Goal: Task Accomplishment & Management: Complete application form

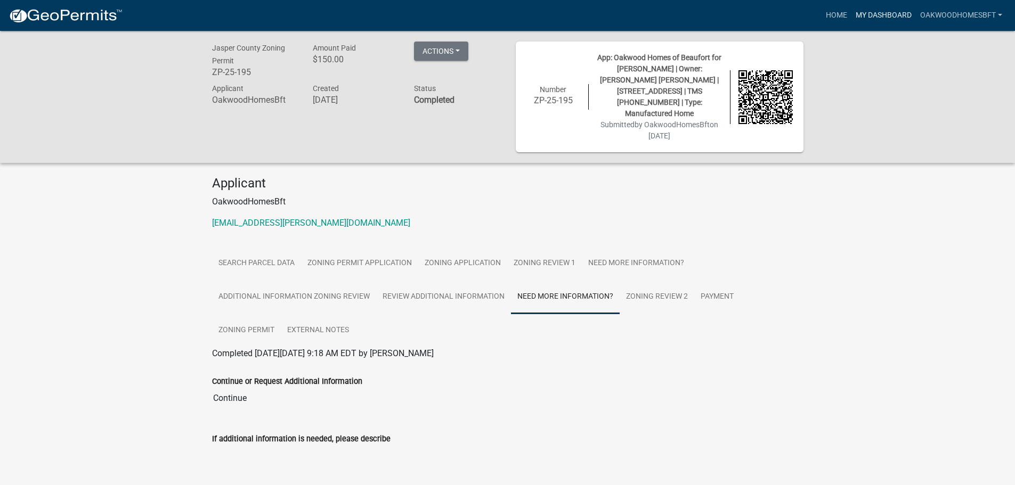
click at [854, 10] on link "My Dashboard" at bounding box center [884, 15] width 64 height 20
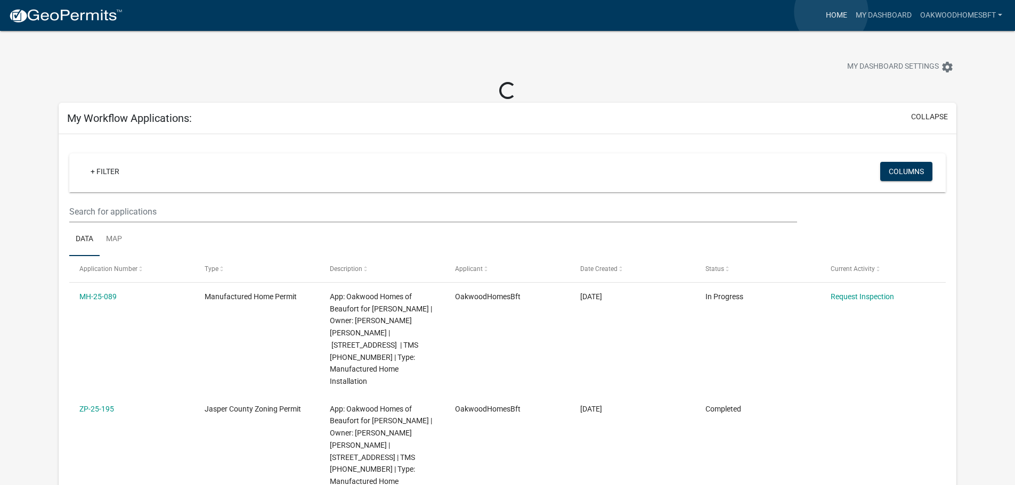
click at [831, 12] on link "Home" at bounding box center [837, 15] width 30 height 20
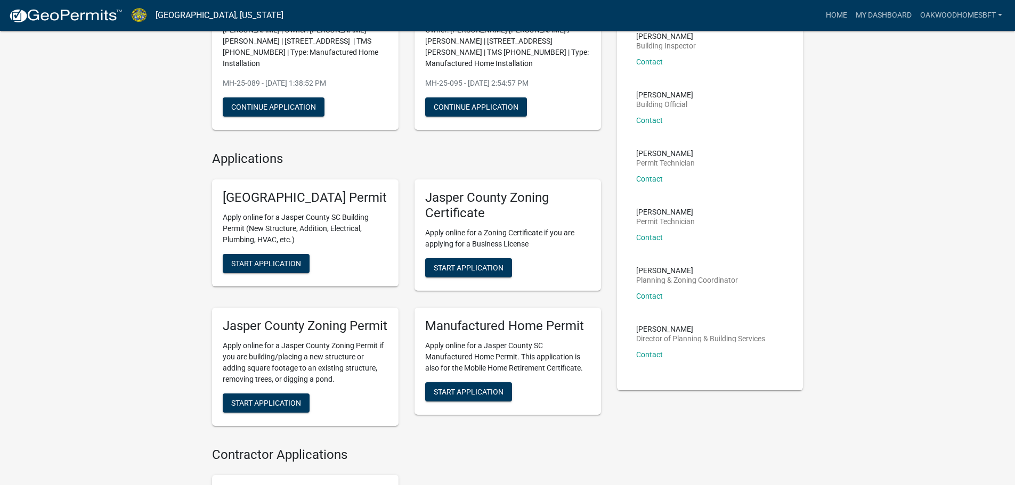
scroll to position [213, 0]
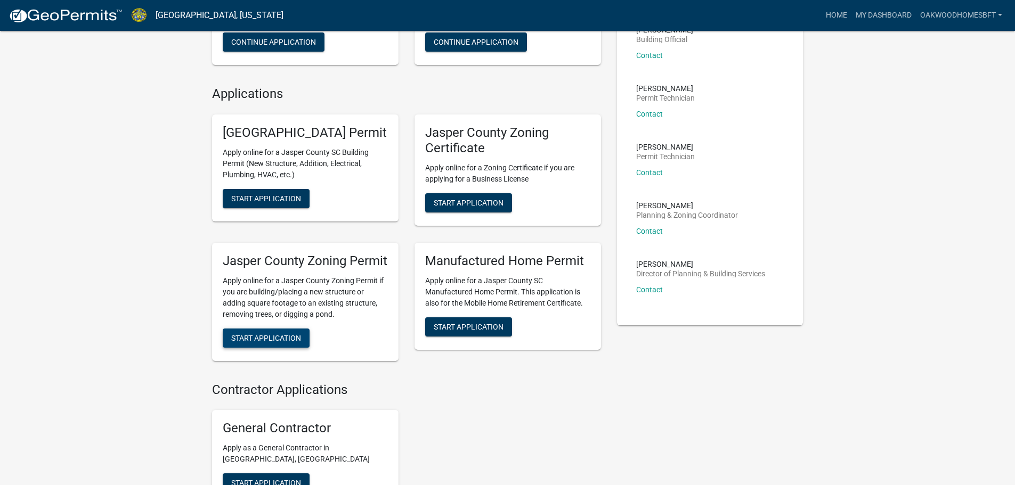
click at [259, 342] on span "Start Application" at bounding box center [266, 338] width 70 height 9
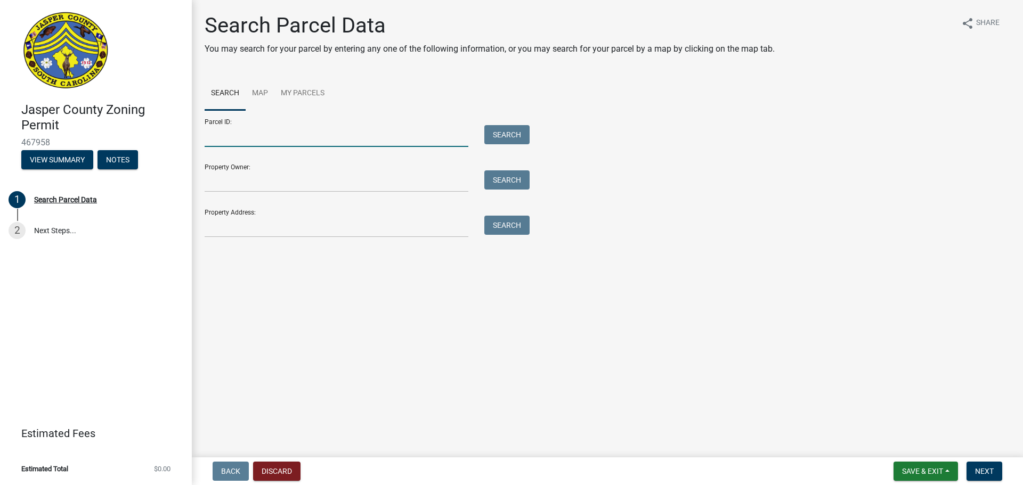
click at [242, 136] on input "Parcel ID:" at bounding box center [337, 136] width 264 height 22
type input "[PHONE_NUMBER]"
click at [504, 140] on button "Search" at bounding box center [506, 134] width 45 height 19
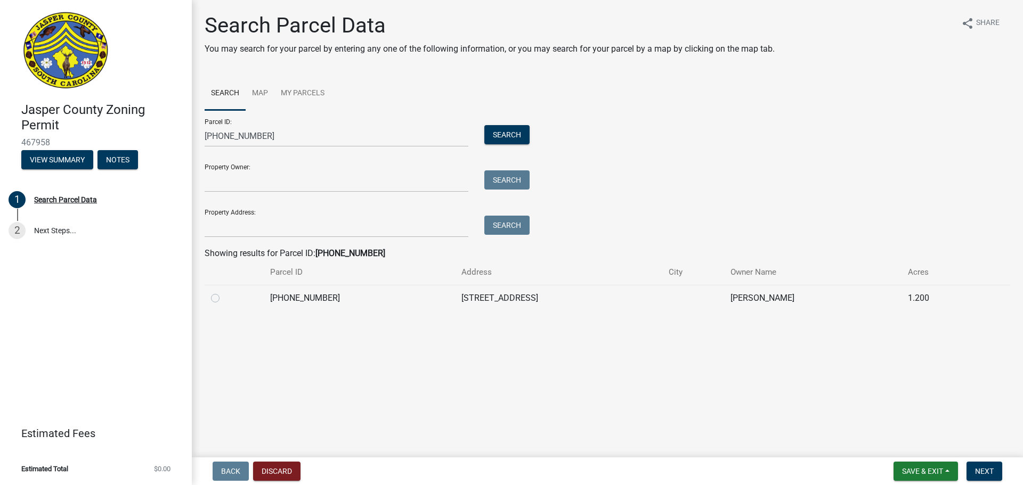
click at [247, 283] on th at bounding box center [234, 272] width 59 height 25
click at [247, 302] on div at bounding box center [234, 298] width 46 height 13
click at [248, 298] on div at bounding box center [234, 298] width 46 height 13
click at [224, 292] on label at bounding box center [224, 292] width 0 height 0
click at [224, 299] on input "radio" at bounding box center [227, 295] width 7 height 7
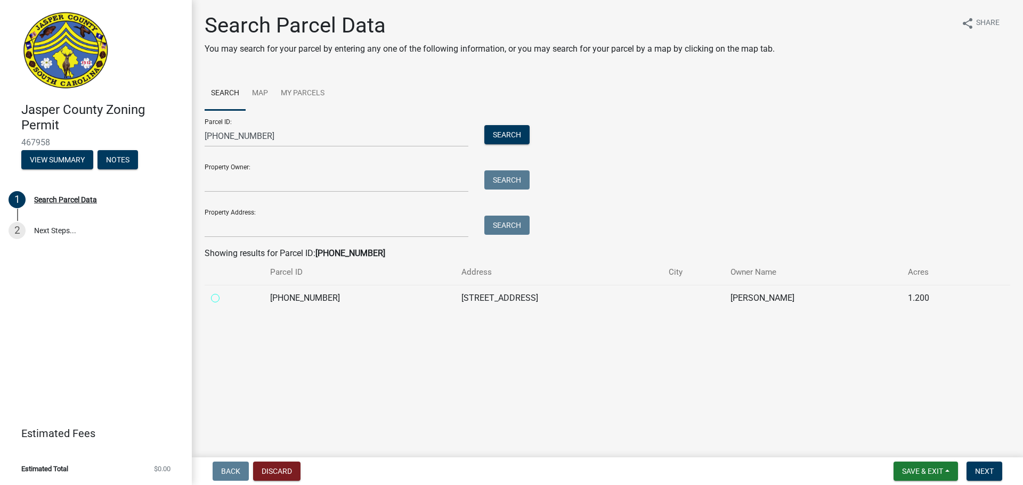
radio input "true"
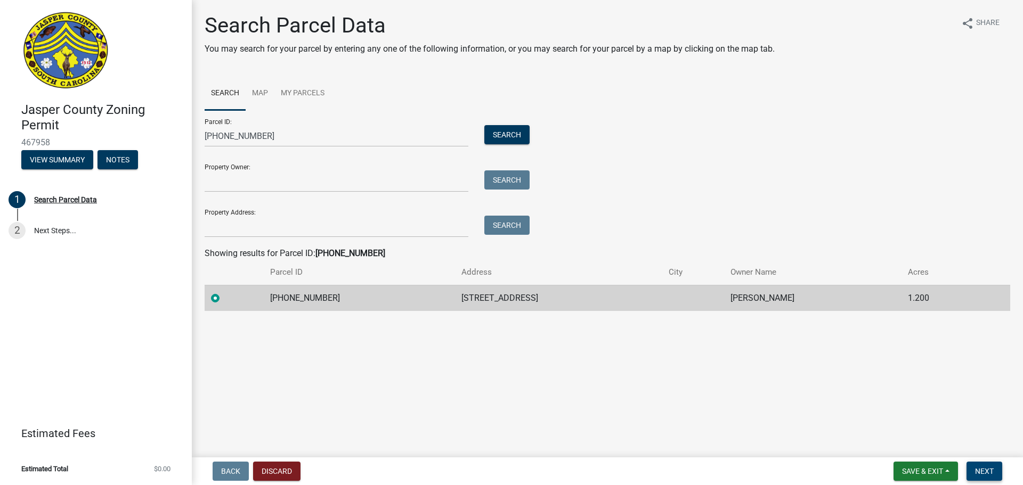
click at [987, 468] on span "Next" at bounding box center [984, 471] width 19 height 9
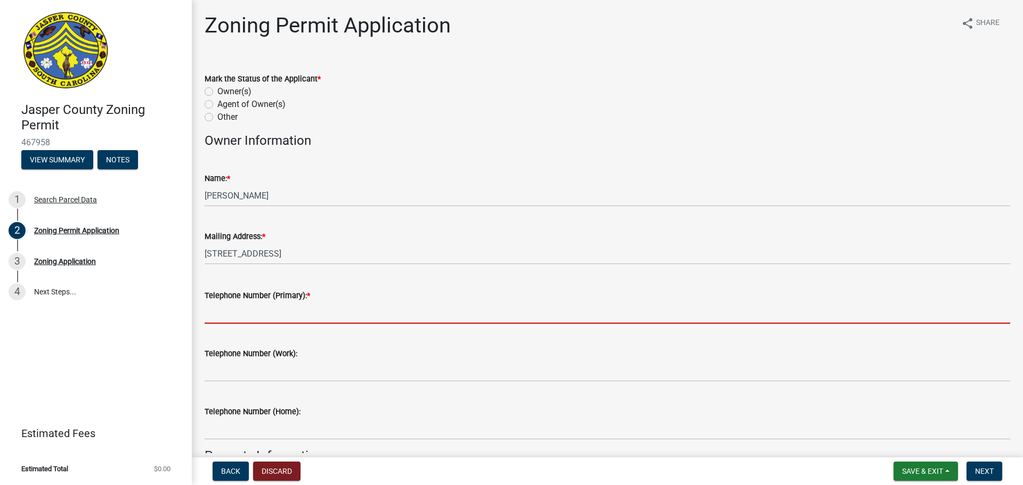
click at [366, 306] on input "Telephone Number (Primary): *" at bounding box center [608, 313] width 806 height 22
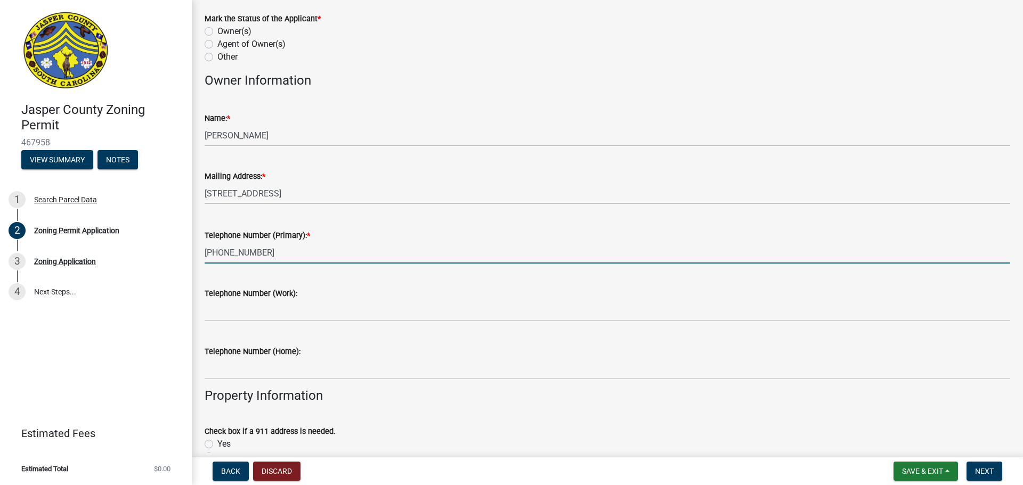
scroll to position [266, 0]
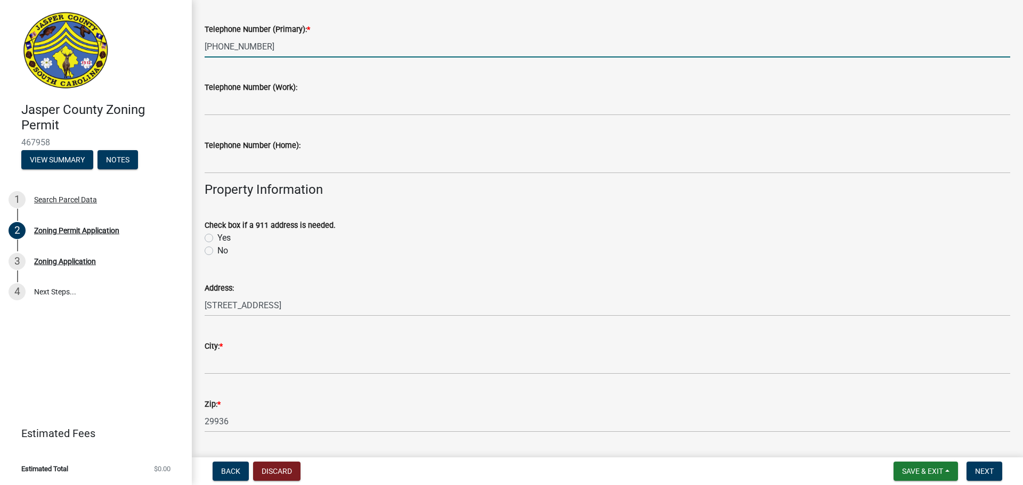
type input "[PHONE_NUMBER]"
click at [351, 286] on div "Address:" at bounding box center [608, 288] width 806 height 13
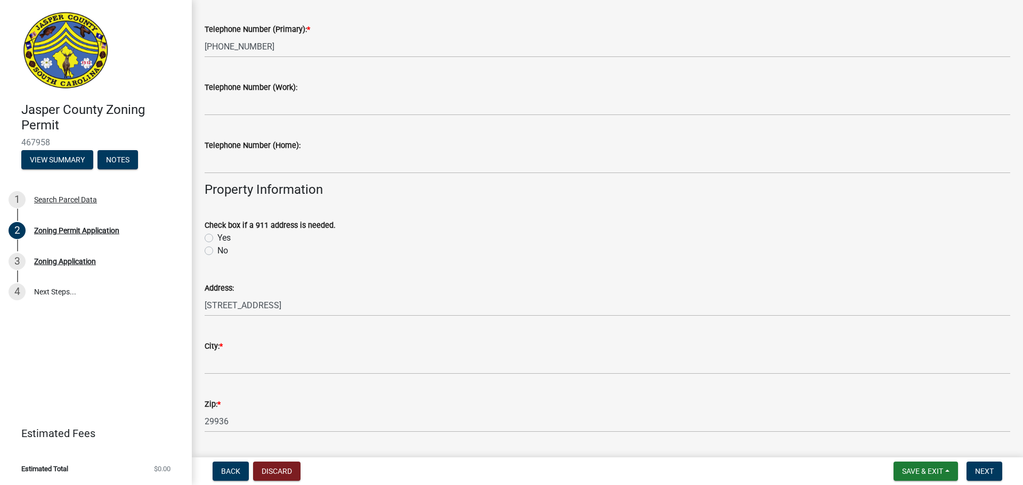
click at [216, 234] on div "Yes" at bounding box center [608, 238] width 806 height 13
click at [223, 240] on label "Yes" at bounding box center [223, 238] width 13 height 13
click at [223, 239] on input "Yes" at bounding box center [220, 235] width 7 height 7
radio input "true"
click at [217, 254] on label "No" at bounding box center [222, 251] width 11 height 13
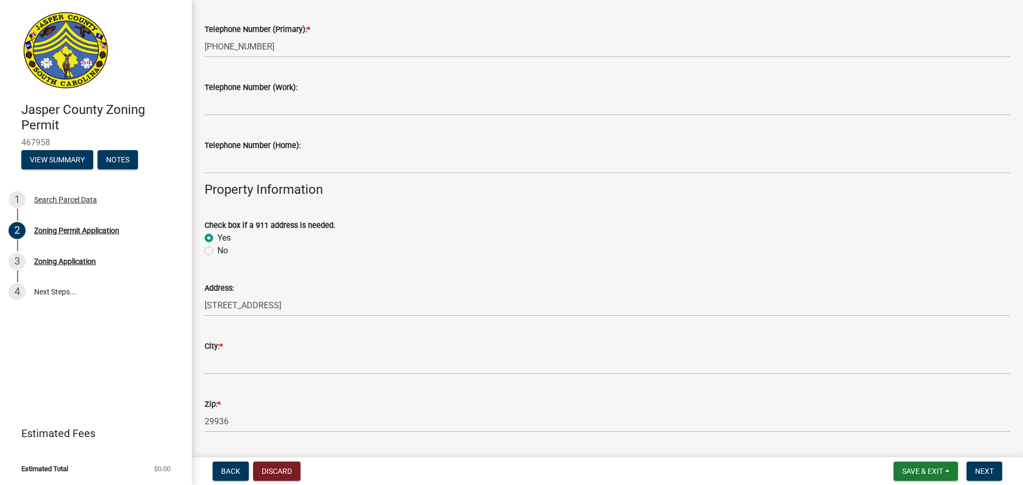
click at [217, 252] on input "No" at bounding box center [220, 248] width 7 height 7
radio input "true"
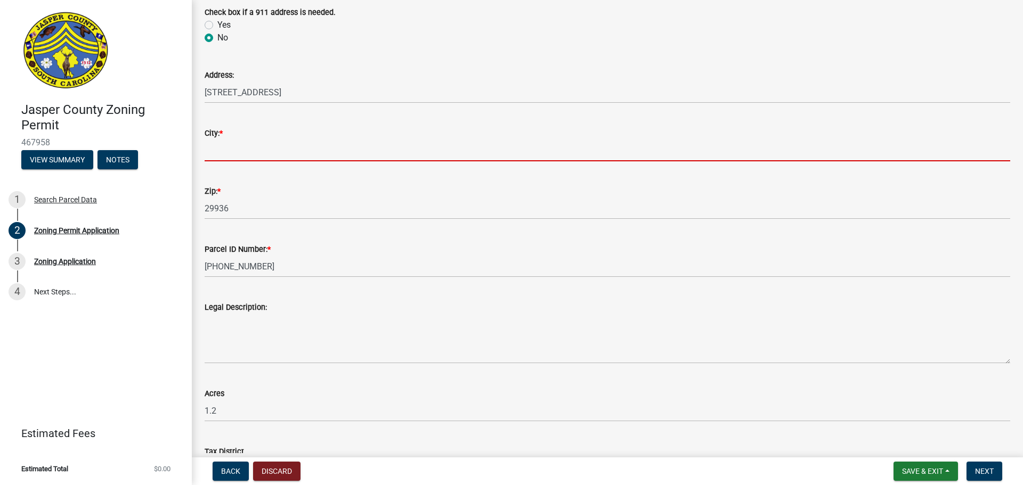
click at [229, 151] on input "City: *" at bounding box center [608, 151] width 806 height 22
type input "Ridgeland"
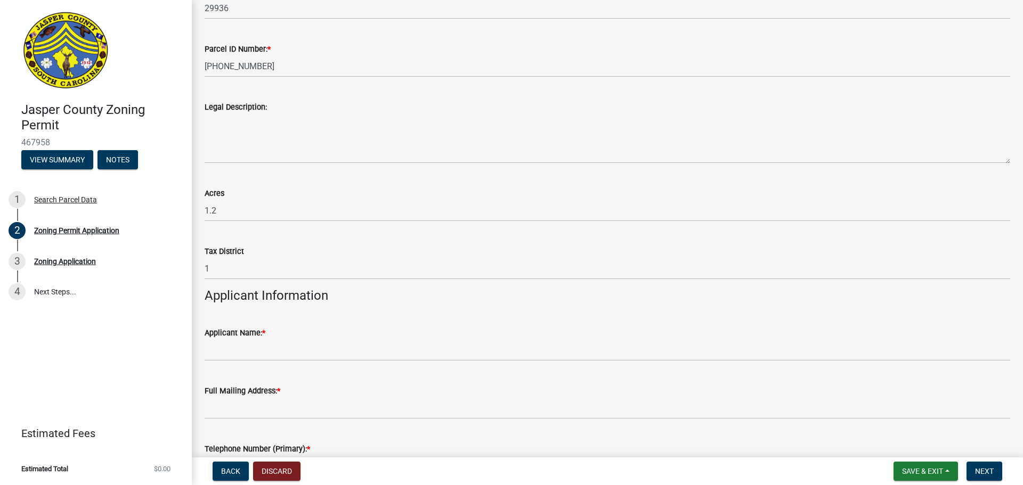
scroll to position [693, 0]
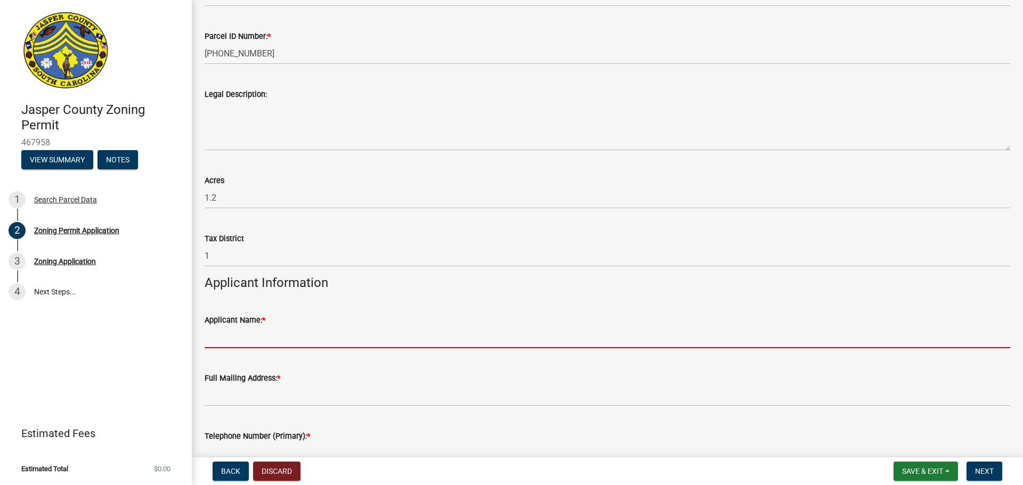
click at [271, 339] on input "Applicant Name: *" at bounding box center [608, 338] width 806 height 22
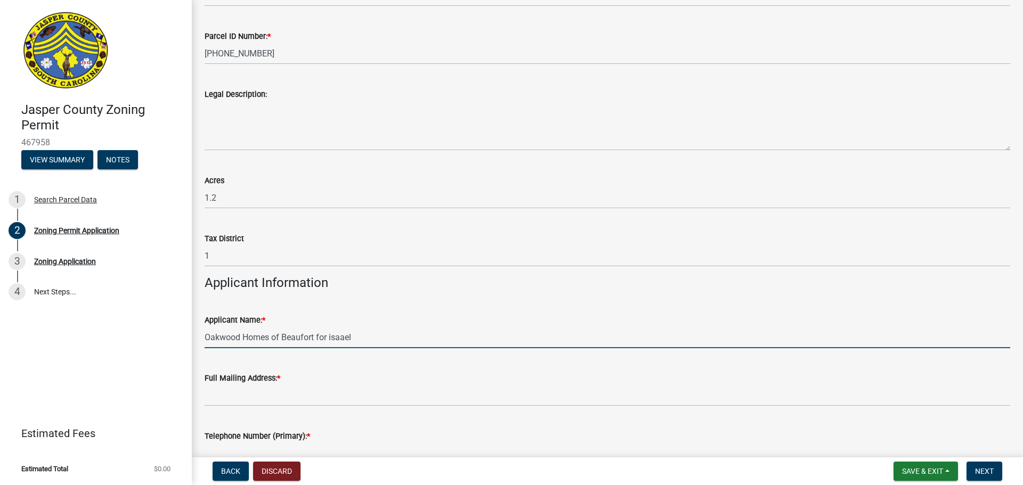
click at [331, 336] on input "Oakwood Homes of Beaufort for isaael" at bounding box center [608, 338] width 806 height 22
type input "Oakwood Homes of Beaufort for Isaael"
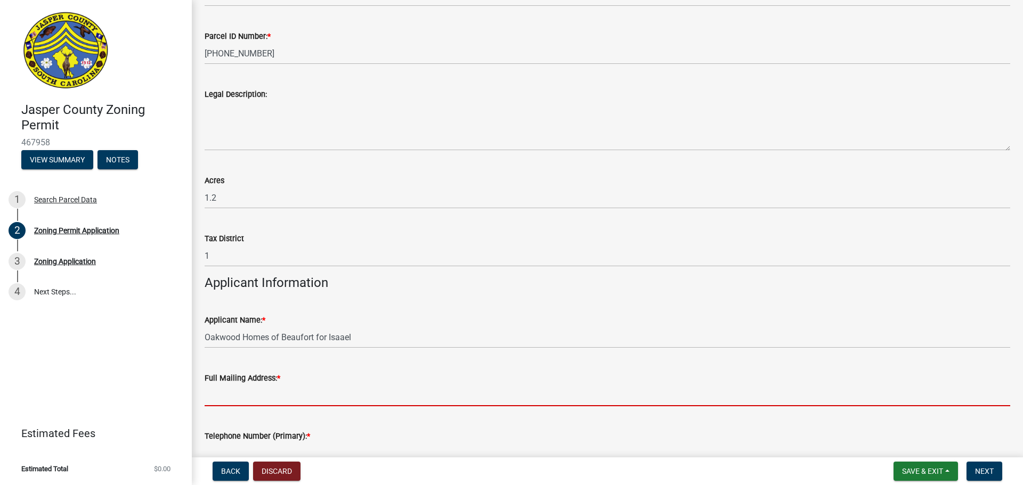
click at [314, 396] on input "Full Mailing Address: *" at bounding box center [608, 396] width 806 height 22
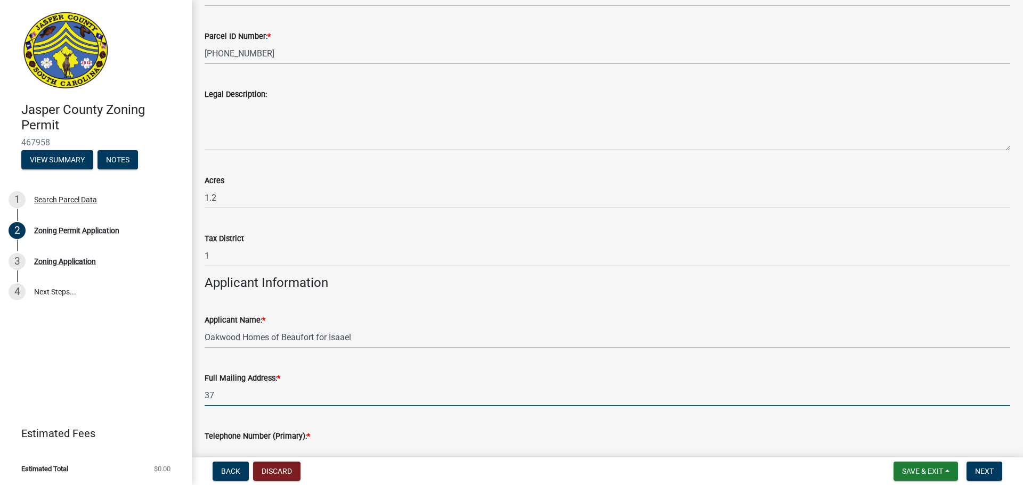
type input "3"
type input "[STREET_ADDRESS][PERSON_NAME]"
type input "8438464536"
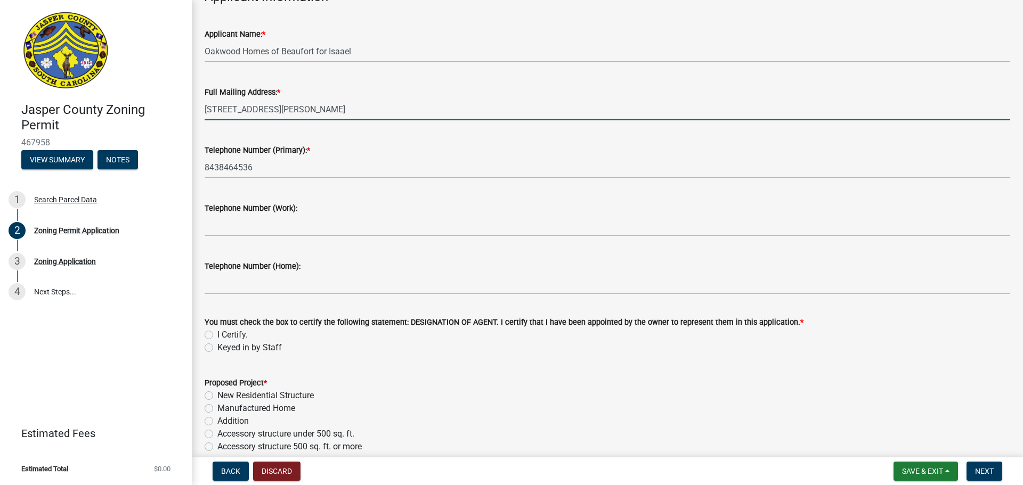
scroll to position [1012, 0]
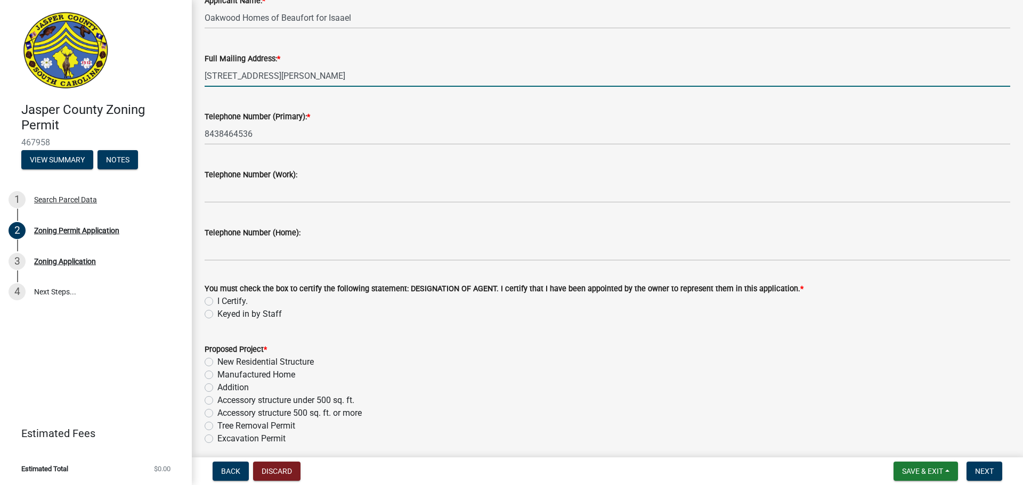
click at [233, 301] on label "I Certify." at bounding box center [232, 301] width 30 height 13
click at [224, 301] on input "I Certify." at bounding box center [220, 298] width 7 height 7
radio input "true"
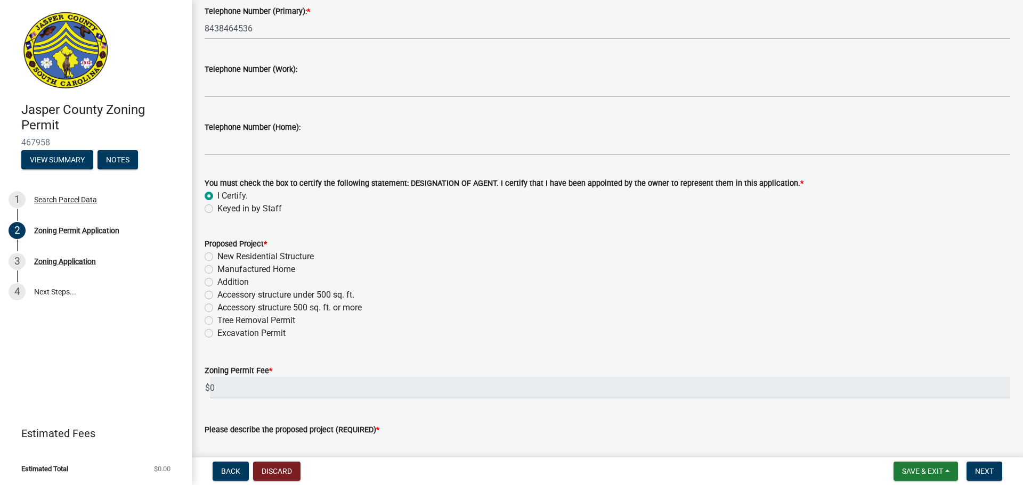
scroll to position [1119, 0]
click at [245, 267] on label "Manufactured Home" at bounding box center [256, 268] width 78 height 13
click at [224, 267] on input "Manufactured Home" at bounding box center [220, 265] width 7 height 7
radio input "true"
click at [271, 206] on label "Keyed in by Staff" at bounding box center [249, 207] width 64 height 13
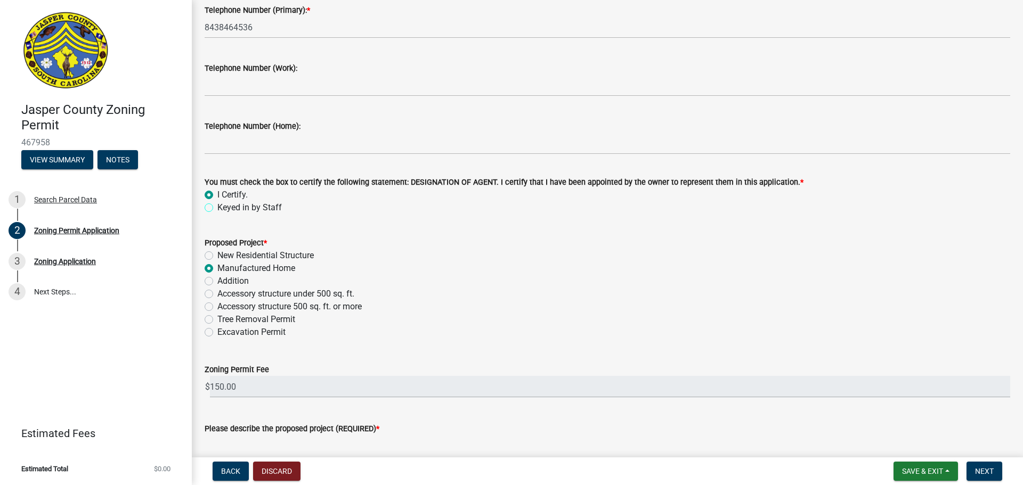
click at [224, 206] on input "Keyed in by Staff" at bounding box center [220, 204] width 7 height 7
radio input "true"
click at [231, 195] on label "I Certify." at bounding box center [232, 195] width 30 height 13
click at [224, 195] on input "I Certify." at bounding box center [220, 192] width 7 height 7
radio input "true"
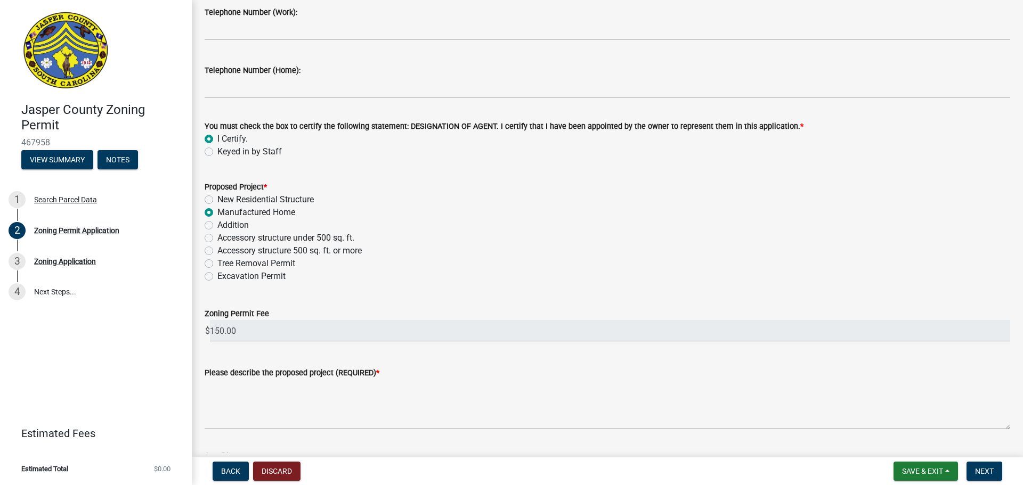
scroll to position [1279, 0]
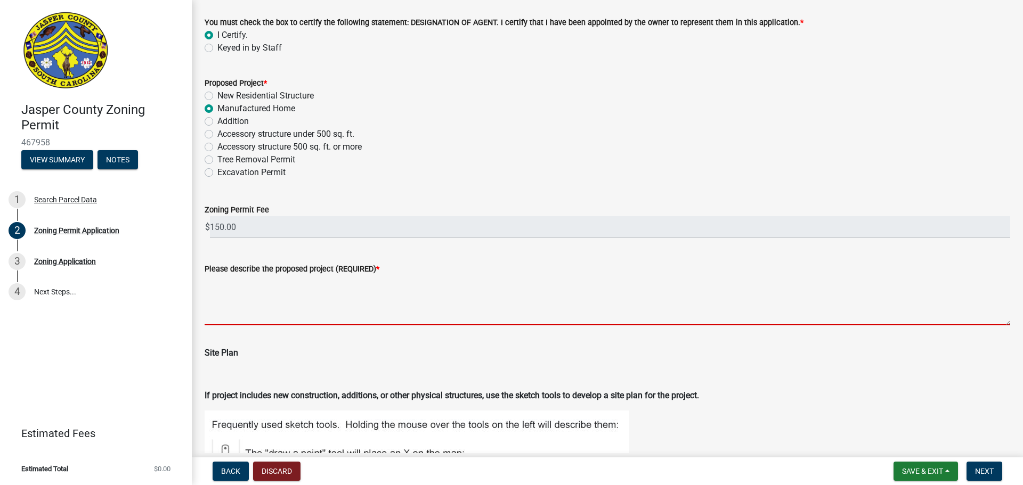
click at [343, 312] on textarea "Please describe the proposed project (REQUIRED) *" at bounding box center [608, 300] width 806 height 50
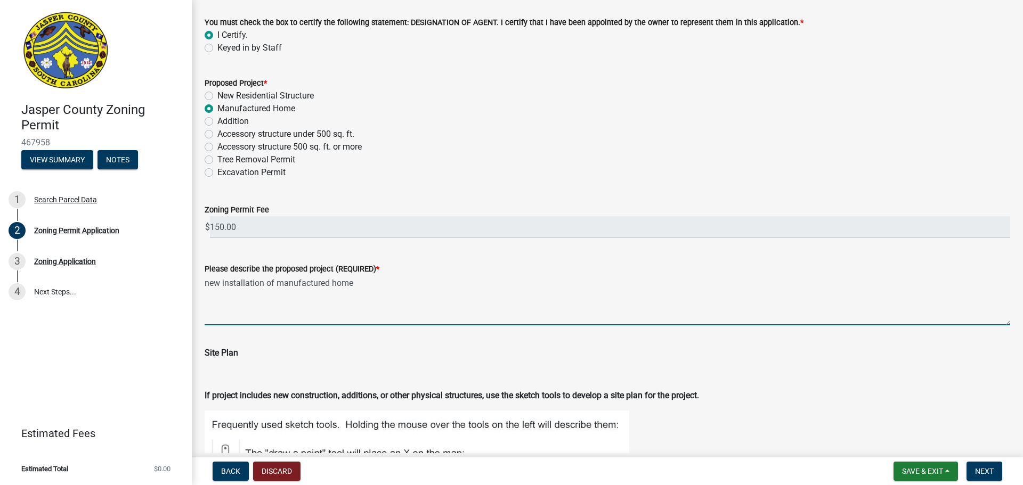
click at [332, 314] on textarea "new installation of manufactured home" at bounding box center [608, 300] width 806 height 50
type textarea "new installation of manufactured home"
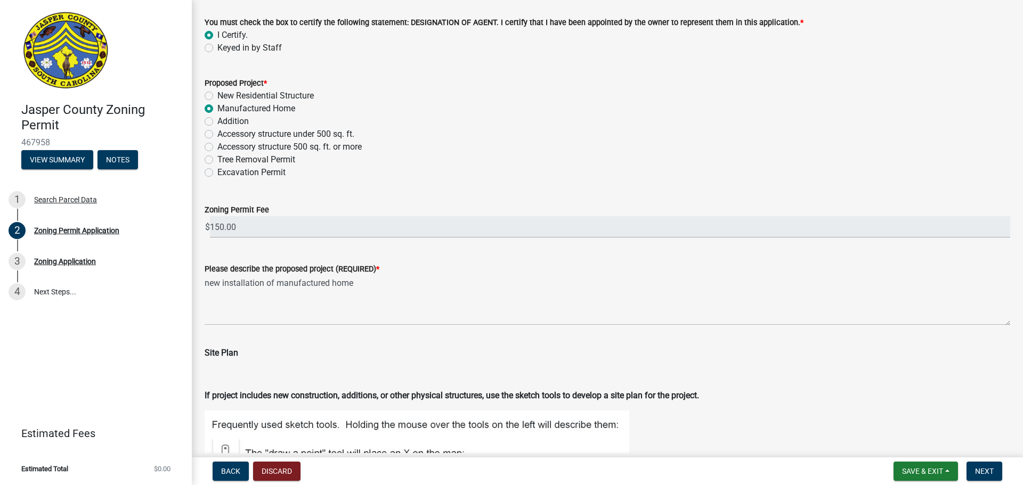
click at [355, 328] on wm-data-entity-input "Please describe the proposed project (REQUIRED) * new installation of manufactu…" at bounding box center [608, 291] width 806 height 86
click at [233, 469] on span "Back" at bounding box center [230, 471] width 19 height 9
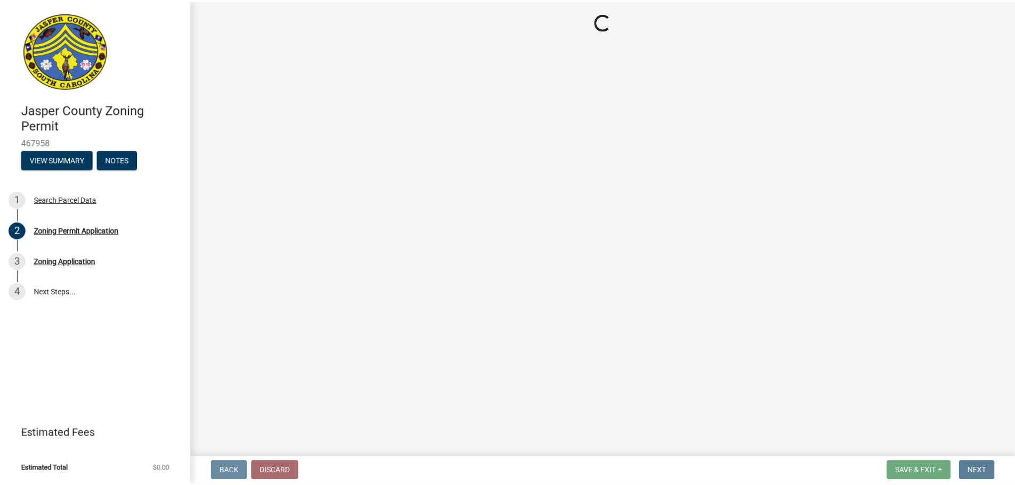
scroll to position [0, 0]
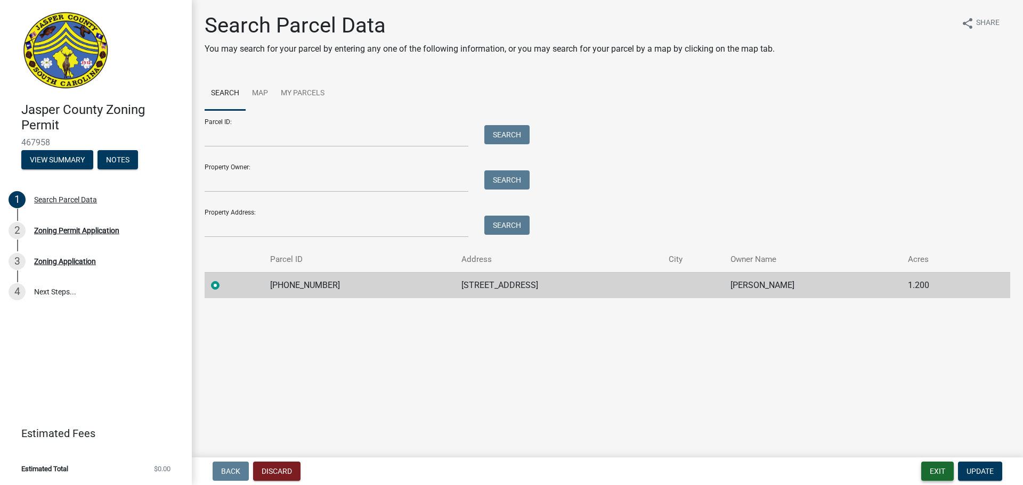
click at [950, 464] on button "Exit" at bounding box center [937, 471] width 33 height 19
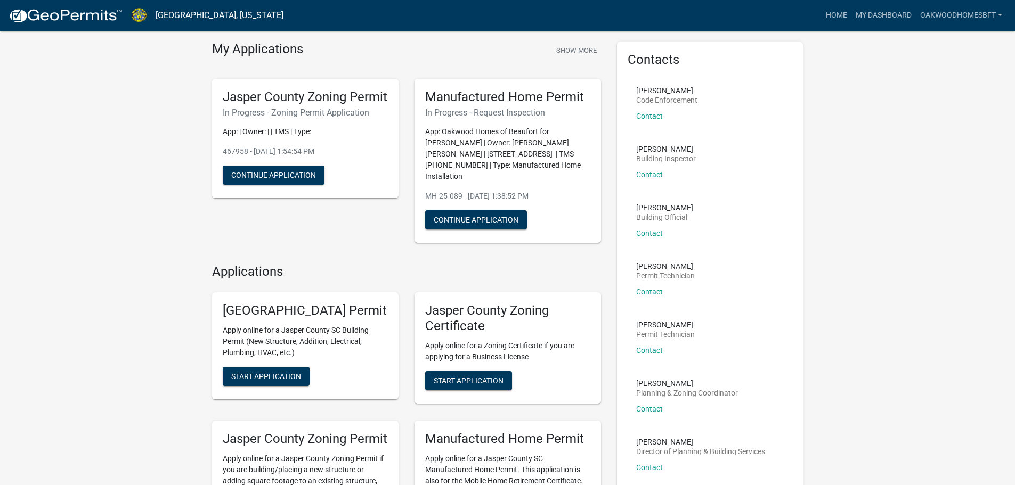
scroll to position [213, 0]
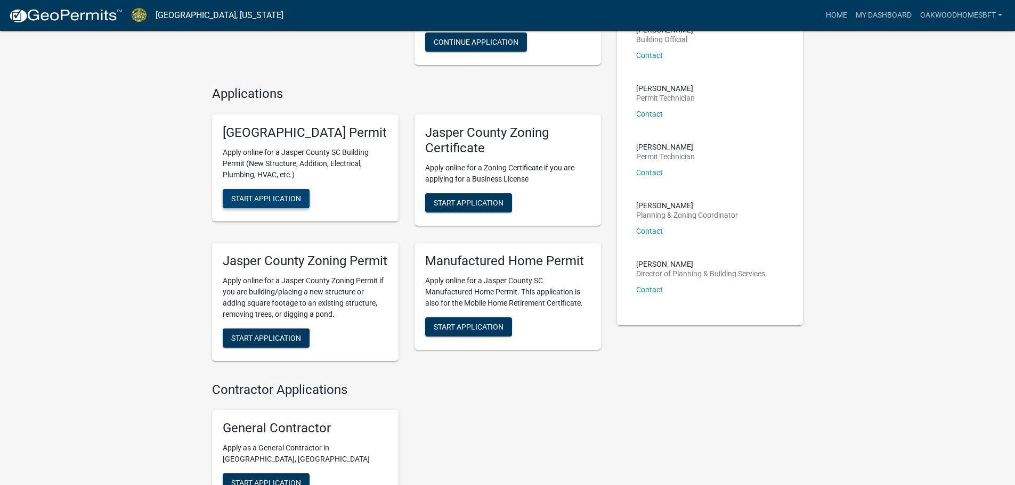
click at [280, 203] on span "Start Application" at bounding box center [266, 198] width 70 height 9
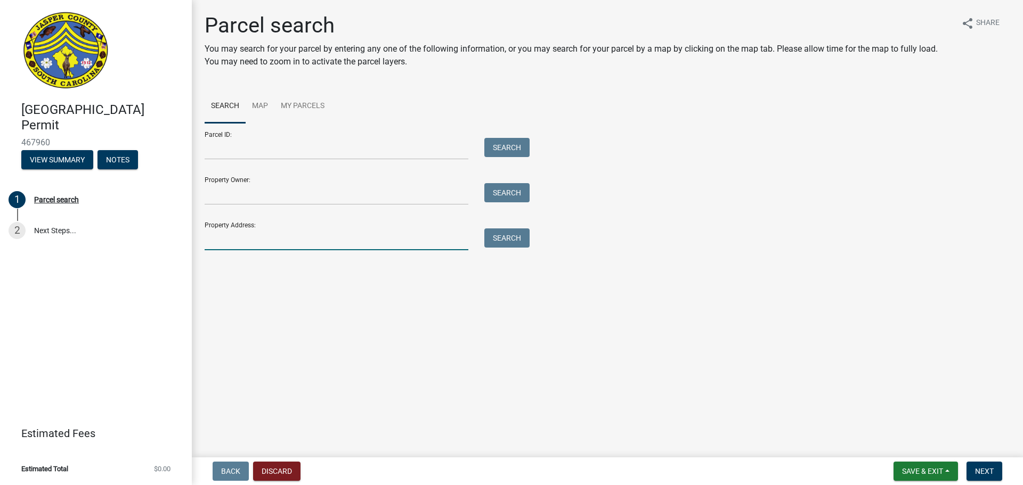
click at [267, 233] on input "Property Address:" at bounding box center [337, 240] width 264 height 22
click at [277, 149] on input "Parcel ID:" at bounding box center [337, 149] width 264 height 22
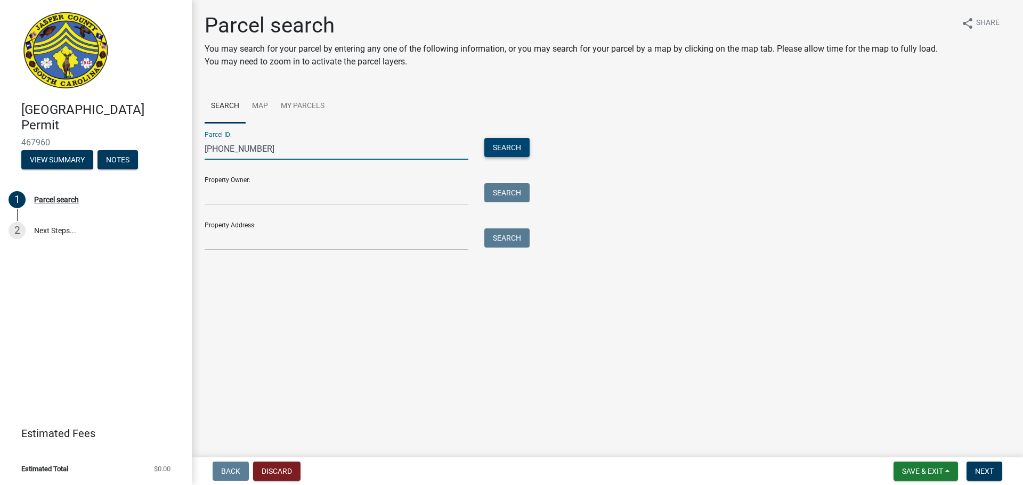
type input "[PHONE_NUMBER]"
click at [507, 151] on button "Search" at bounding box center [506, 147] width 45 height 19
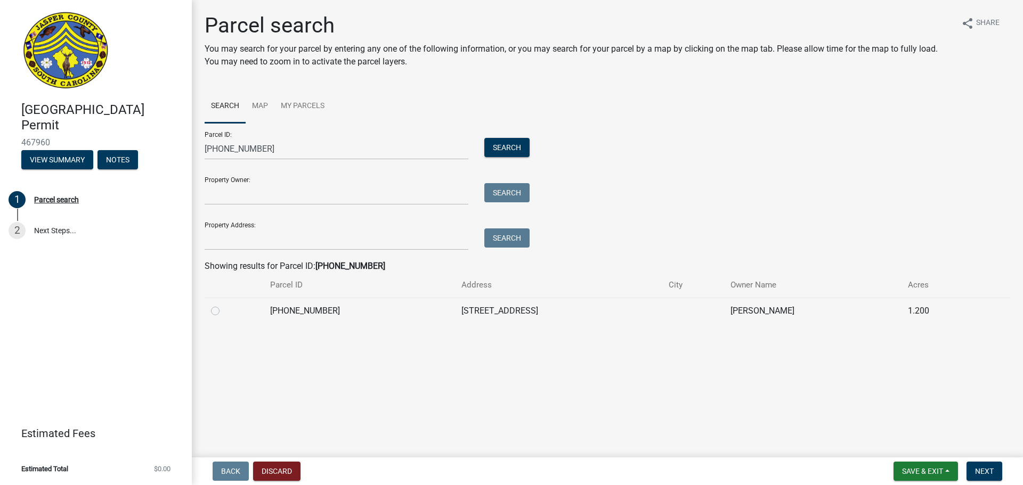
click at [371, 315] on td "[PHONE_NUMBER]" at bounding box center [359, 311] width 191 height 26
click at [234, 314] on div at bounding box center [234, 311] width 46 height 13
click at [224, 305] on label at bounding box center [224, 305] width 0 height 0
click at [224, 311] on input "radio" at bounding box center [227, 308] width 7 height 7
radio input "true"
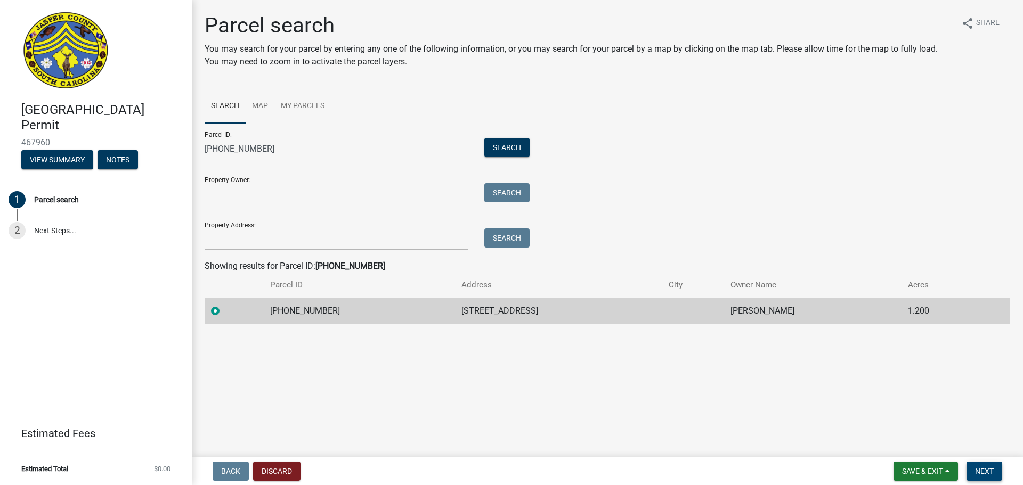
click at [980, 472] on span "Next" at bounding box center [984, 471] width 19 height 9
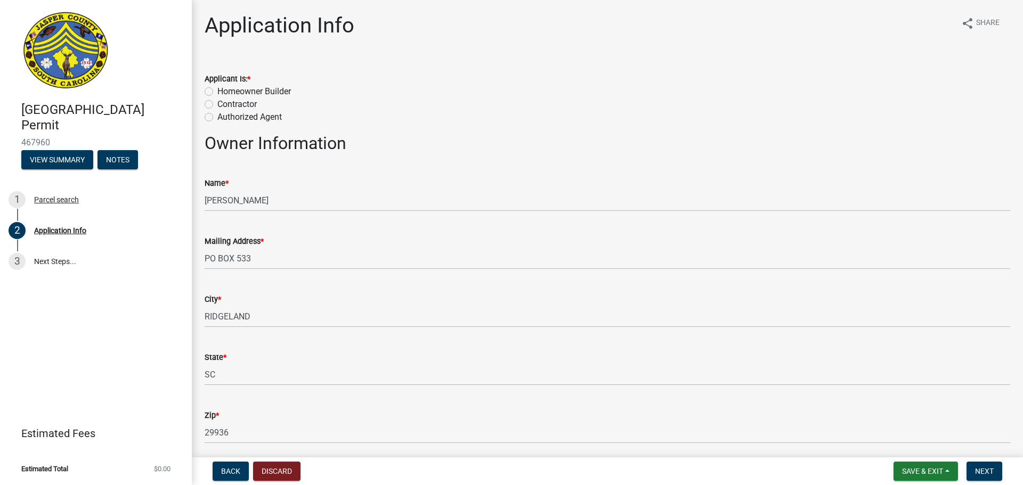
click at [254, 107] on label "Contractor" at bounding box center [236, 104] width 39 height 13
click at [224, 105] on input "Contractor" at bounding box center [220, 101] width 7 height 7
radio input "true"
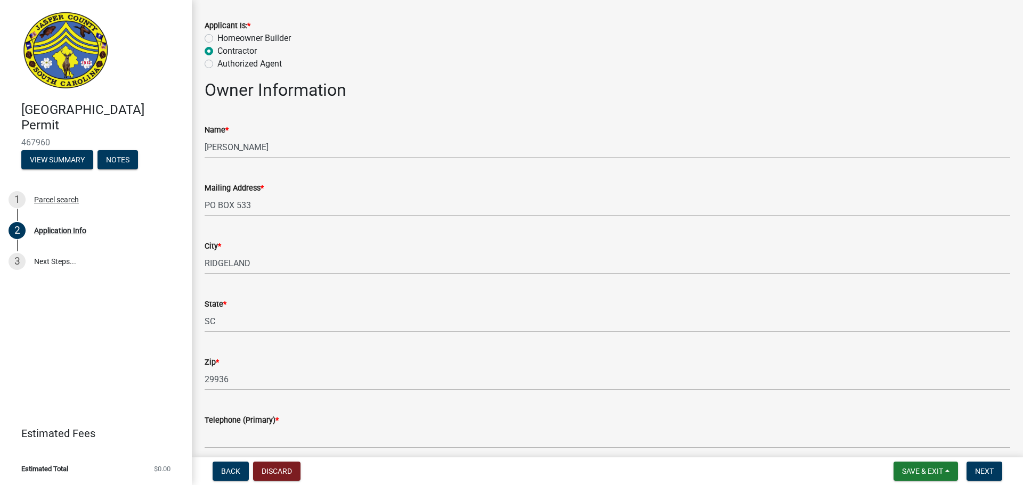
scroll to position [266, 0]
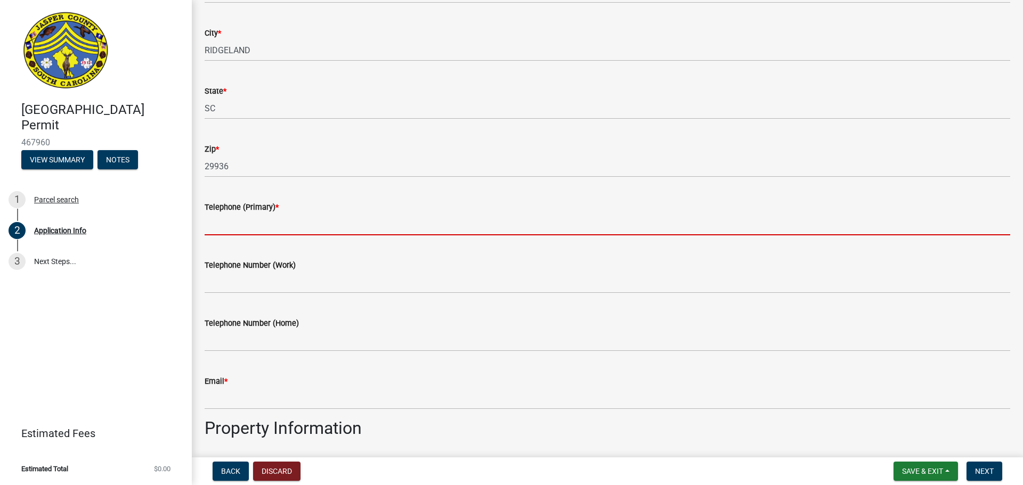
click at [310, 218] on input "Telephone (Primary) *" at bounding box center [608, 225] width 806 height 22
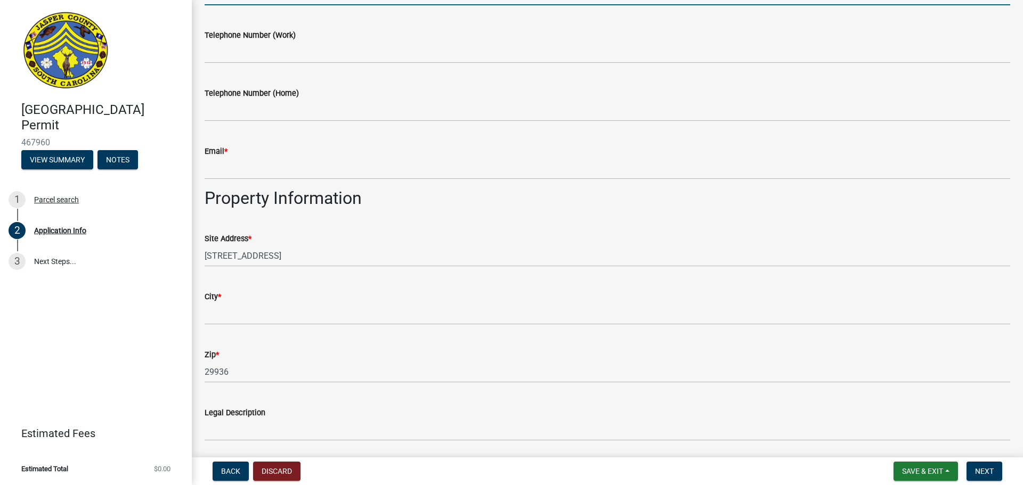
scroll to position [533, 0]
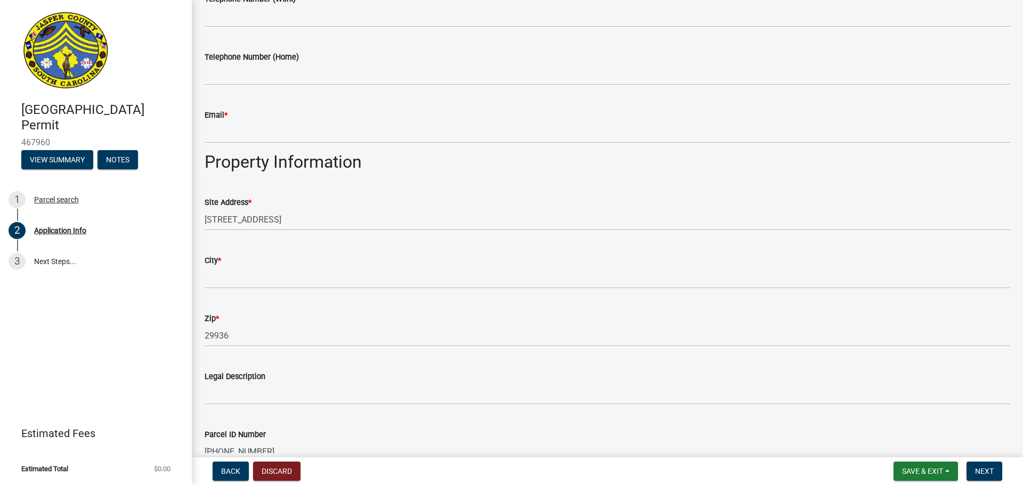
type input "[PHONE_NUMBER]"
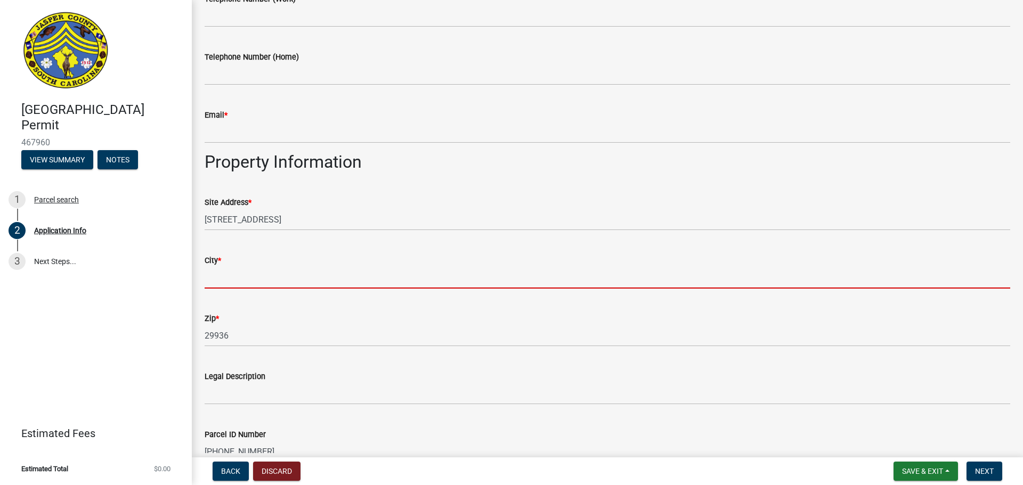
click at [290, 271] on input "City *" at bounding box center [608, 278] width 806 height 22
type input "Ridgeland"
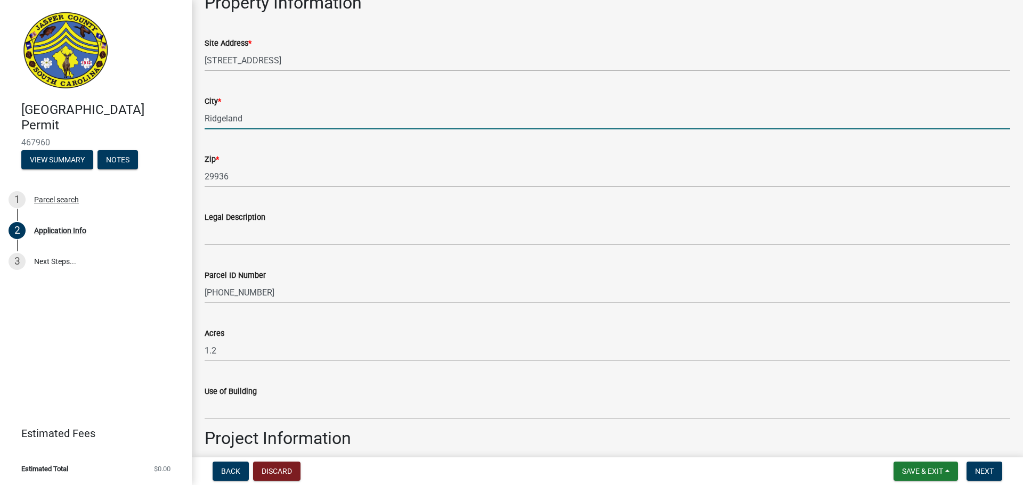
scroll to position [693, 0]
click at [132, 340] on div "[GEOGRAPHIC_DATA] Permit 467960 View Summary Notes 1 Parcel search 2 Applicatio…" at bounding box center [96, 242] width 192 height 485
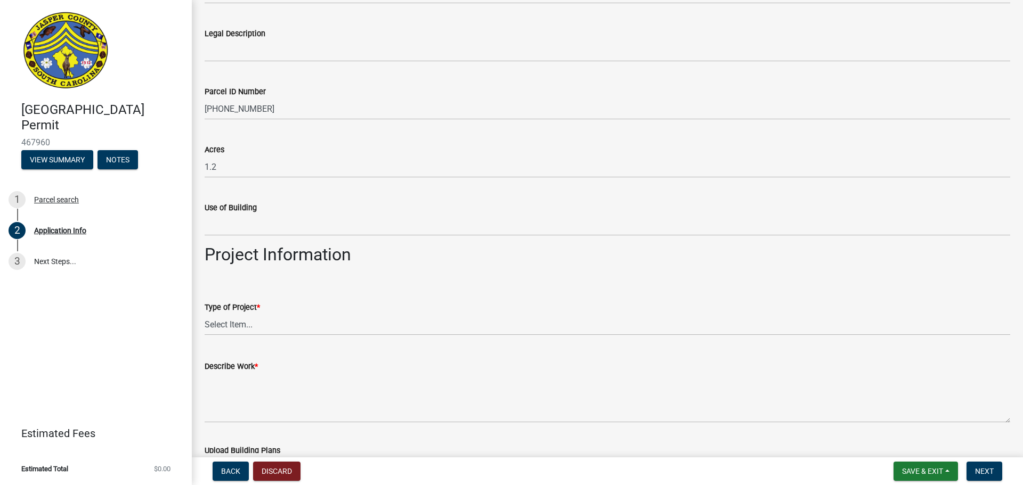
scroll to position [906, 0]
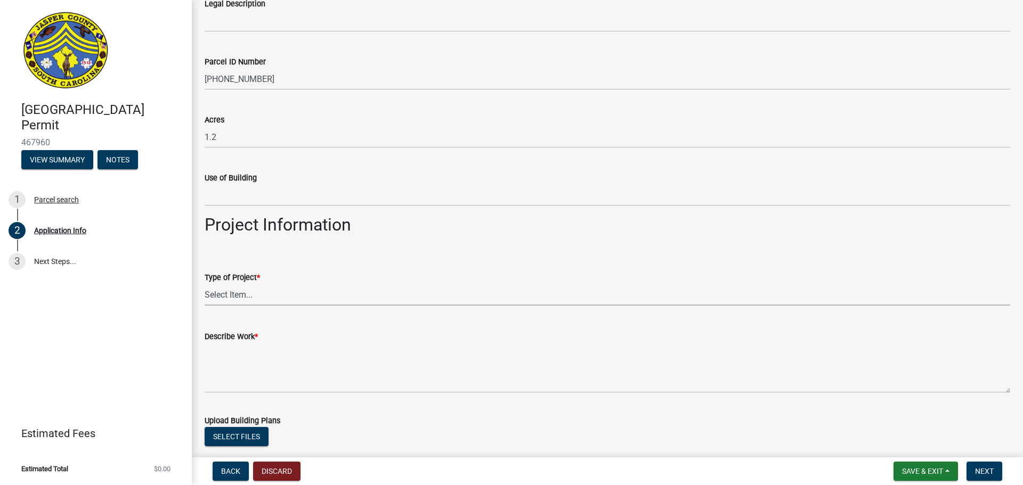
click at [315, 297] on select "Select Item... Construction Trailer/Shipping Container Residential Demolition C…" at bounding box center [608, 295] width 806 height 22
click at [205, 284] on select "Select Item... Construction Trailer/Shipping Container Residential Demolition C…" at bounding box center [608, 295] width 806 height 22
select select "6570ce79-212e-4c42-b64f-f74b85e12671"
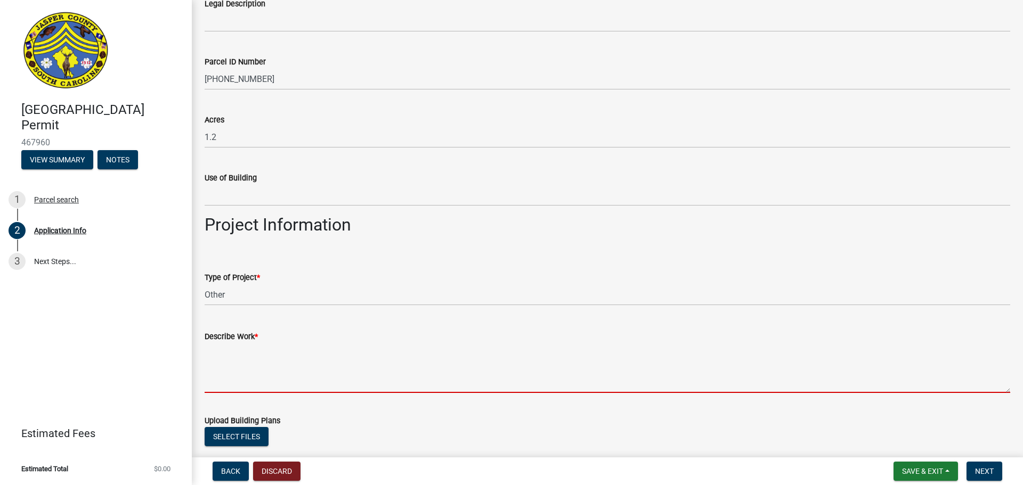
click at [261, 355] on textarea "Describe Work *" at bounding box center [608, 368] width 806 height 50
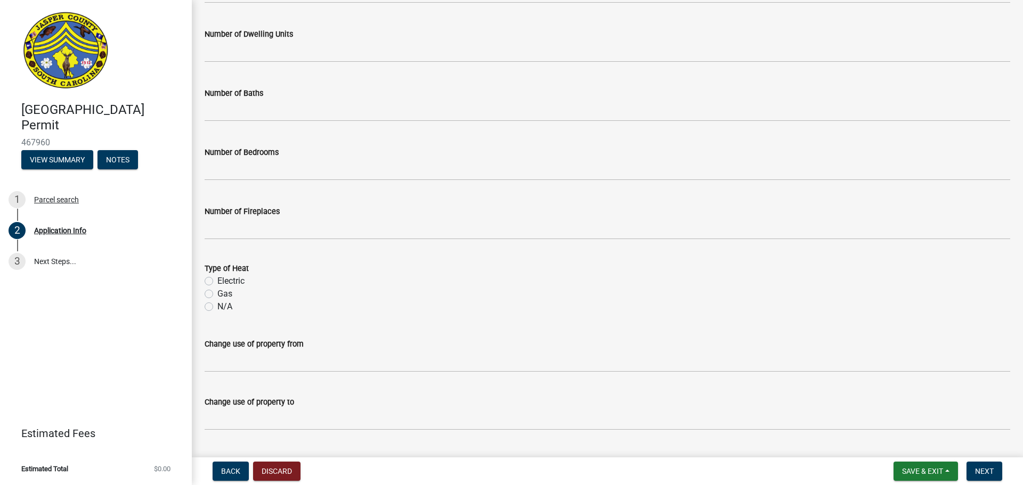
scroll to position [1548, 0]
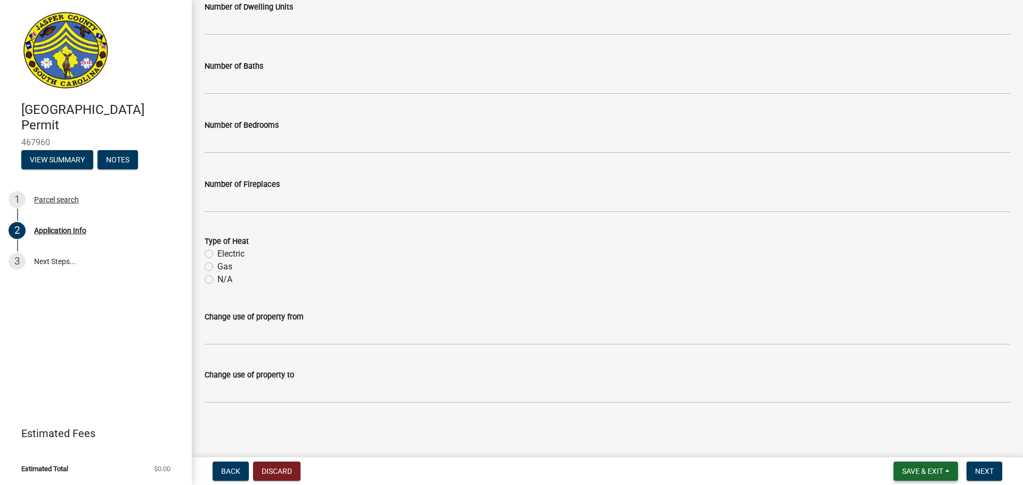
click at [958, 470] on button "Save & Exit" at bounding box center [926, 471] width 64 height 19
click at [1015, 466] on nav "Back Discard Save & Exit Save Save & Exit Next" at bounding box center [607, 472] width 831 height 28
click at [241, 465] on button "Back" at bounding box center [231, 471] width 36 height 19
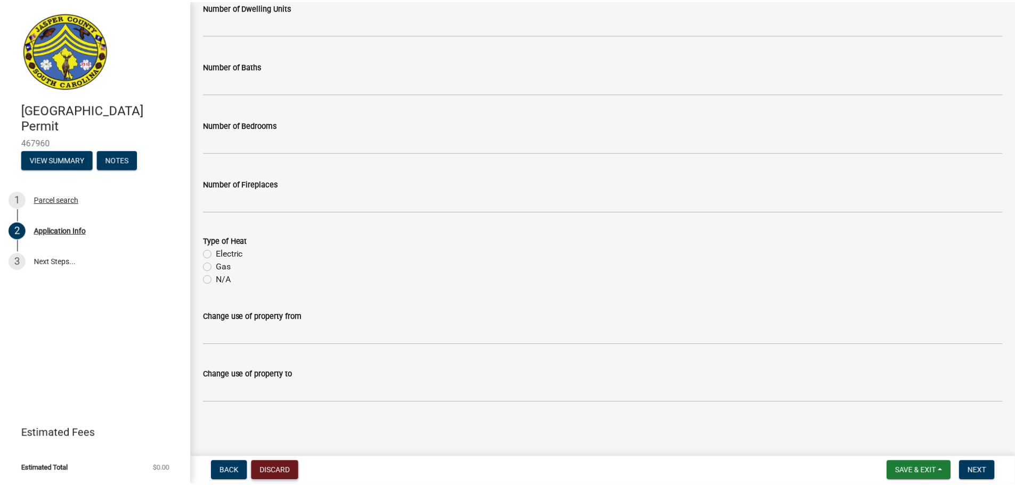
scroll to position [0, 0]
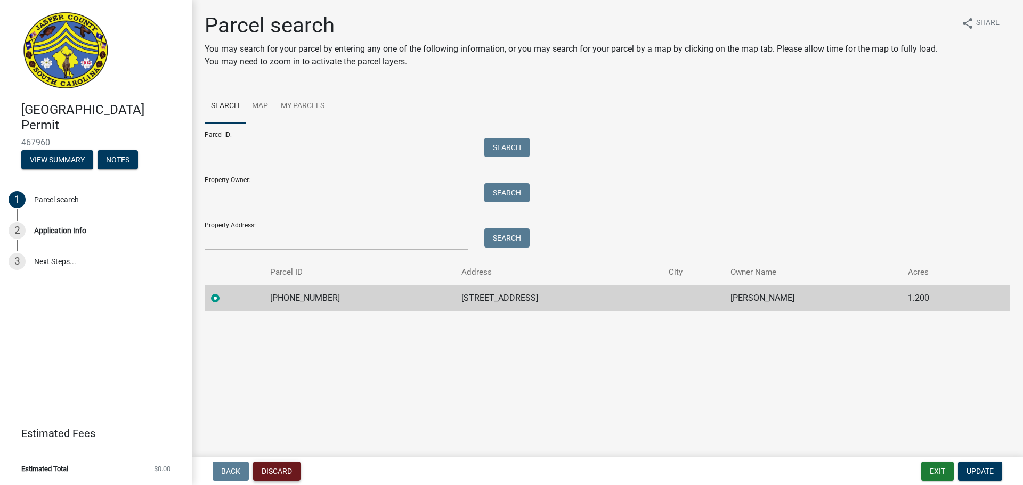
click at [289, 474] on button "Discard" at bounding box center [276, 471] width 47 height 19
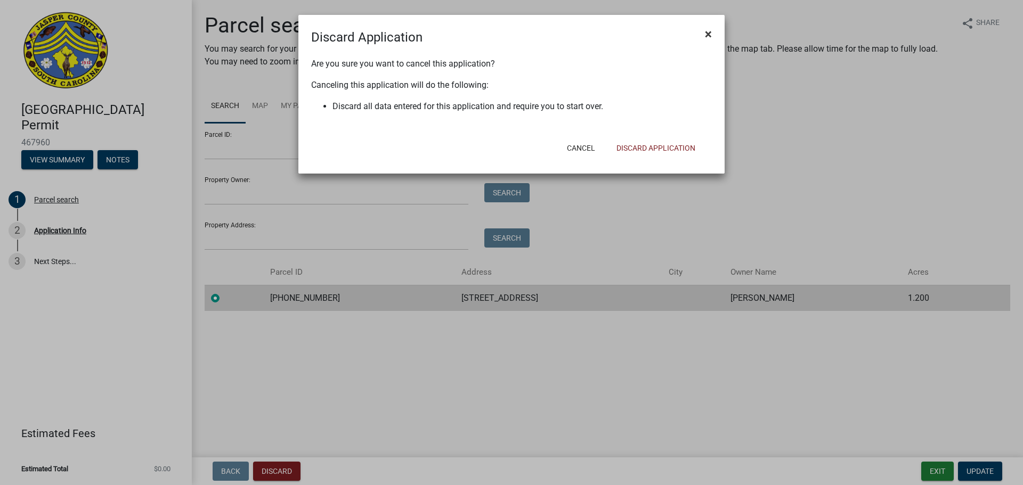
click at [706, 31] on span "×" at bounding box center [708, 34] width 7 height 15
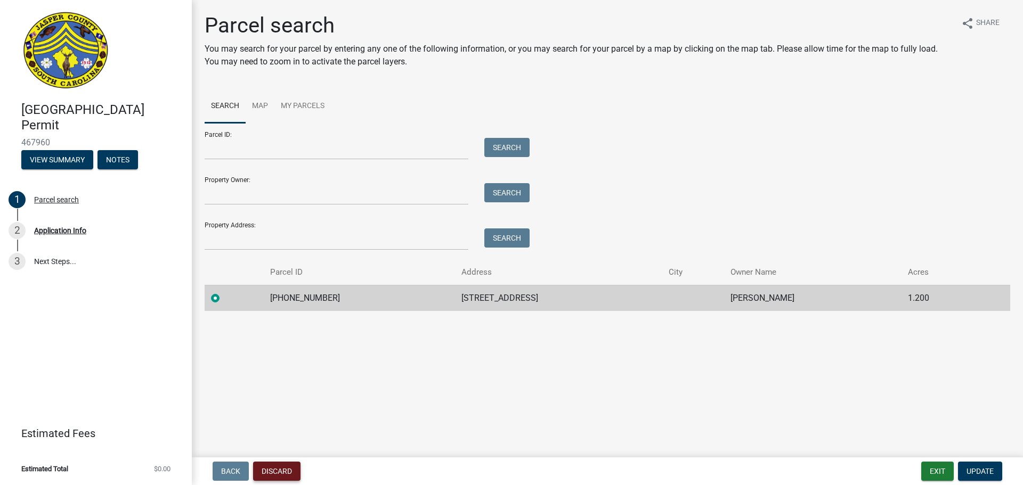
click at [267, 474] on button "Discard" at bounding box center [276, 471] width 47 height 19
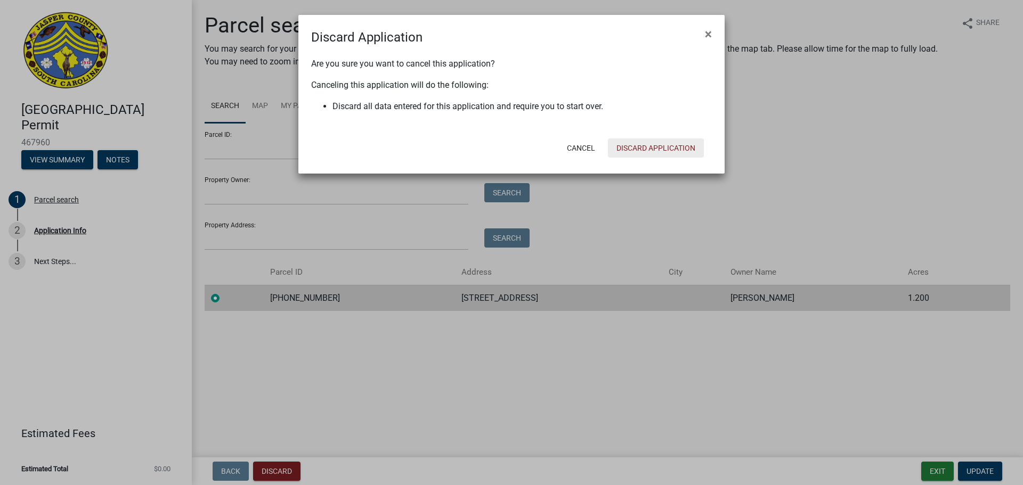
click at [659, 146] on button "Discard Application" at bounding box center [656, 148] width 96 height 19
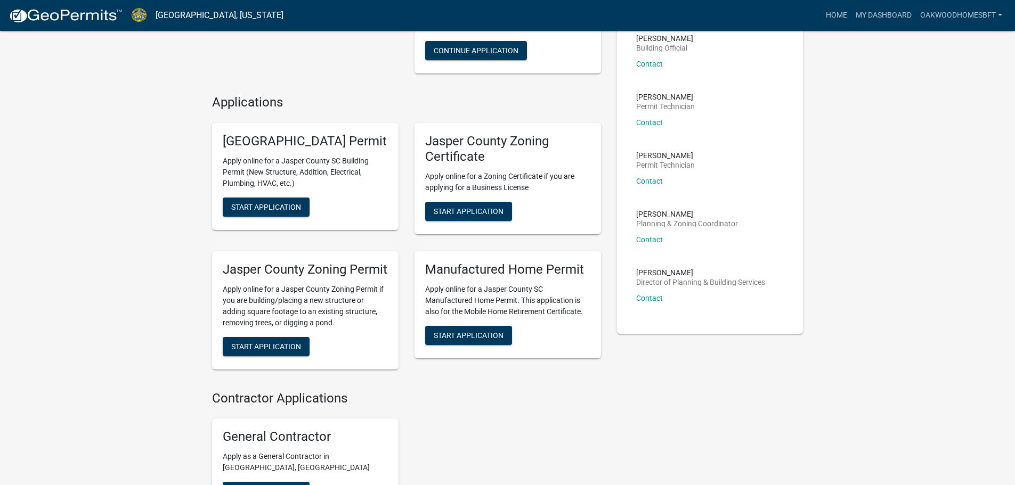
scroll to position [213, 0]
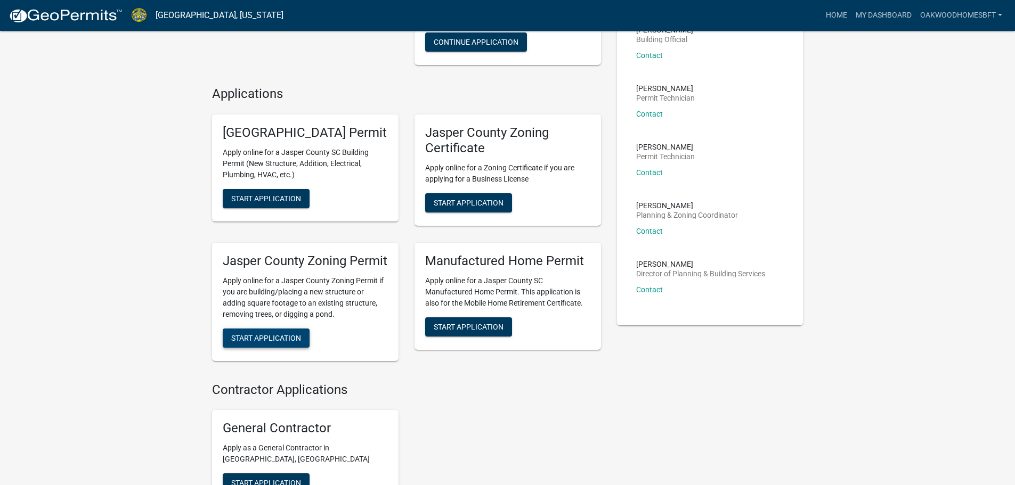
click at [288, 342] on span "Start Application" at bounding box center [266, 338] width 70 height 9
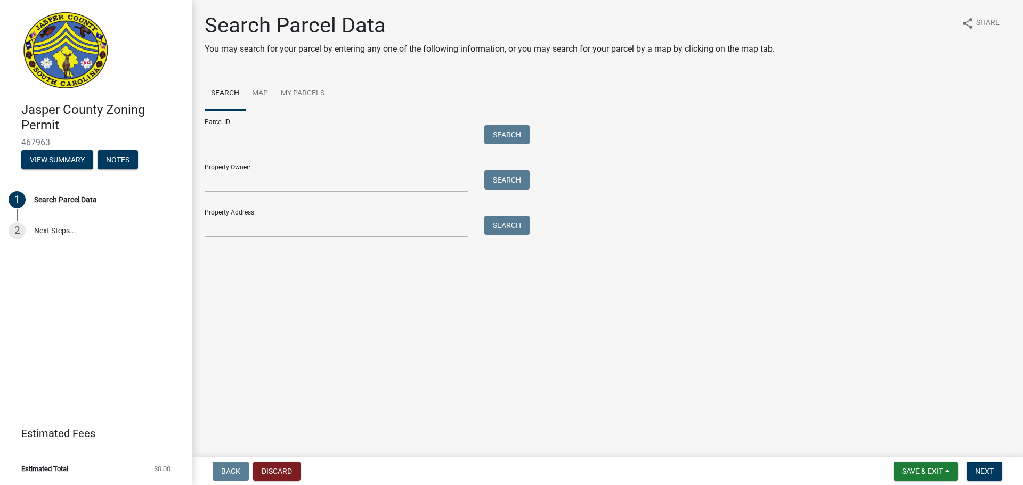
drag, startPoint x: 285, startPoint y: 123, endPoint x: 286, endPoint y: 129, distance: 7.0
click at [286, 125] on div "Parcel ID: Search" at bounding box center [365, 128] width 320 height 37
click at [287, 131] on input "Parcel ID:" at bounding box center [337, 136] width 264 height 22
type input "[PHONE_NUMBER]"
click at [496, 124] on div "Parcel ID: [PHONE_NUMBER] Search" at bounding box center [365, 128] width 320 height 37
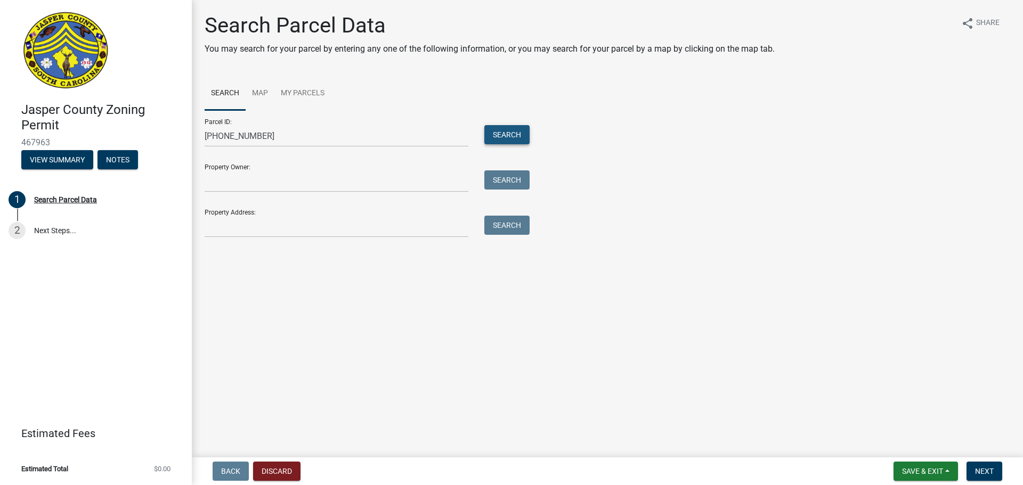
click at [498, 139] on button "Search" at bounding box center [506, 134] width 45 height 19
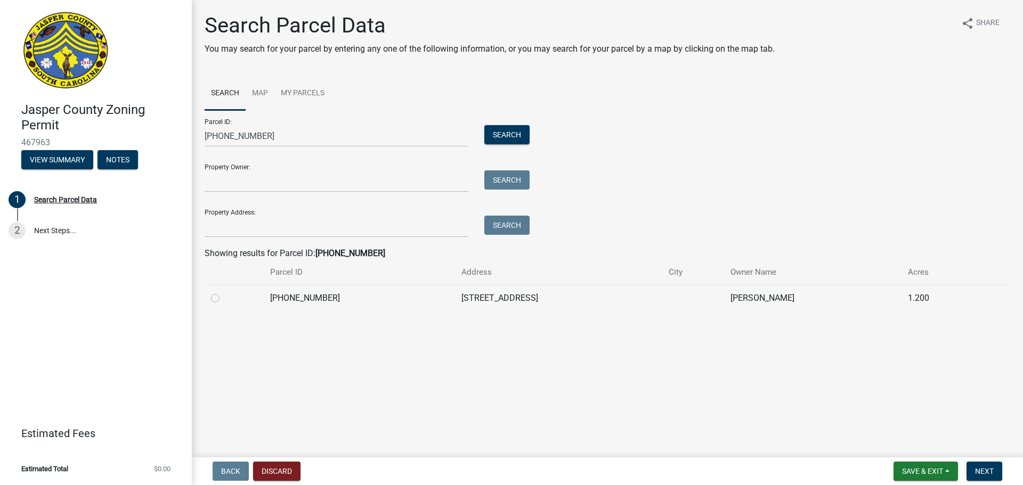
click at [374, 302] on td "[PHONE_NUMBER]" at bounding box center [359, 298] width 191 height 26
click at [377, 293] on td "[PHONE_NUMBER]" at bounding box center [359, 298] width 191 height 26
click at [224, 292] on label at bounding box center [224, 292] width 0 height 0
click at [224, 299] on input "radio" at bounding box center [227, 295] width 7 height 7
radio input "true"
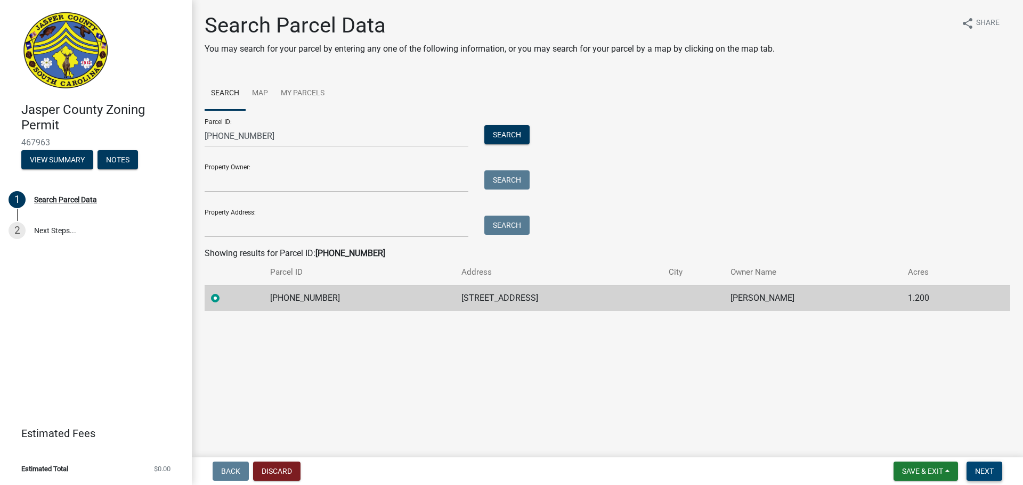
click at [992, 466] on button "Next" at bounding box center [985, 471] width 36 height 19
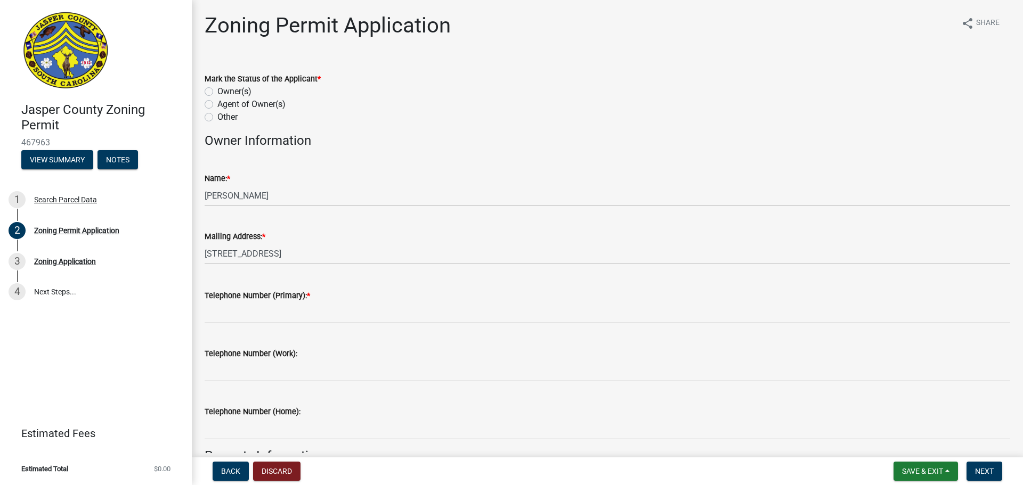
click at [231, 116] on label "Other" at bounding box center [227, 117] width 20 height 13
click at [224, 116] on input "Other" at bounding box center [220, 114] width 7 height 7
radio input "true"
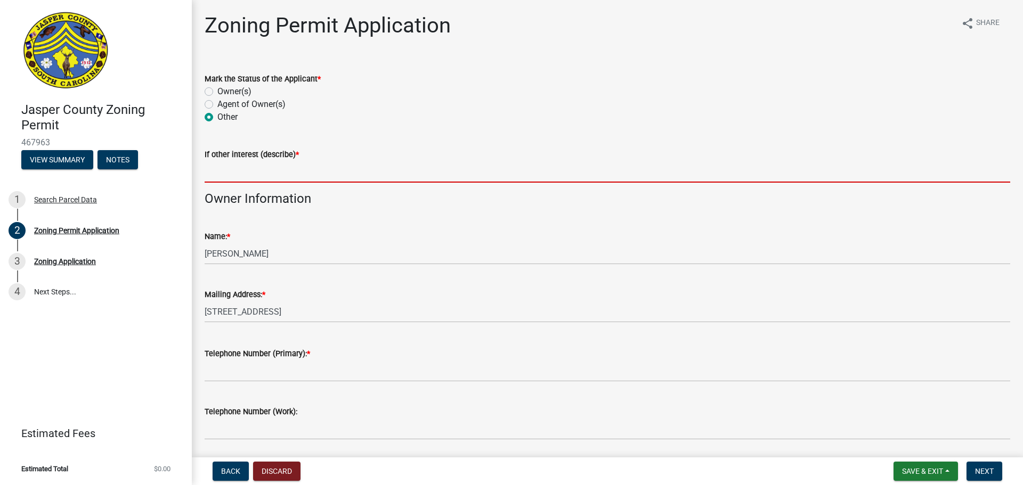
click at [336, 171] on input "If other interest (describe) *" at bounding box center [608, 172] width 806 height 22
type input "Contractor"
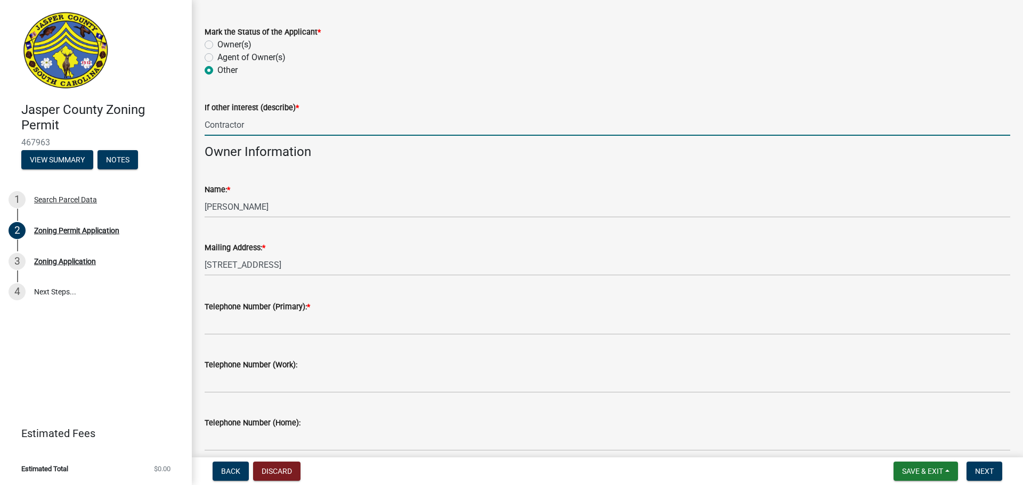
scroll to position [107, 0]
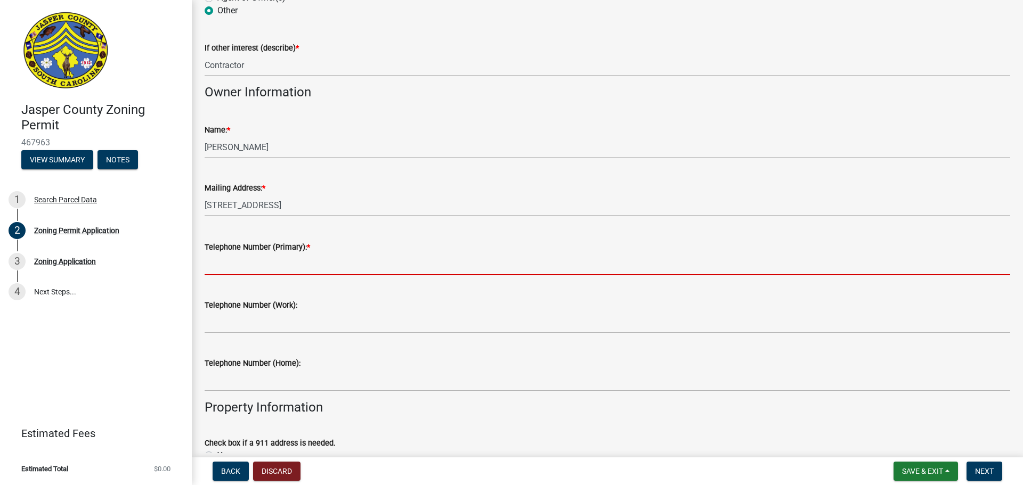
click at [348, 262] on input "Telephone Number (Primary): *" at bounding box center [608, 265] width 806 height 22
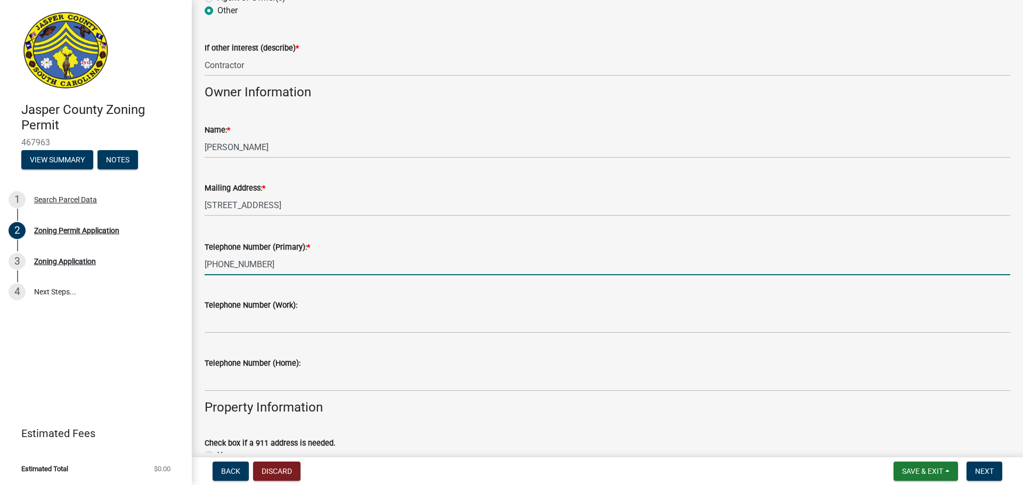
type input "[PHONE_NUMBER]"
click at [330, 291] on div "Telephone Number (Work):" at bounding box center [608, 309] width 806 height 50
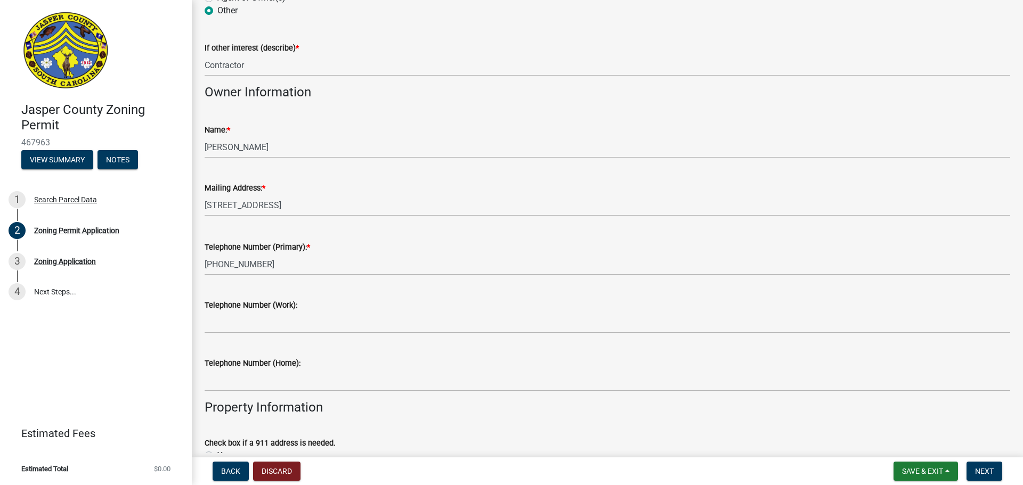
scroll to position [320, 0]
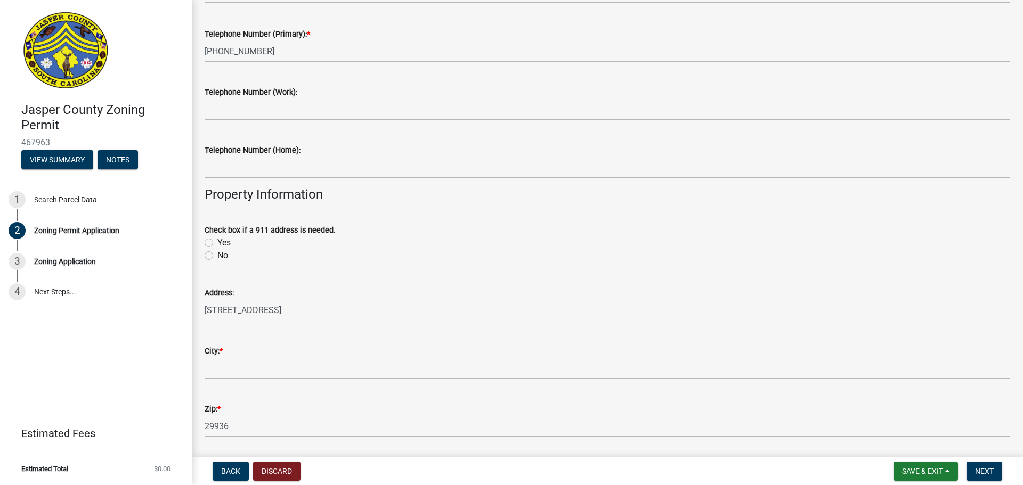
click at [219, 257] on label "No" at bounding box center [222, 255] width 11 height 13
click at [219, 256] on input "No" at bounding box center [220, 252] width 7 height 7
radio input "true"
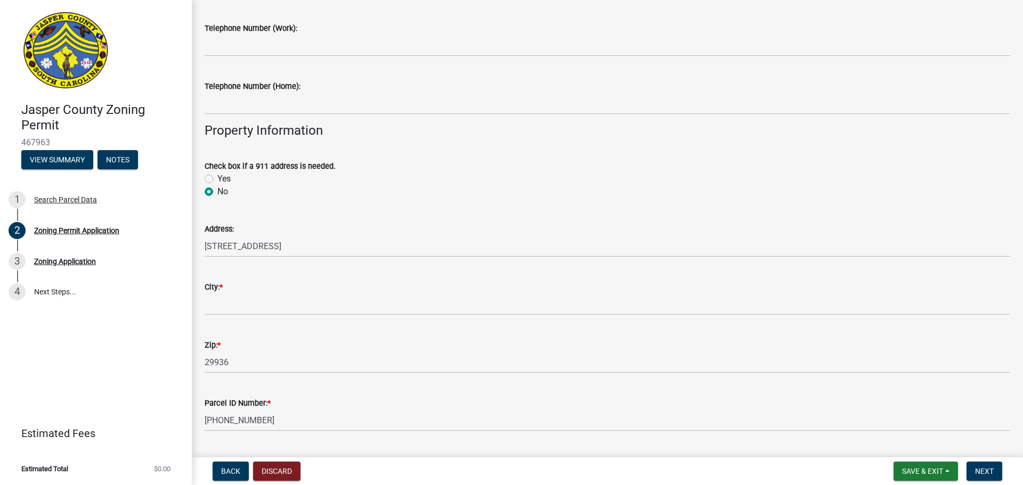
scroll to position [480, 0]
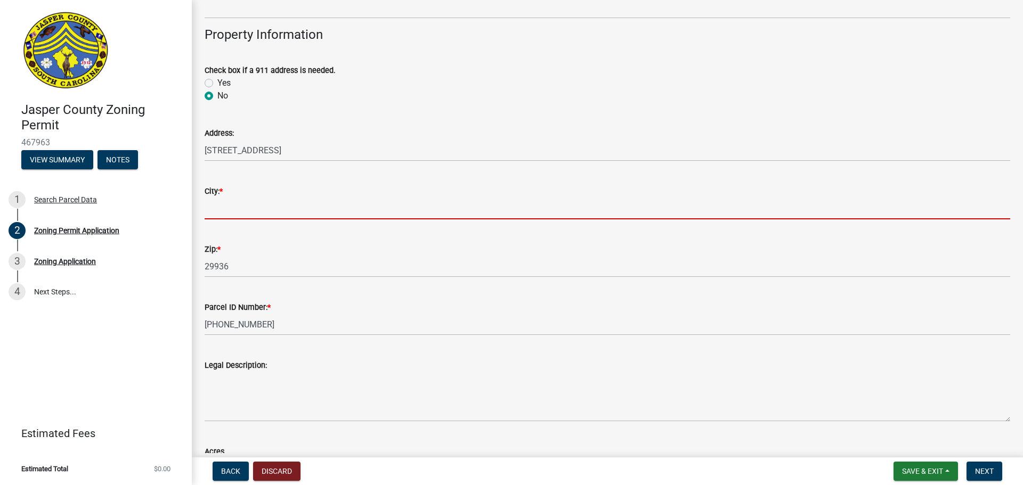
click at [296, 210] on input "City: *" at bounding box center [608, 209] width 806 height 22
type input "beaufort"
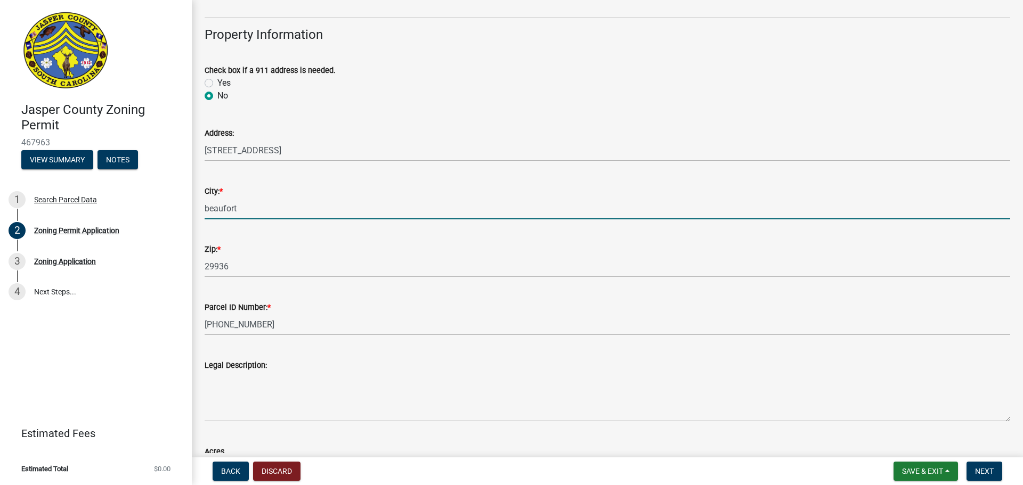
type input "[PERSON_NAME] still"
click at [270, 212] on input "beaufort" at bounding box center [608, 209] width 806 height 22
type input "Ridgeland"
click at [360, 238] on div "Zip: * 29936" at bounding box center [608, 253] width 806 height 50
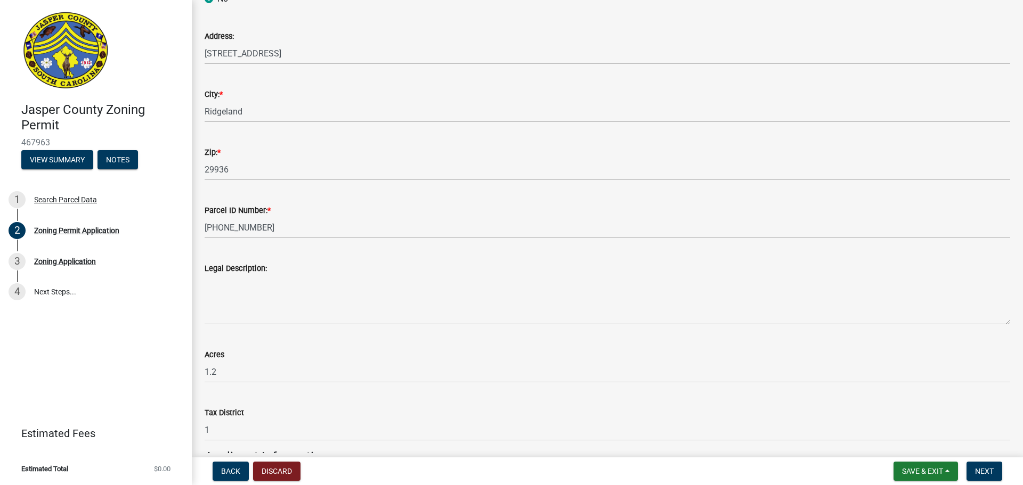
scroll to position [693, 0]
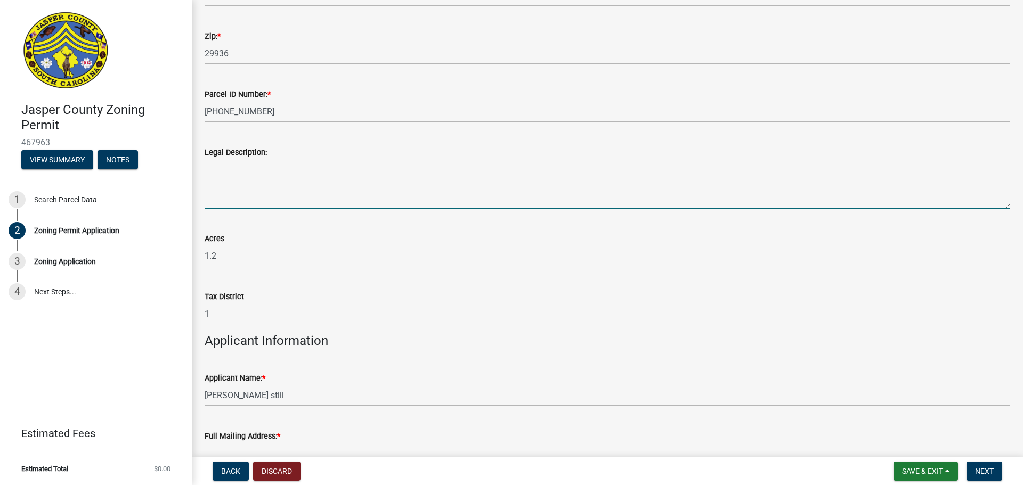
click at [354, 201] on textarea "Legal Description:" at bounding box center [608, 184] width 806 height 50
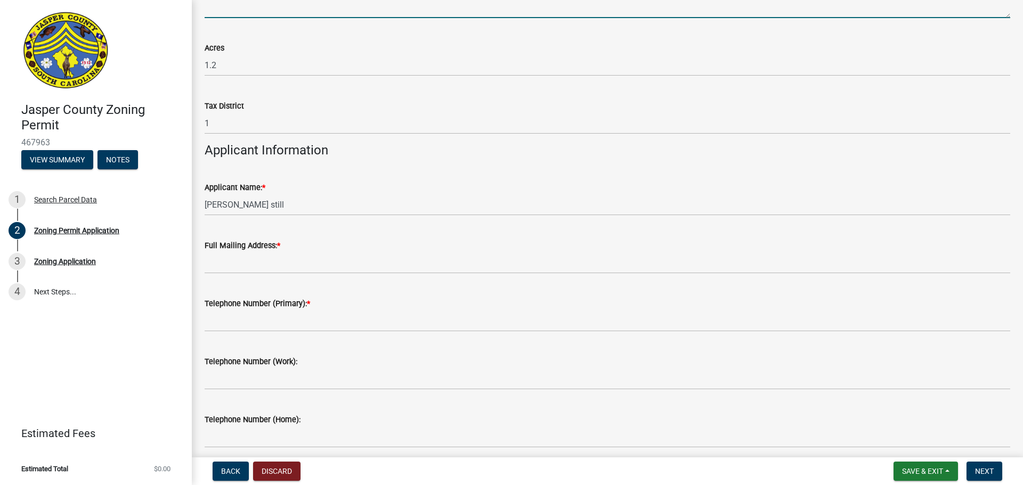
scroll to position [906, 0]
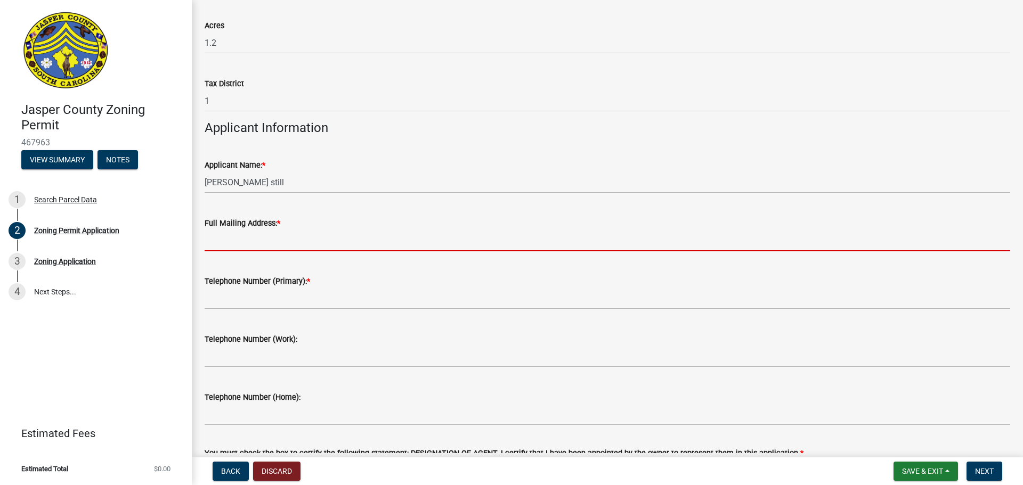
click at [355, 244] on input "Full Mailing Address: *" at bounding box center [608, 241] width 806 height 22
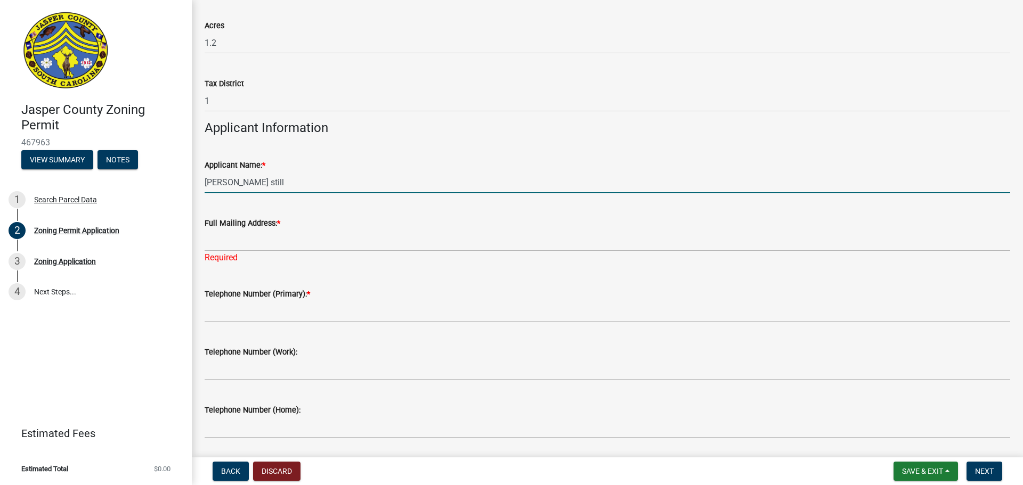
drag, startPoint x: 345, startPoint y: 176, endPoint x: 110, endPoint y: 172, distance: 234.5
click at [111, 172] on div "[GEOGRAPHIC_DATA] Zoning Permit 467963 View Summary Notes 1 Search Parcel Data …" at bounding box center [511, 242] width 1023 height 485
type input "Oakwood Homes of [GEOGRAPHIC_DATA]"
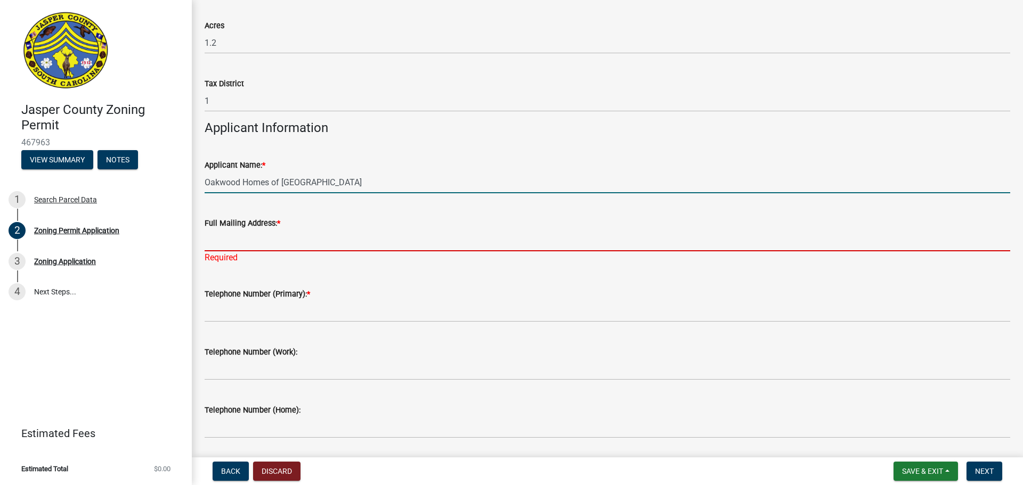
click at [271, 244] on input "Full Mailing Address: *" at bounding box center [608, 241] width 806 height 22
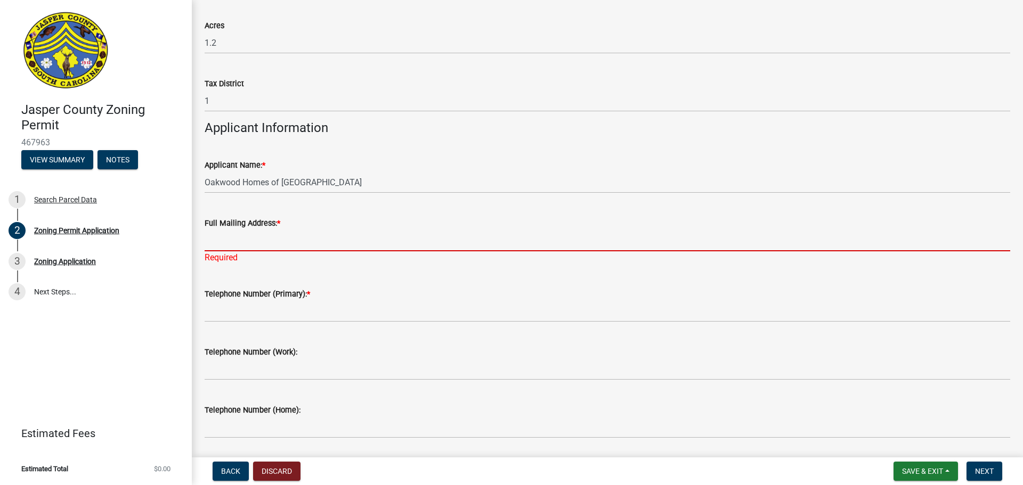
type input "[STREET_ADDRESS][PERSON_NAME]"
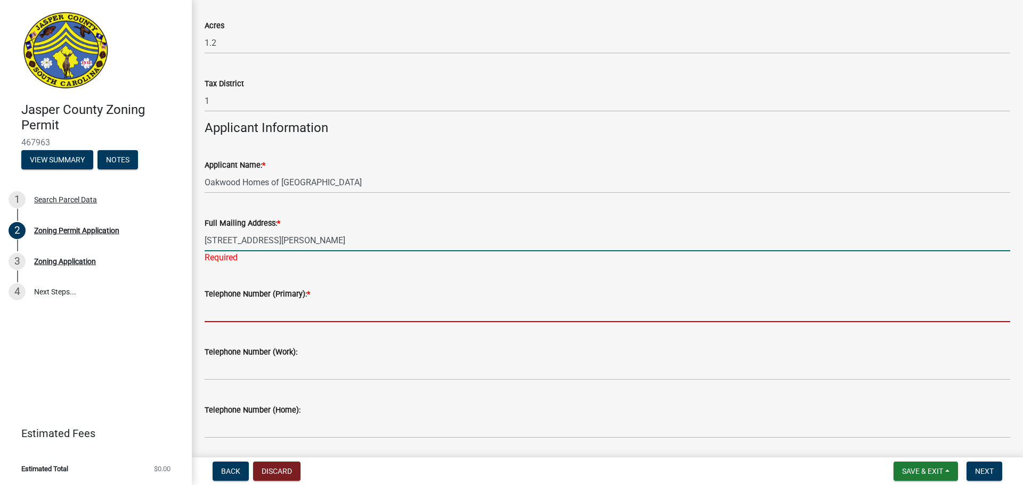
type input "8438464536"
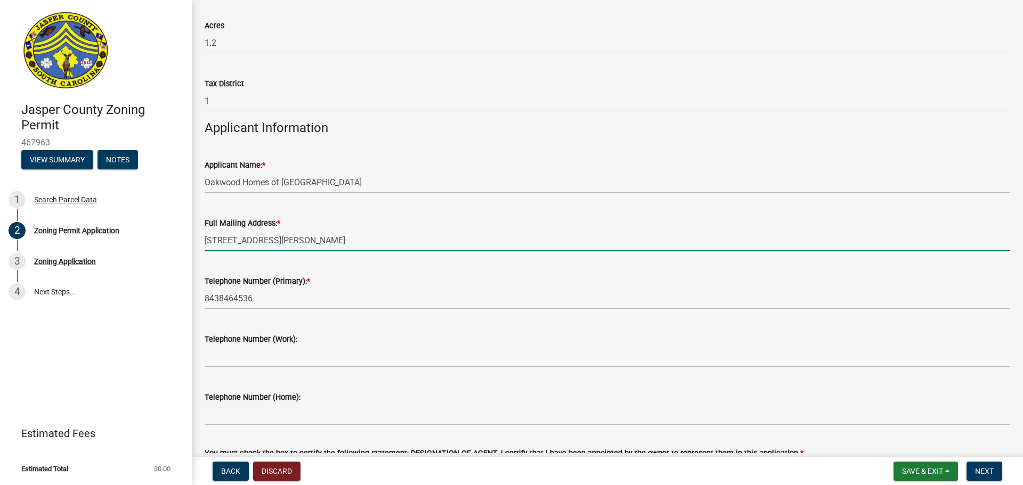
scroll to position [1119, 0]
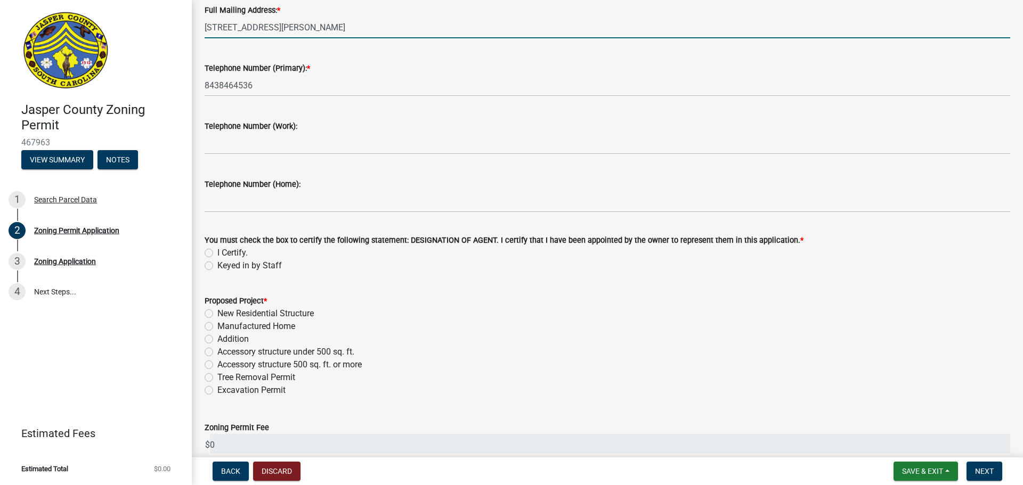
click at [226, 252] on label "I Certify." at bounding box center [232, 253] width 30 height 13
click at [224, 252] on input "I Certify." at bounding box center [220, 250] width 7 height 7
radio input "true"
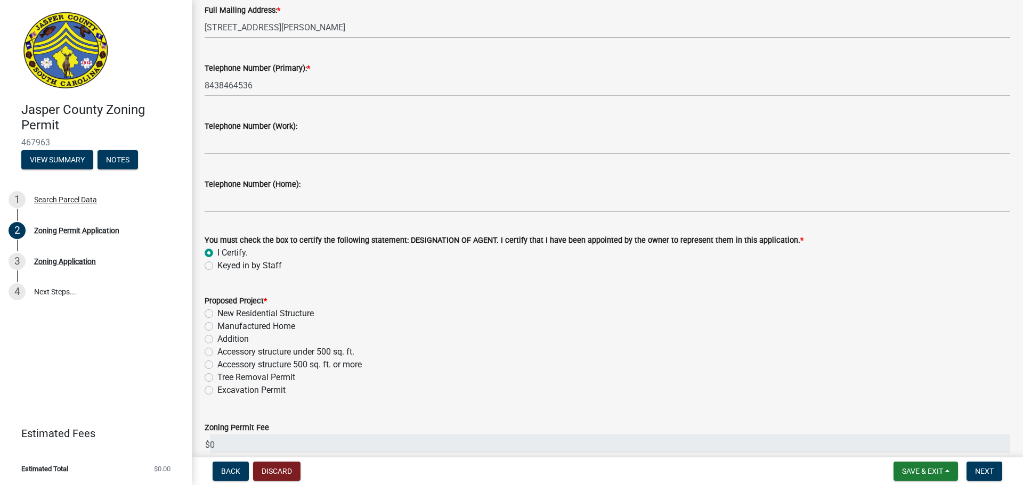
click at [271, 330] on label "Manufactured Home" at bounding box center [256, 326] width 78 height 13
click at [224, 327] on input "Manufactured Home" at bounding box center [220, 323] width 7 height 7
radio input "true"
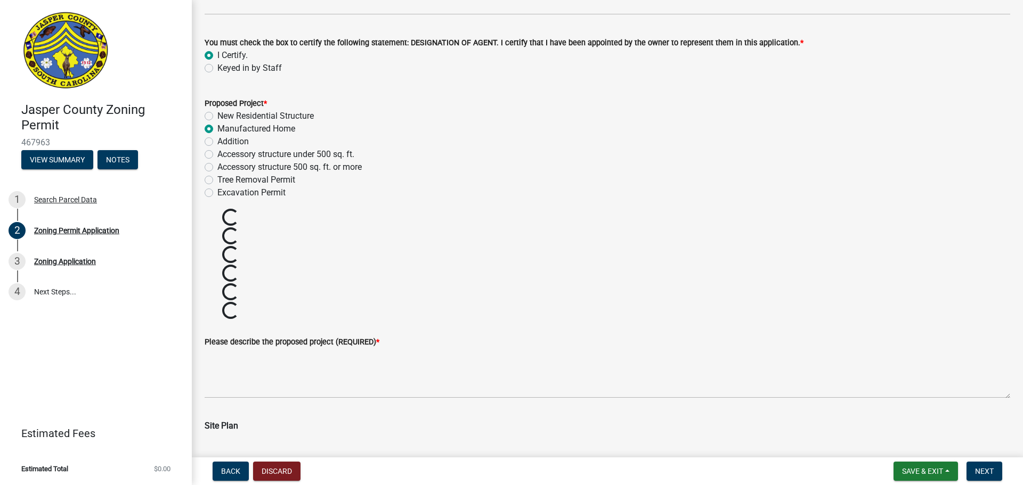
scroll to position [1332, 0]
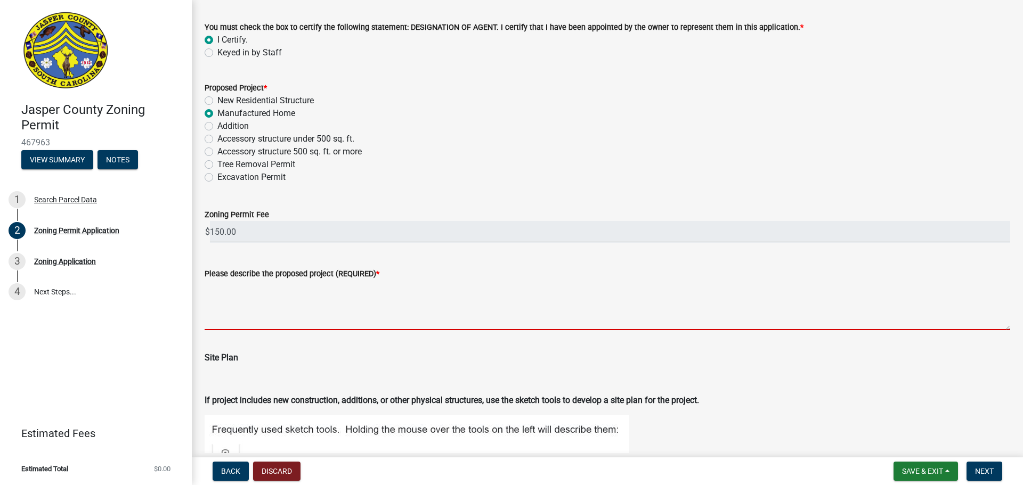
click at [311, 304] on textarea "Please describe the proposed project (REQUIRED) *" at bounding box center [608, 305] width 806 height 50
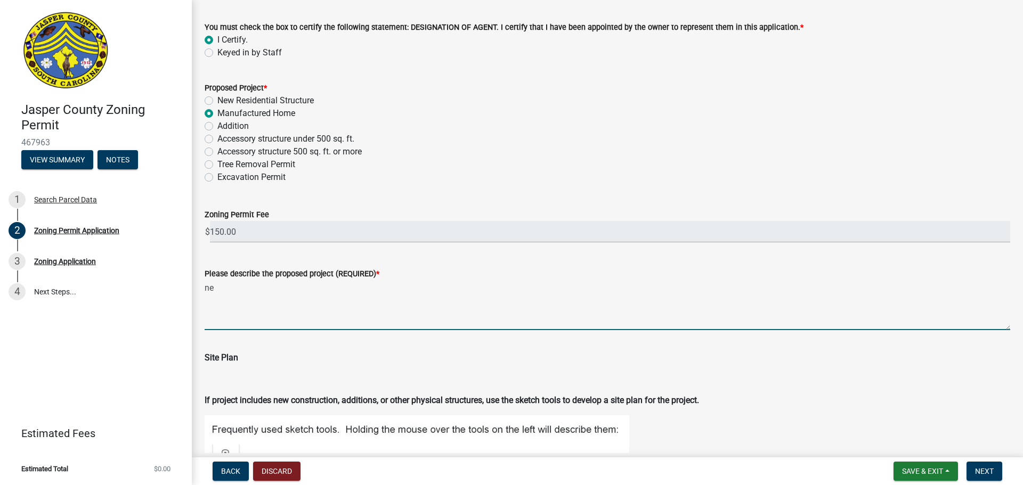
type textarea "n"
type textarea "installation of new manufactured home"
click at [341, 262] on div "Please describe the proposed project (REQUIRED) * installation of new manufactu…" at bounding box center [608, 292] width 806 height 78
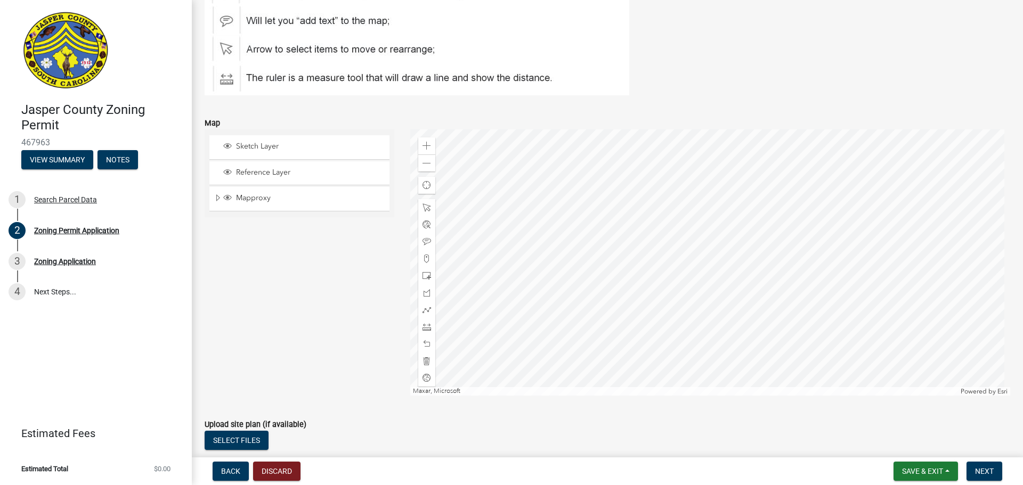
scroll to position [1865, 0]
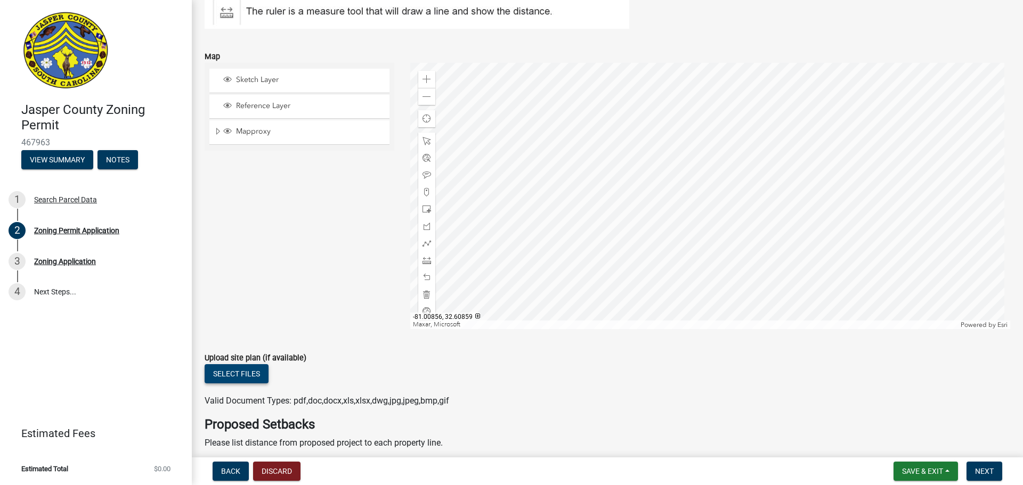
click at [243, 376] on button "Select files" at bounding box center [237, 373] width 64 height 19
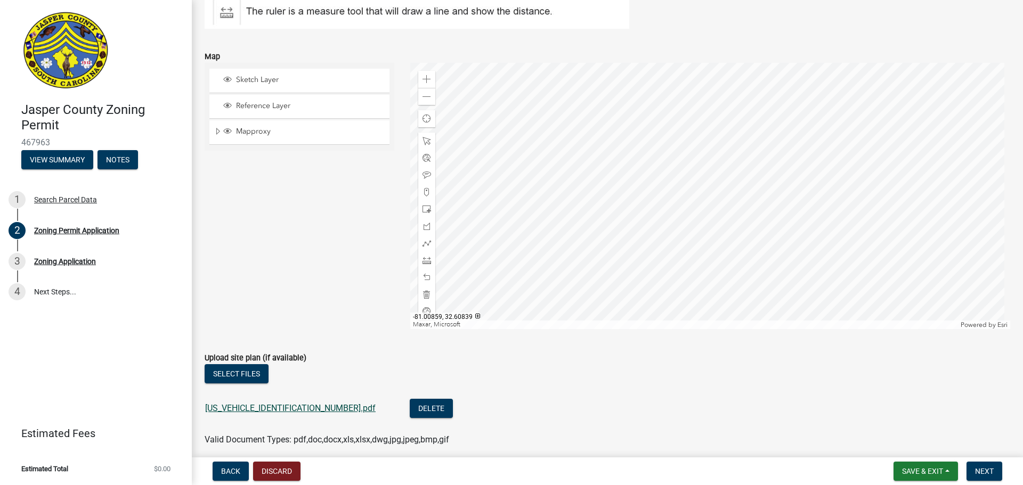
click at [295, 407] on link "[US_VEHICLE_IDENTIFICATION_NUMBER].pdf" at bounding box center [290, 408] width 171 height 10
click at [983, 470] on span "Next" at bounding box center [984, 471] width 19 height 9
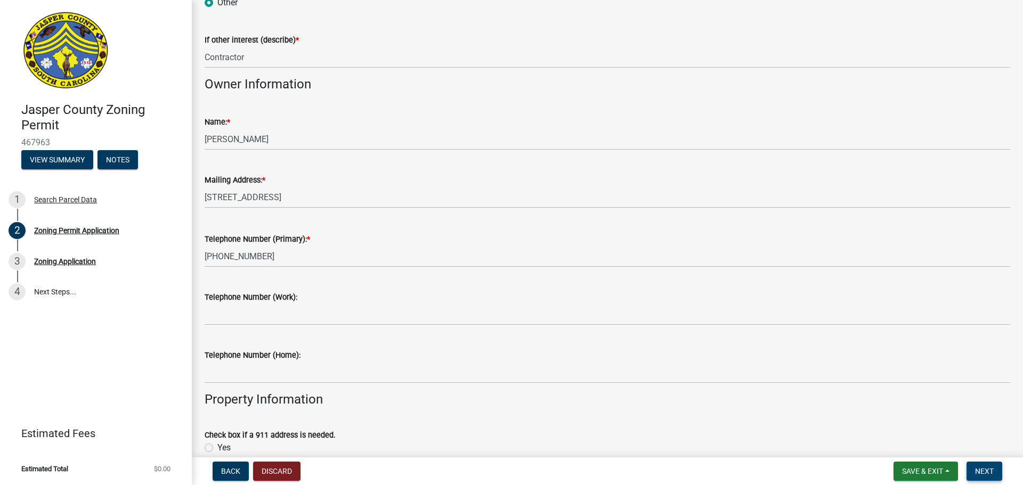
scroll to position [0, 0]
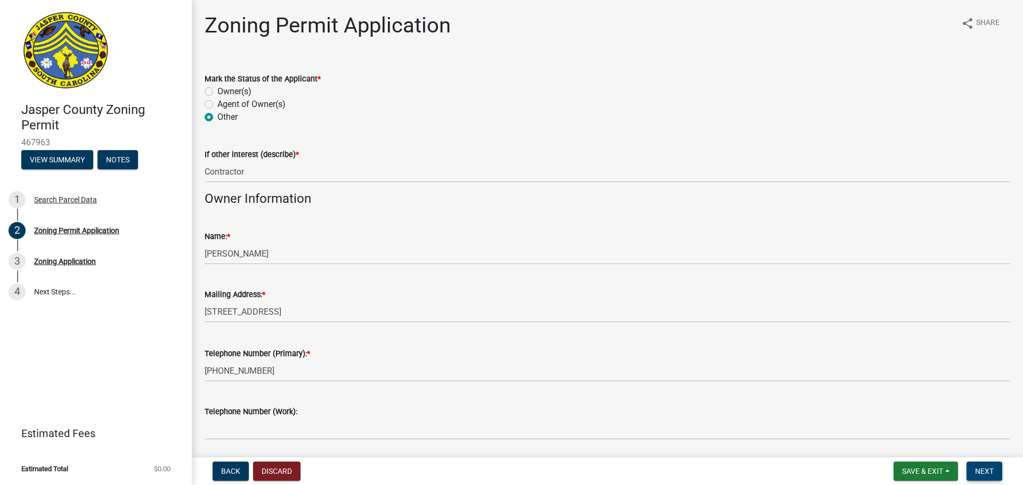
click at [992, 474] on span "Next" at bounding box center [984, 471] width 19 height 9
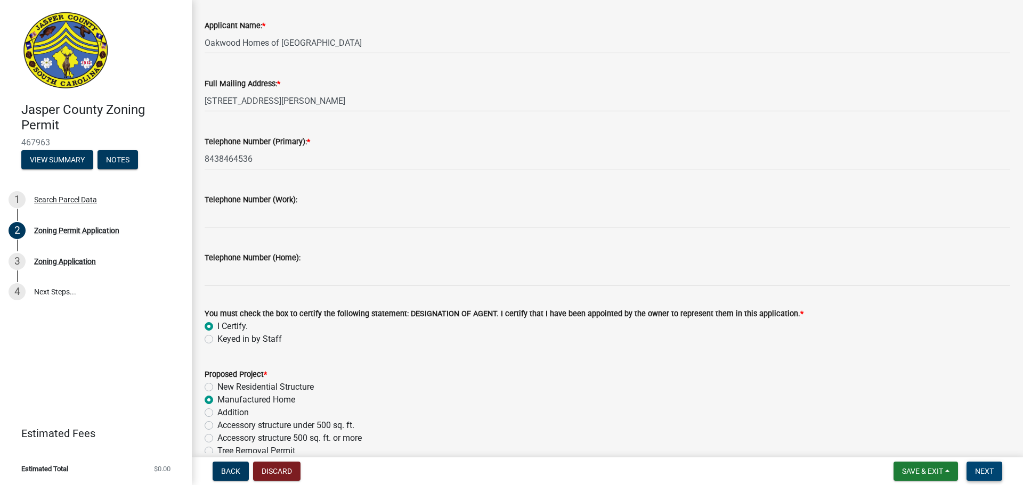
scroll to position [2617, 0]
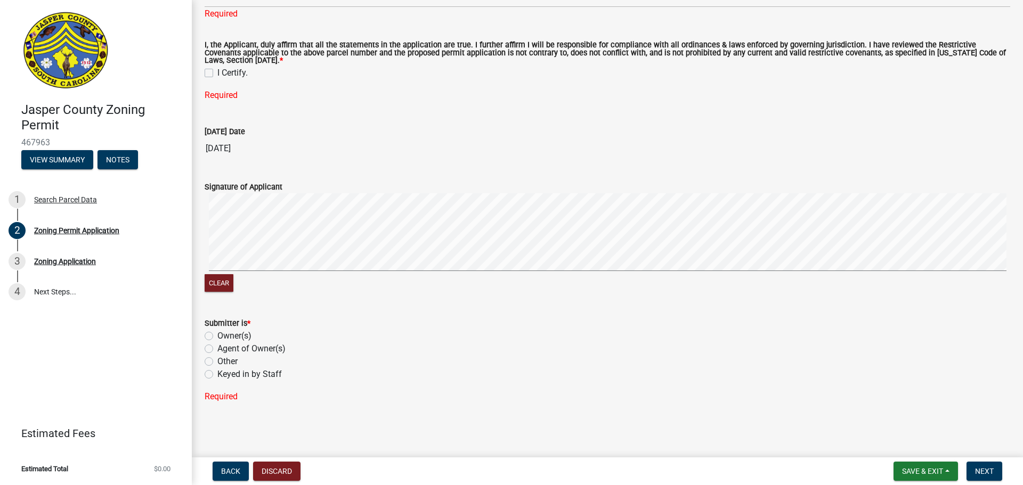
click at [231, 360] on label "Other" at bounding box center [227, 361] width 20 height 13
click at [224, 360] on input "Other" at bounding box center [220, 358] width 7 height 7
radio input "true"
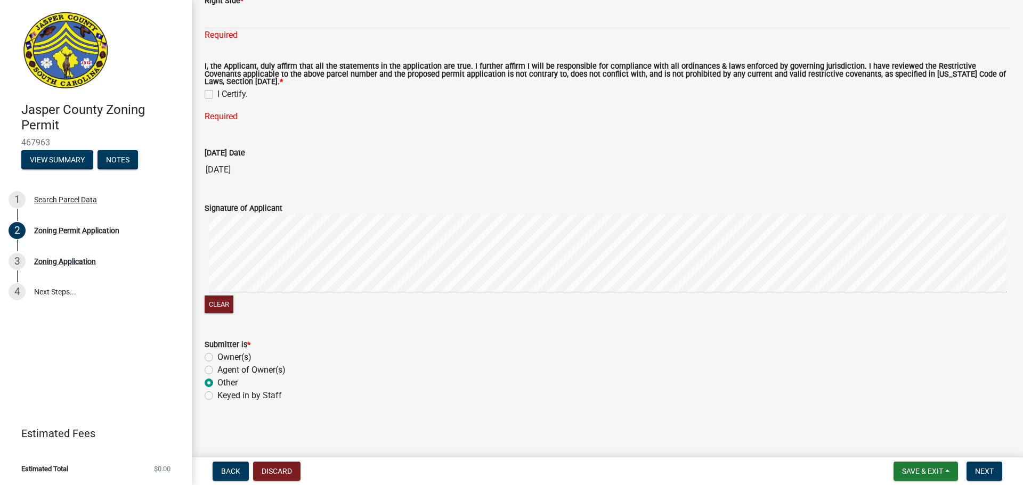
click at [217, 95] on label "I Certify." at bounding box center [232, 94] width 30 height 13
click at [217, 95] on input "I Certify." at bounding box center [220, 91] width 7 height 7
checkbox input "true"
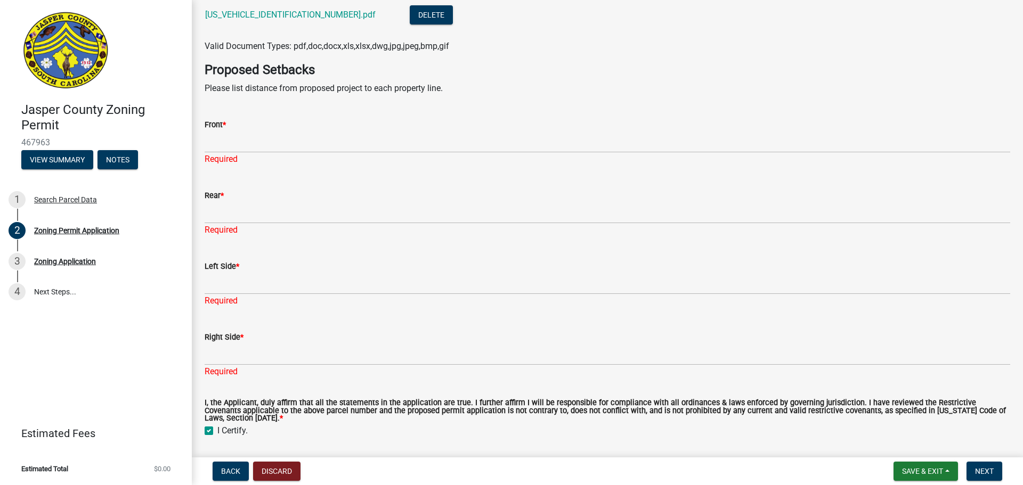
scroll to position [2255, 0]
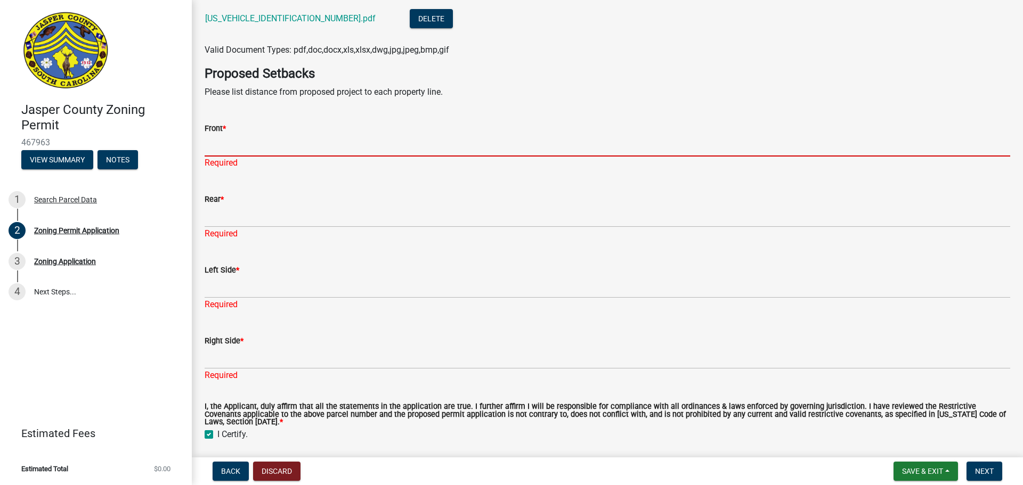
click at [303, 145] on input "Front *" at bounding box center [608, 146] width 806 height 22
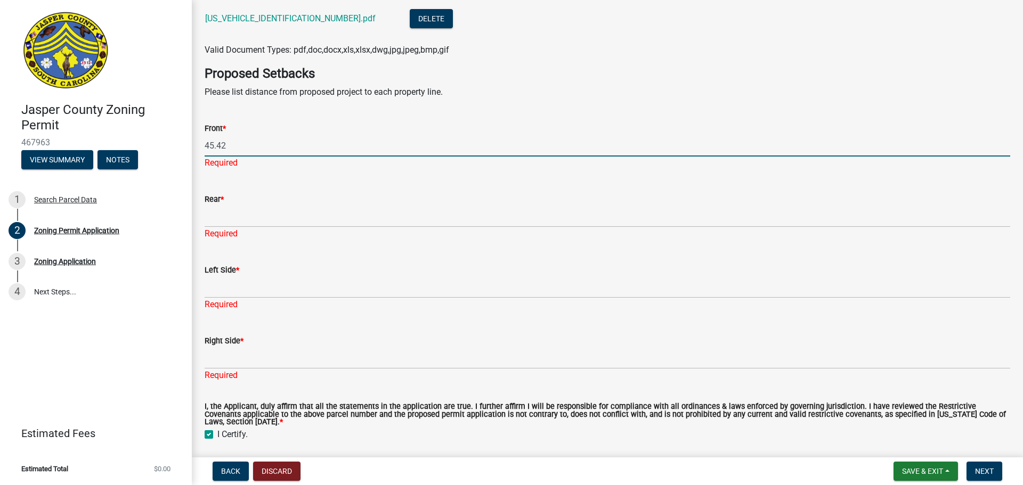
type input "45.42"
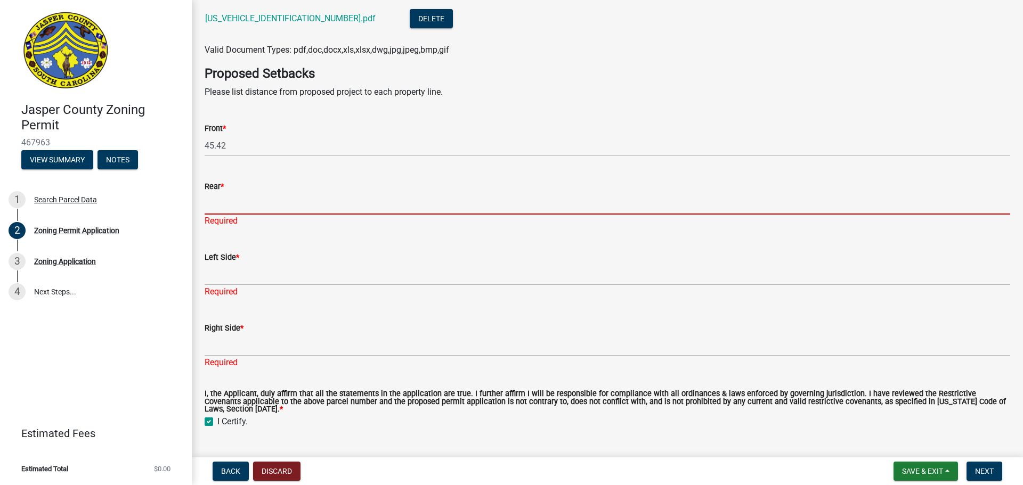
click at [273, 213] on input "Rear *" at bounding box center [608, 204] width 806 height 22
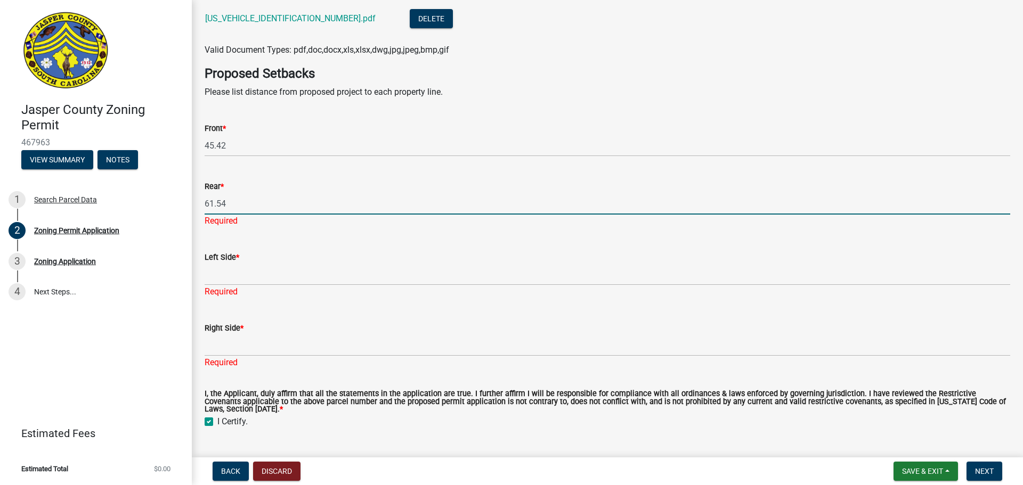
type input "61.54"
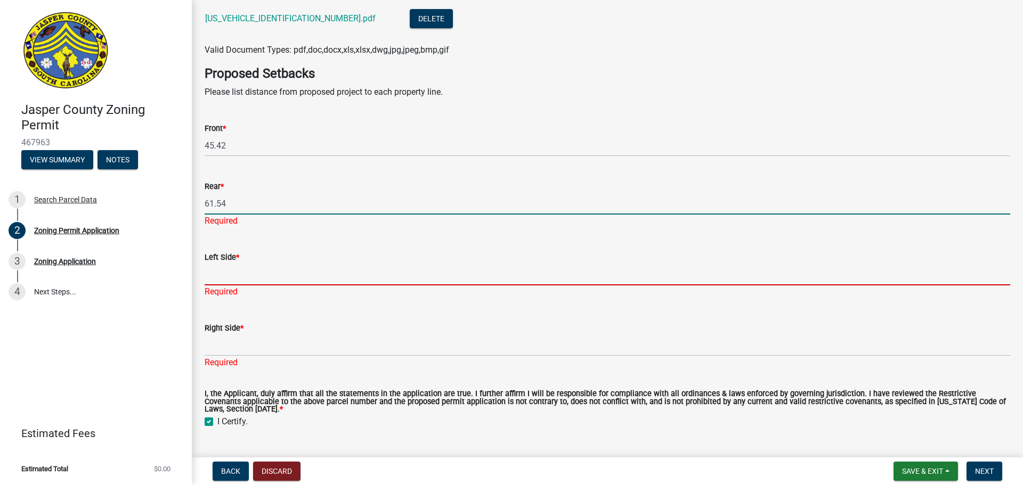
click at [256, 285] on div "Left Side * Required" at bounding box center [608, 267] width 806 height 62
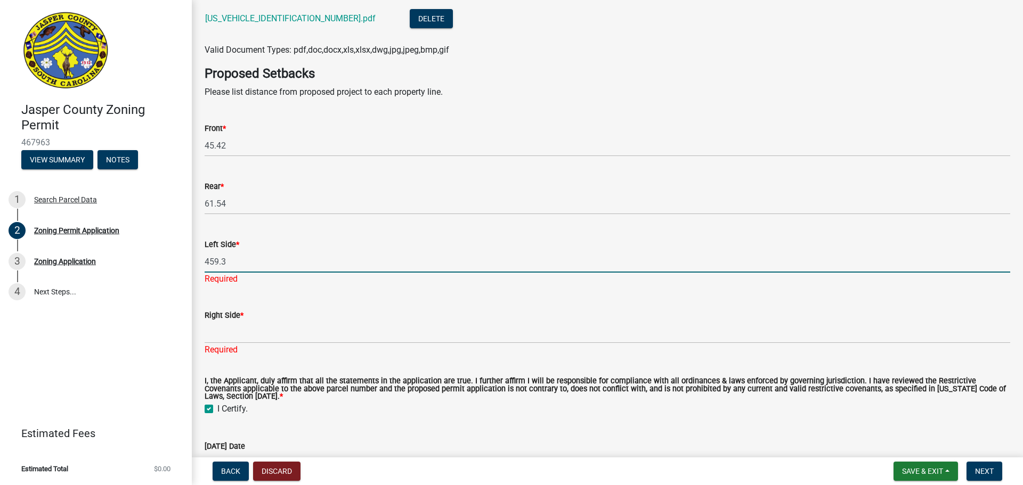
click at [208, 262] on input "459.3" at bounding box center [608, 262] width 806 height 22
type input "159.3"
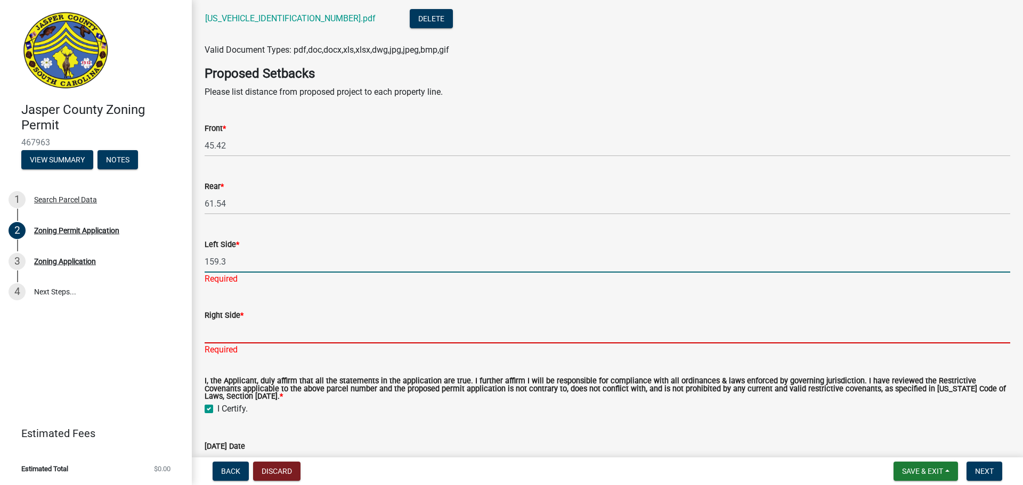
click at [245, 329] on input "Right Side *" at bounding box center [608, 333] width 806 height 22
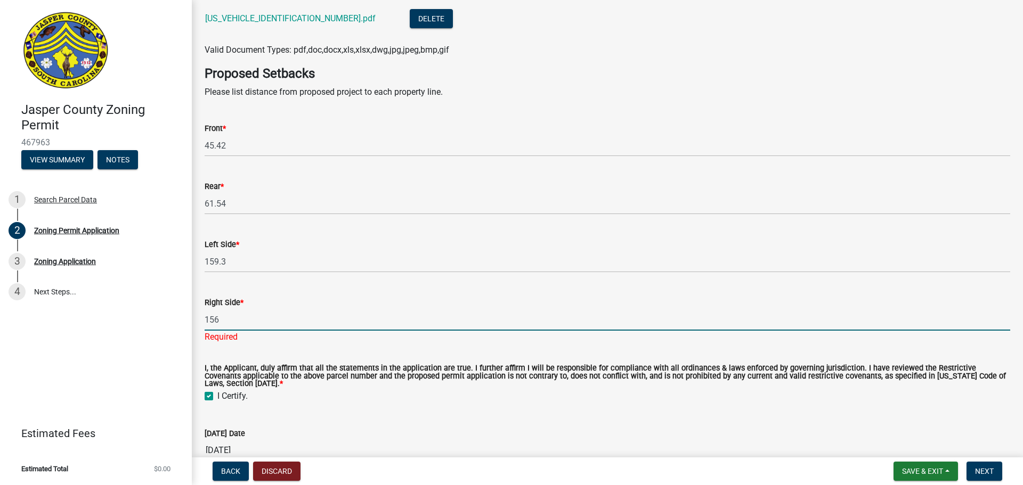
type input "156"
click at [375, 384] on div "I, the Applicant, duly affirm that all the statements in the application are tr…" at bounding box center [608, 384] width 806 height 38
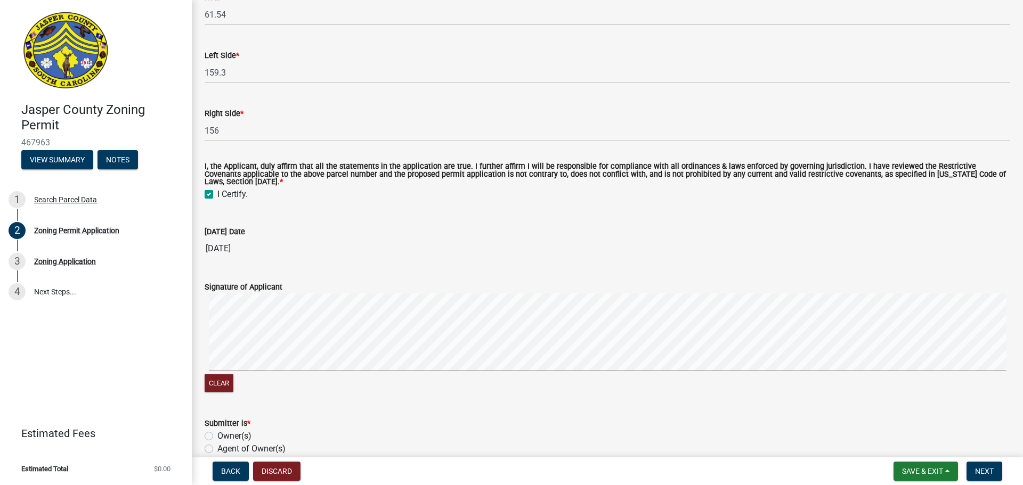
scroll to position [2524, 0]
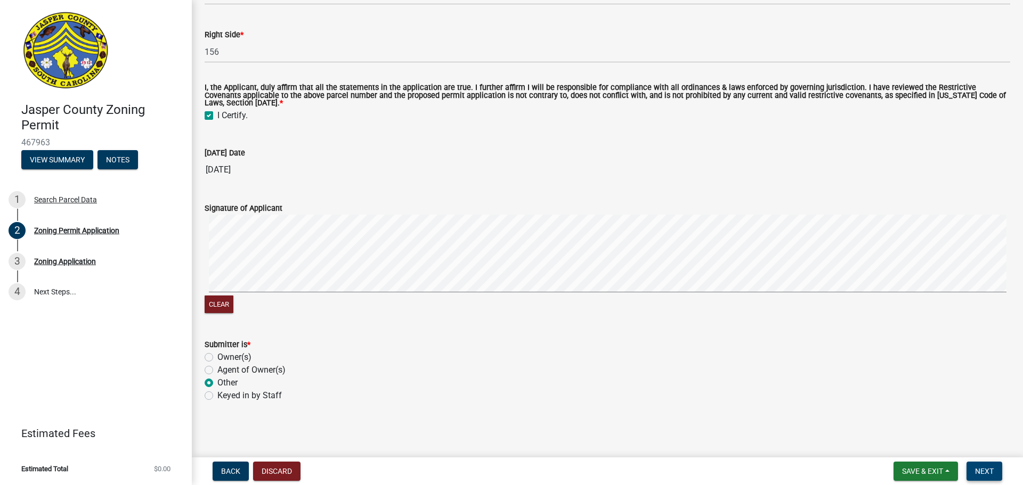
click at [983, 467] on span "Next" at bounding box center [984, 471] width 19 height 9
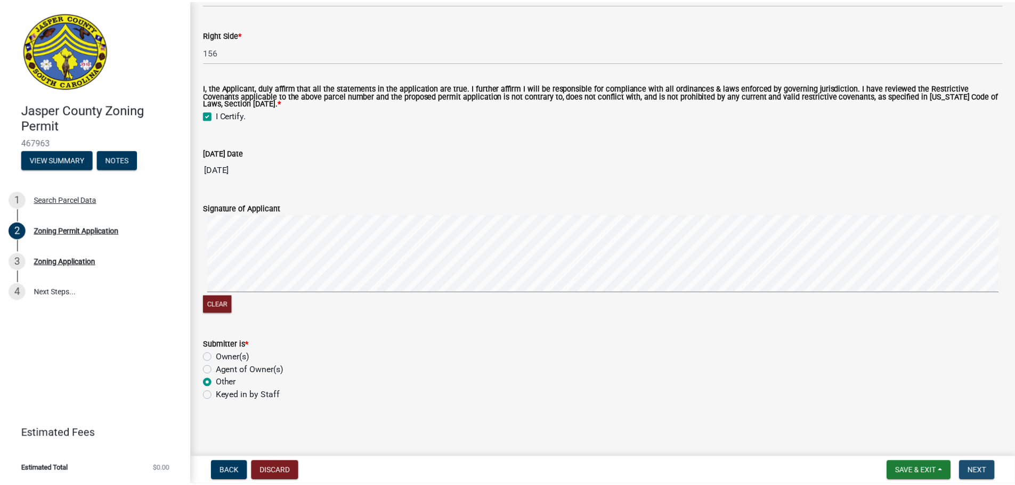
scroll to position [0, 0]
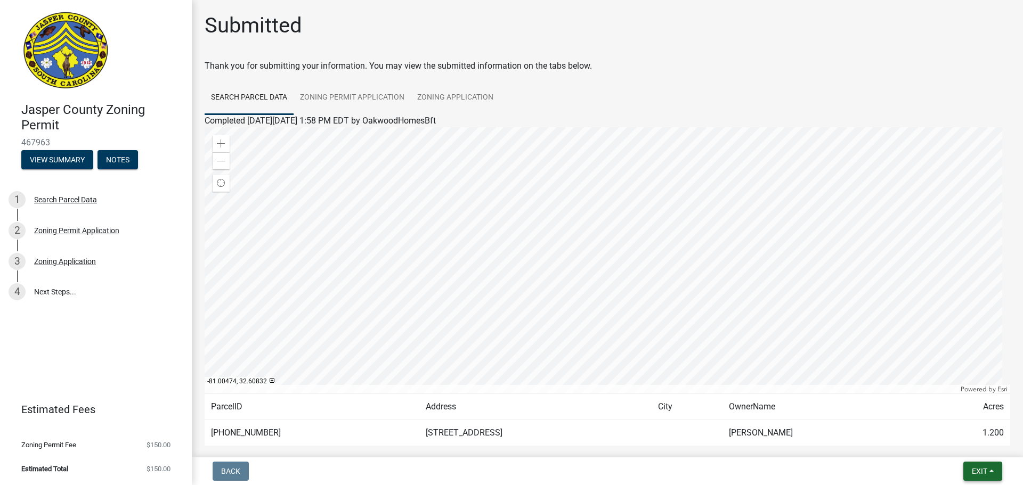
click at [985, 473] on span "Exit" at bounding box center [979, 471] width 15 height 9
click at [955, 442] on button "Save & Exit" at bounding box center [959, 444] width 85 height 26
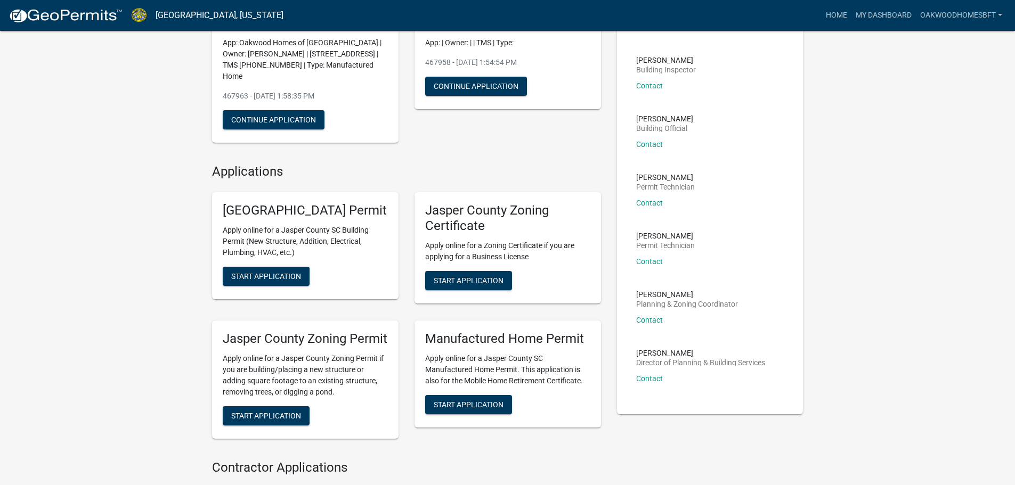
scroll to position [266, 0]
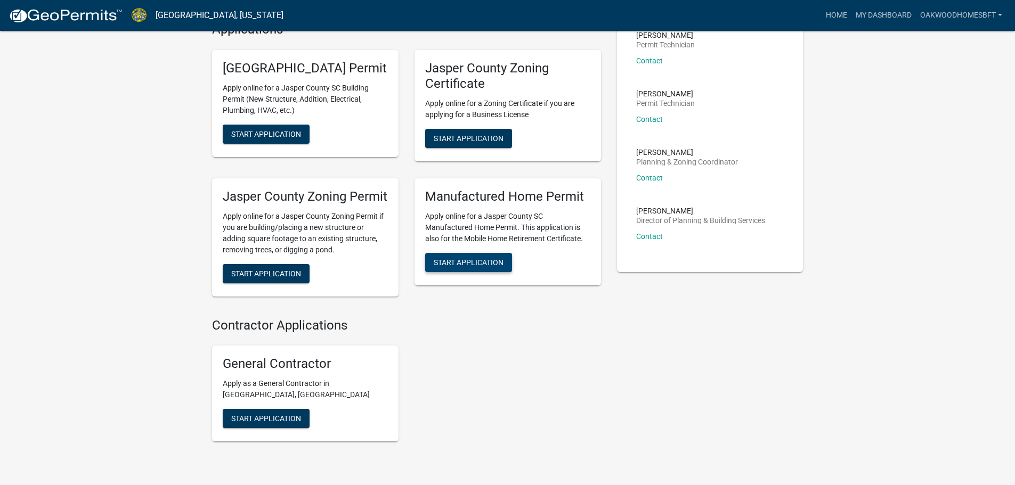
click at [490, 266] on span "Start Application" at bounding box center [469, 262] width 70 height 9
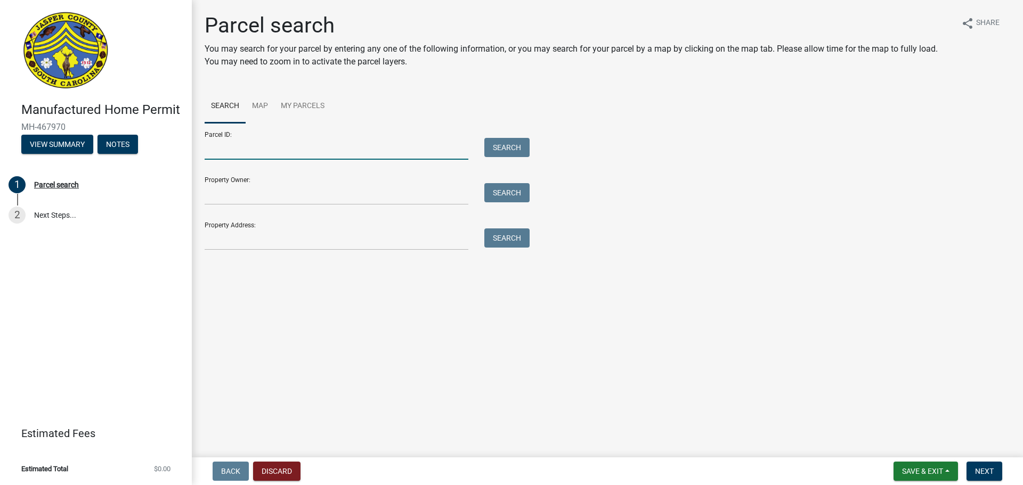
click at [273, 150] on input "Parcel ID:" at bounding box center [337, 149] width 264 height 22
type input "[PHONE_NUMBER]"
click at [500, 146] on button "Search" at bounding box center [506, 147] width 45 height 19
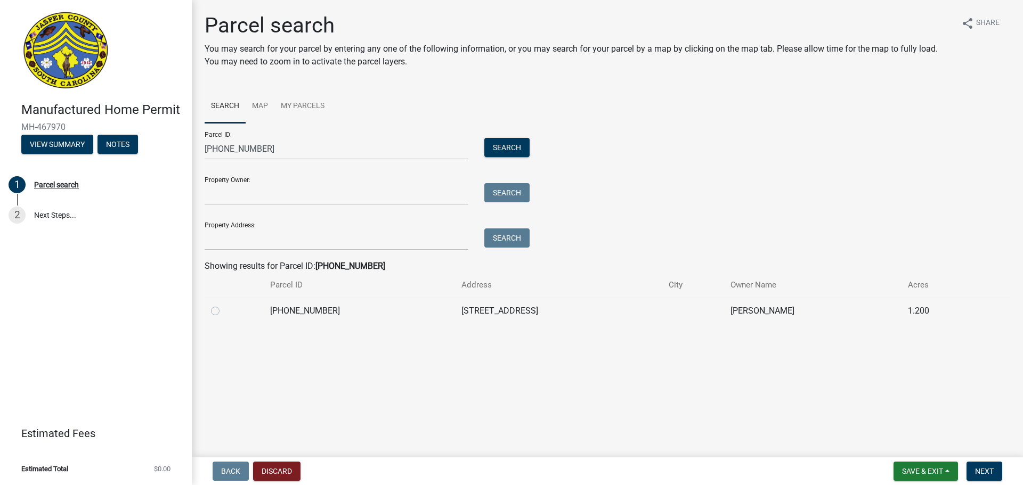
click at [334, 310] on td "[PHONE_NUMBER]" at bounding box center [359, 311] width 191 height 26
click at [224, 305] on label at bounding box center [224, 305] width 0 height 0
click at [224, 312] on input "radio" at bounding box center [227, 308] width 7 height 7
radio input "true"
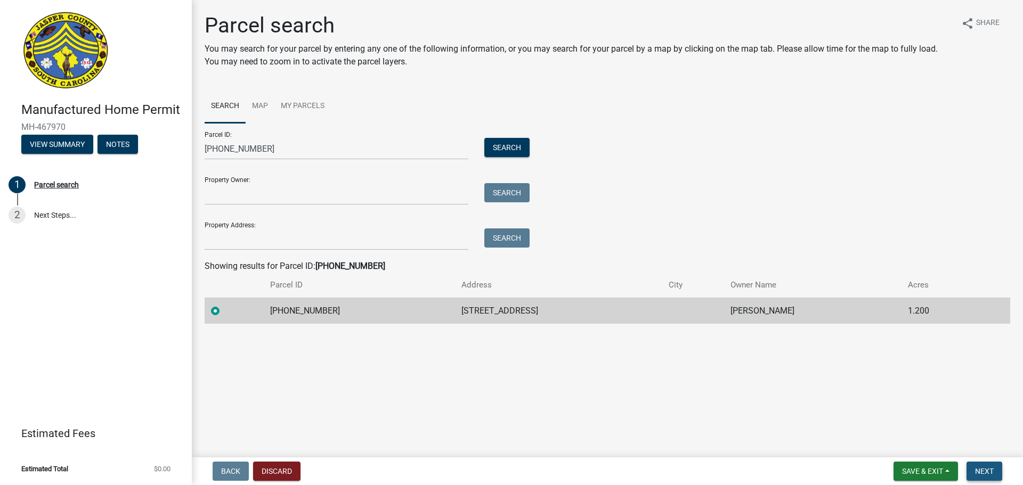
click at [985, 464] on button "Next" at bounding box center [985, 471] width 36 height 19
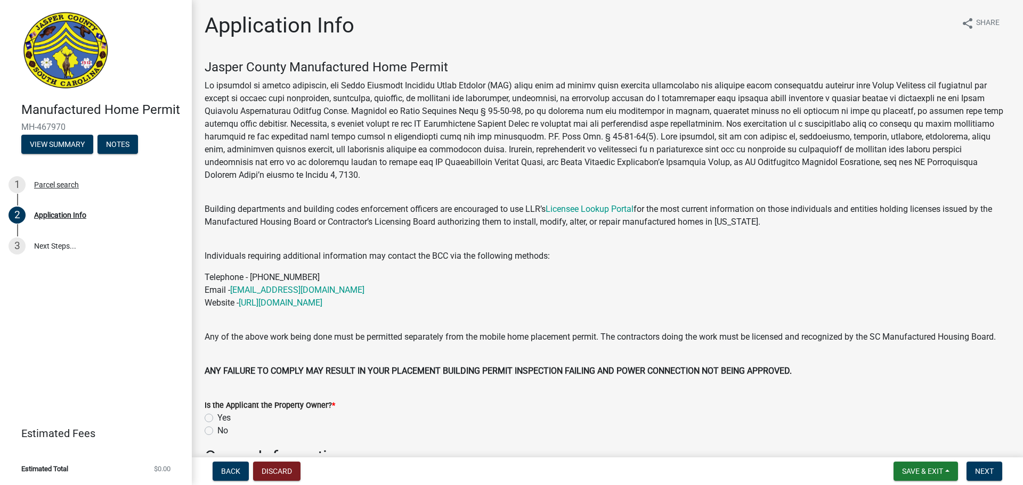
scroll to position [213, 0]
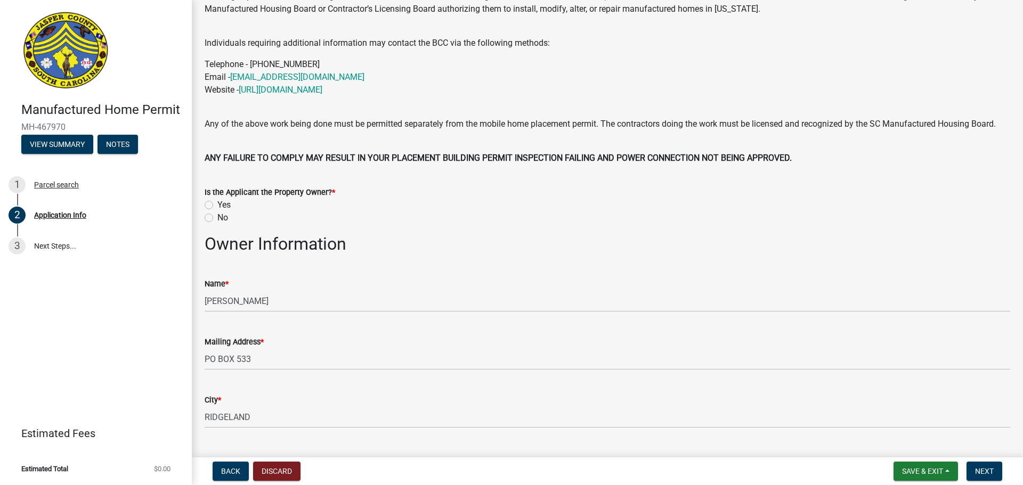
click at [224, 224] on label "No" at bounding box center [222, 218] width 11 height 13
click at [224, 218] on input "No" at bounding box center [220, 215] width 7 height 7
radio input "true"
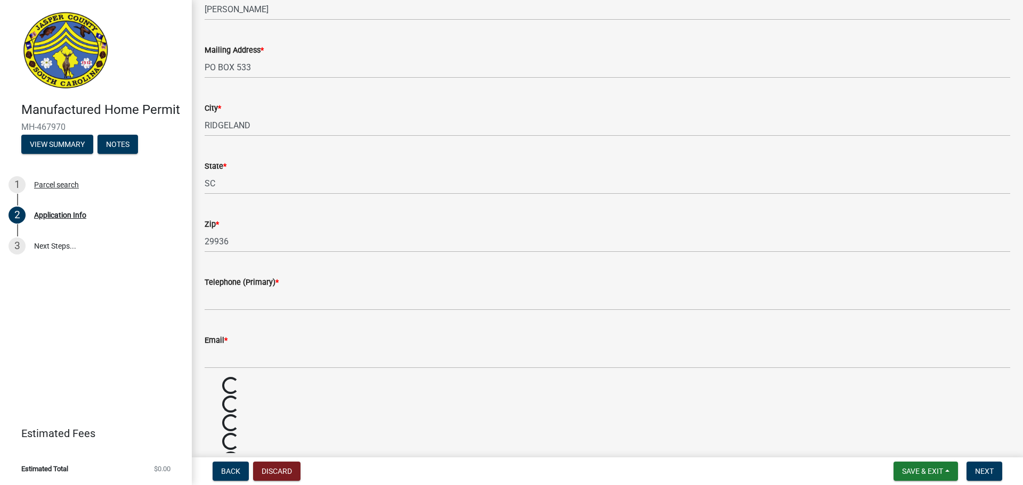
scroll to position [639, 0]
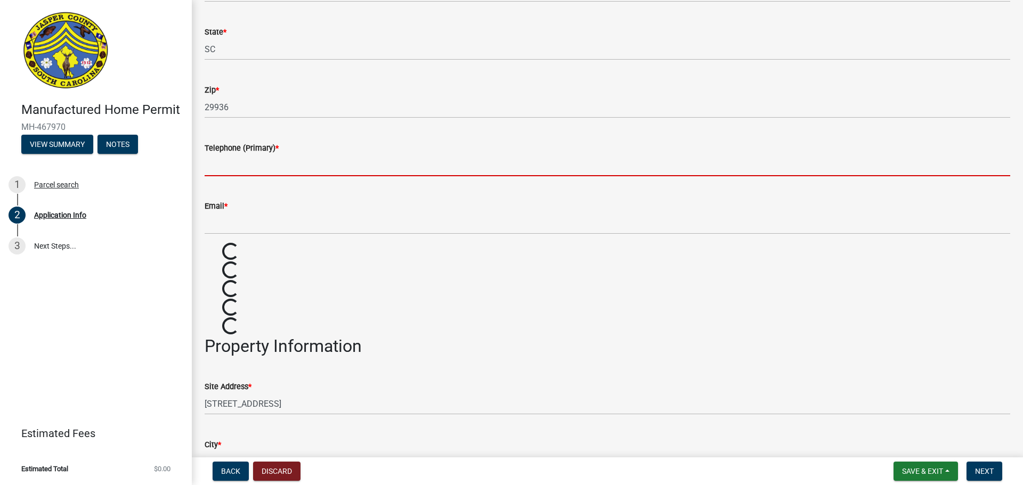
click at [294, 175] on input "Telephone (Primary) *" at bounding box center [608, 166] width 806 height 22
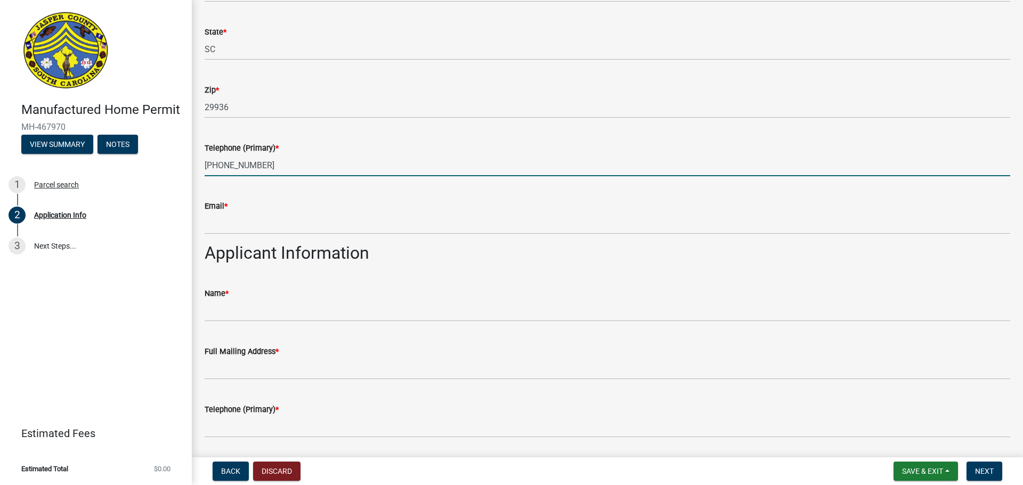
type input "[PHONE_NUMBER]"
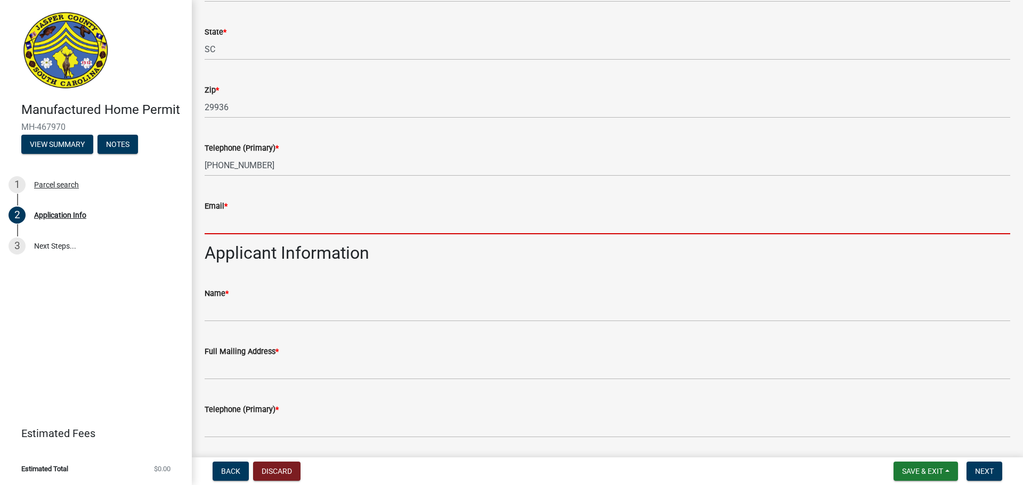
click at [285, 234] on input "Email *" at bounding box center [608, 224] width 806 height 22
type input "[EMAIL_ADDRESS][DOMAIN_NAME]"
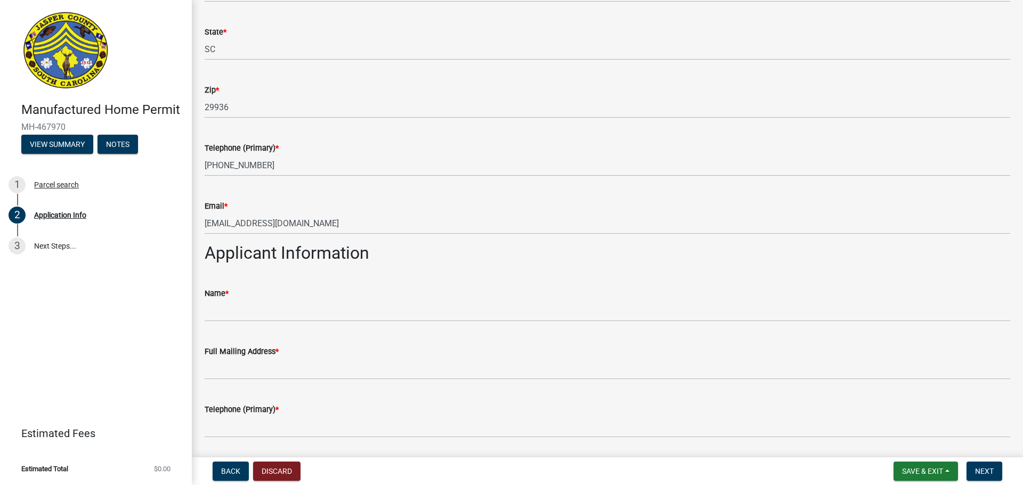
click at [298, 300] on div "Name *" at bounding box center [608, 293] width 806 height 13
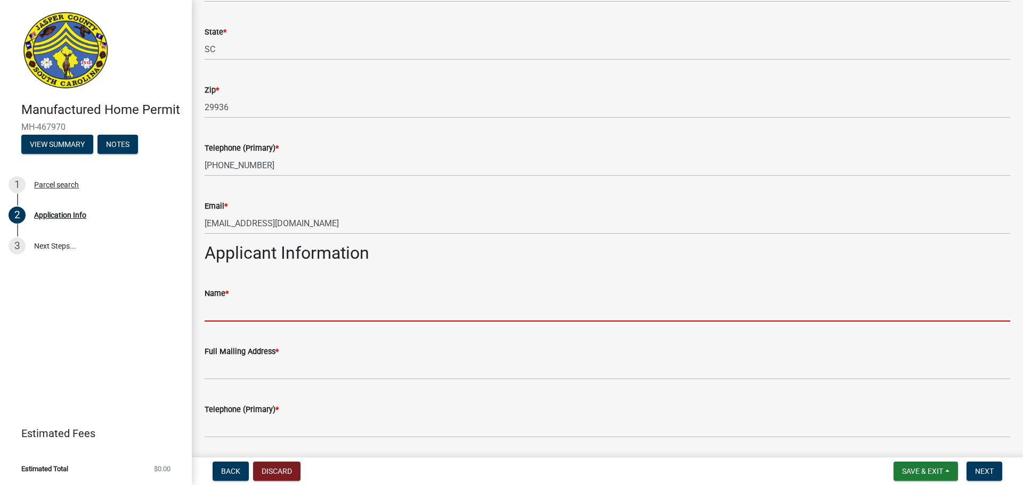
click at [294, 321] on input "Name *" at bounding box center [608, 311] width 806 height 22
type input "Oakwood Homes of [GEOGRAPHIC_DATA]"
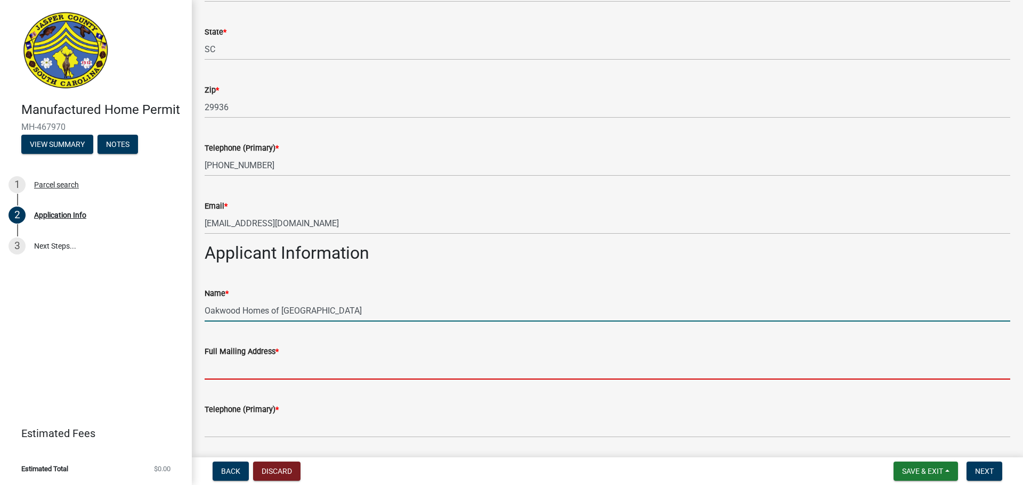
type input "[STREET_ADDRESS][PERSON_NAME]"
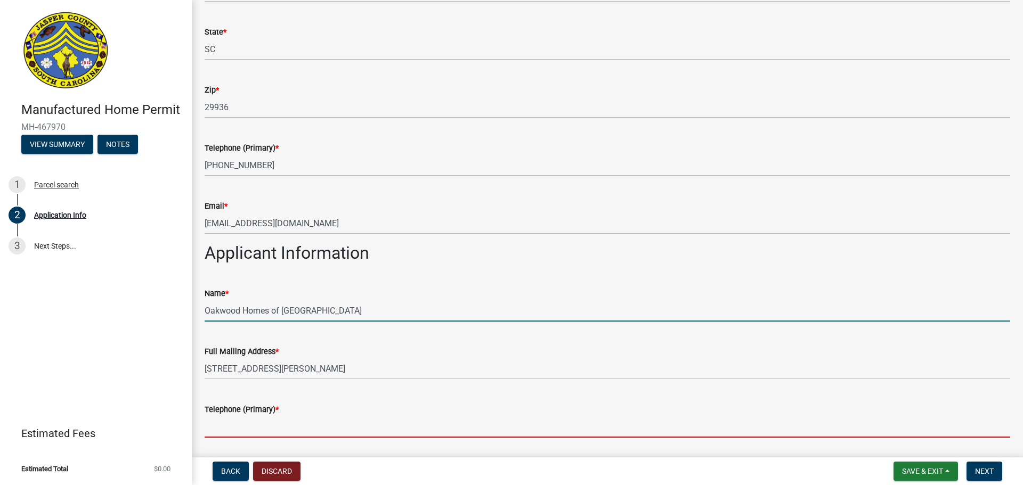
type input "8438464536"
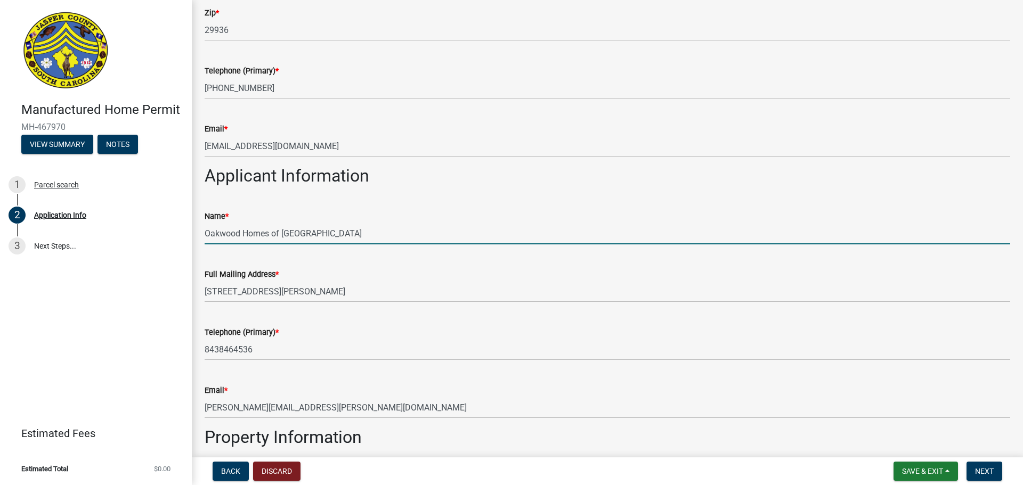
scroll to position [799, 0]
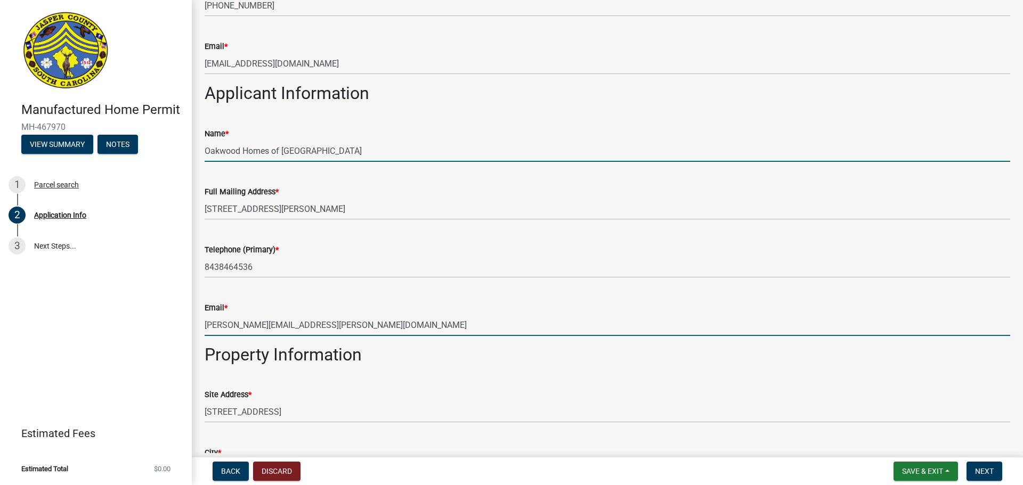
click at [327, 336] on input "[PERSON_NAME][EMAIL_ADDRESS][PERSON_NAME][DOMAIN_NAME]" at bounding box center [608, 325] width 806 height 22
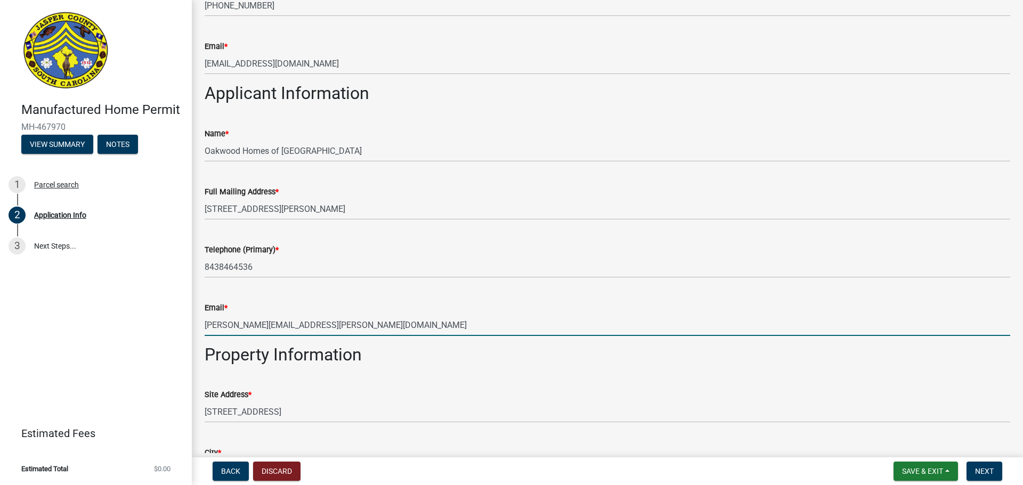
type input "[EMAIL_ADDRESS][DOMAIN_NAME]"
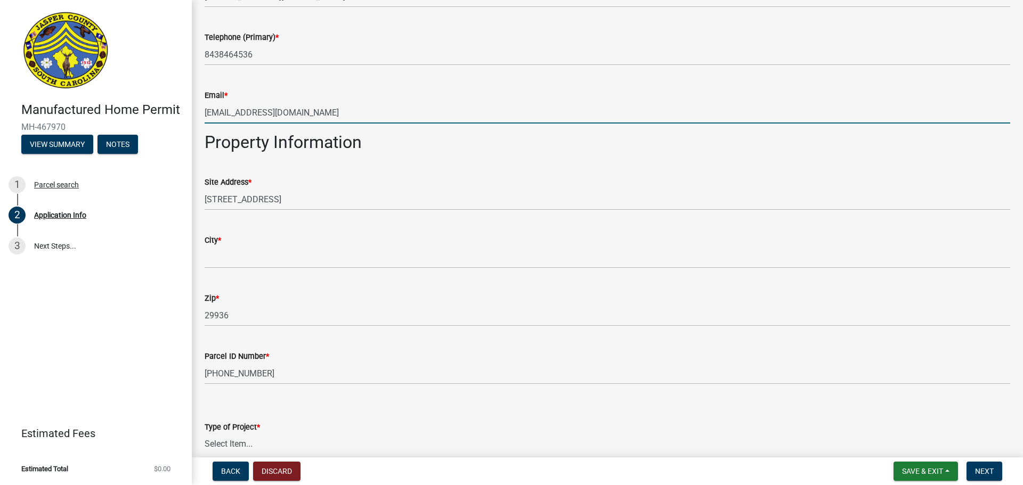
scroll to position [1012, 0]
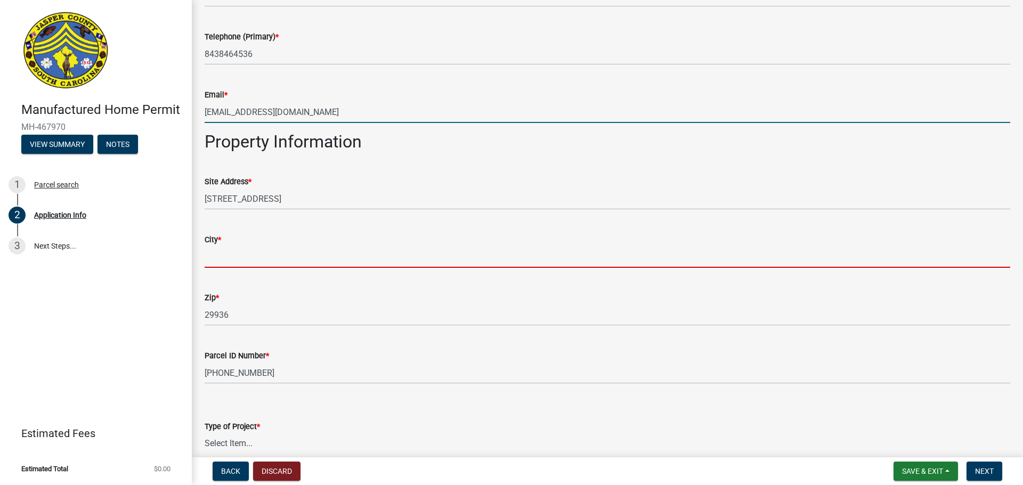
click at [368, 264] on input "City *" at bounding box center [608, 257] width 806 height 22
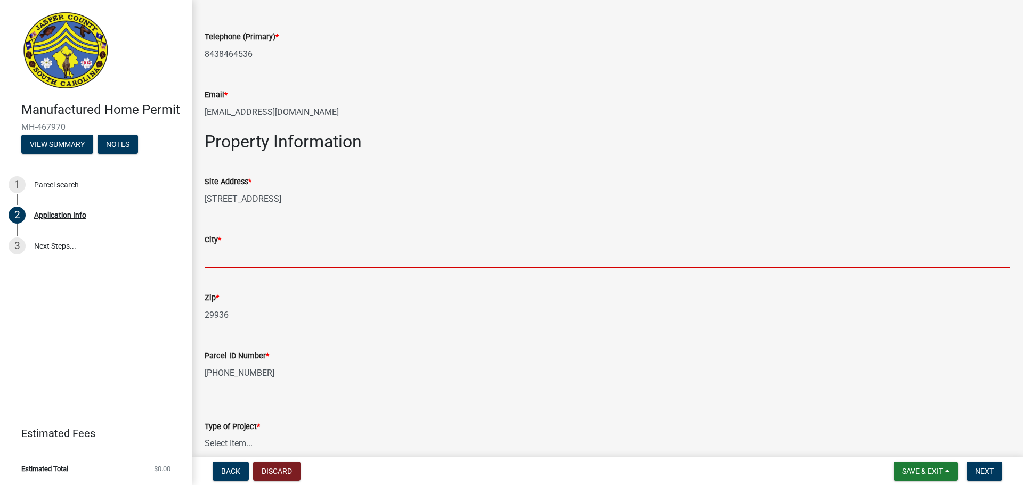
type input "Ridgeland"
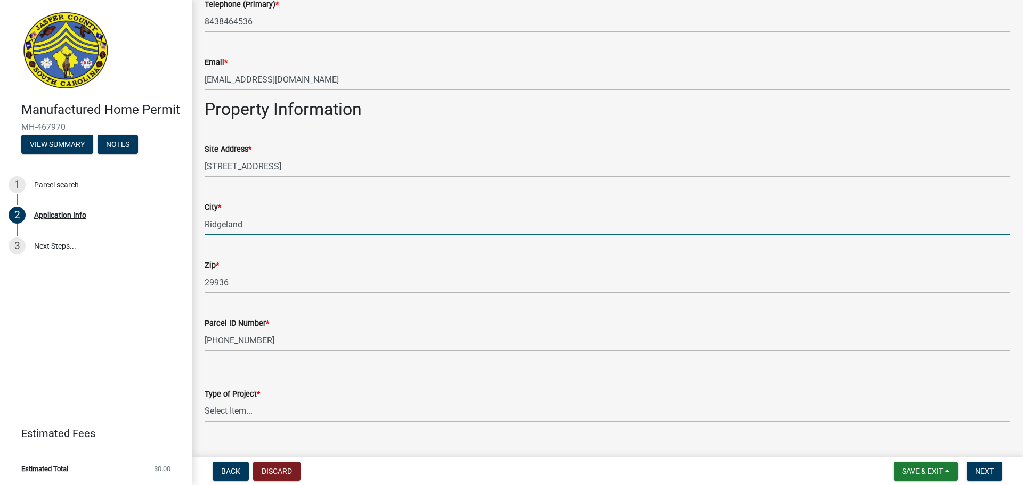
scroll to position [1078, 0]
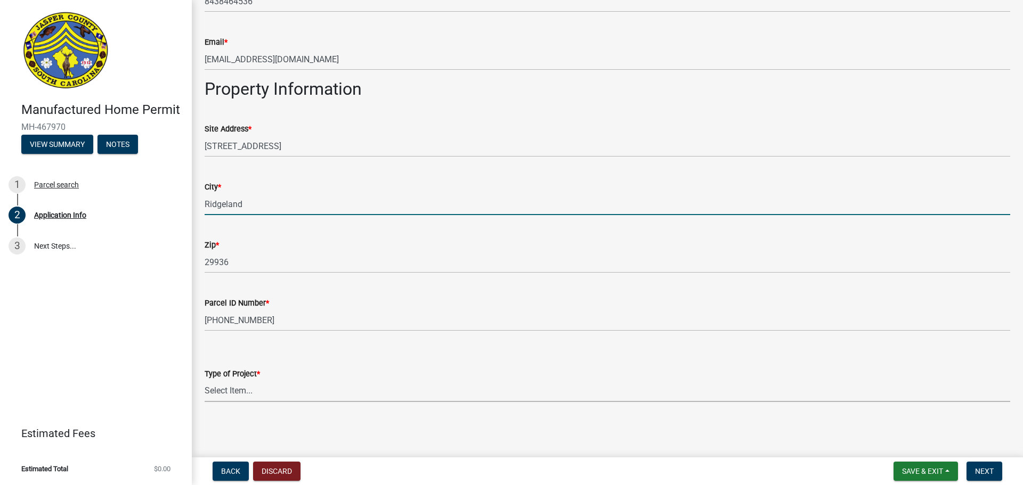
click at [281, 386] on select "Select Item... Manufactured Home Installation Mobile Home Retirement - Certific…" at bounding box center [608, 391] width 806 height 22
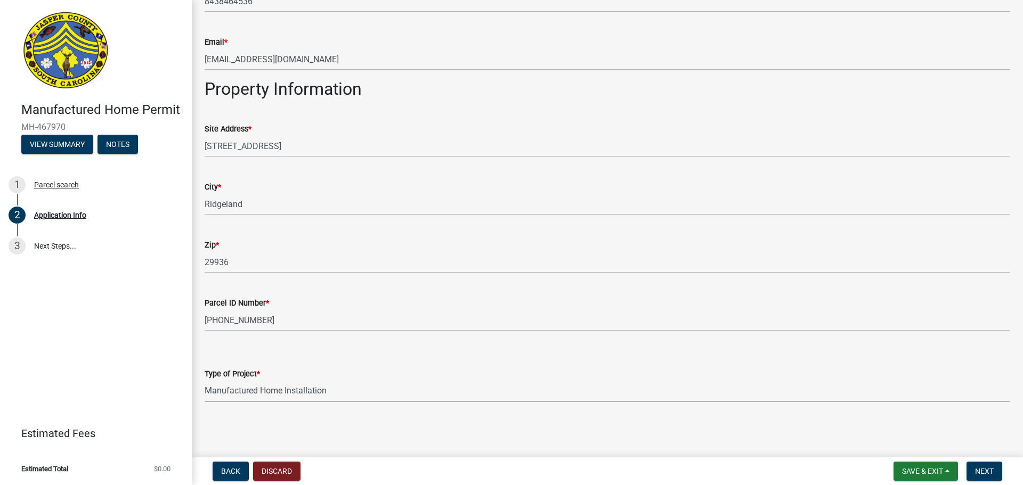
click at [205, 380] on select "Select Item... Manufactured Home Installation Mobile Home Retirement - Certific…" at bounding box center [608, 391] width 806 height 22
select select "00748aa1-56c2-4786-b7ff-9b3cb1d8d455"
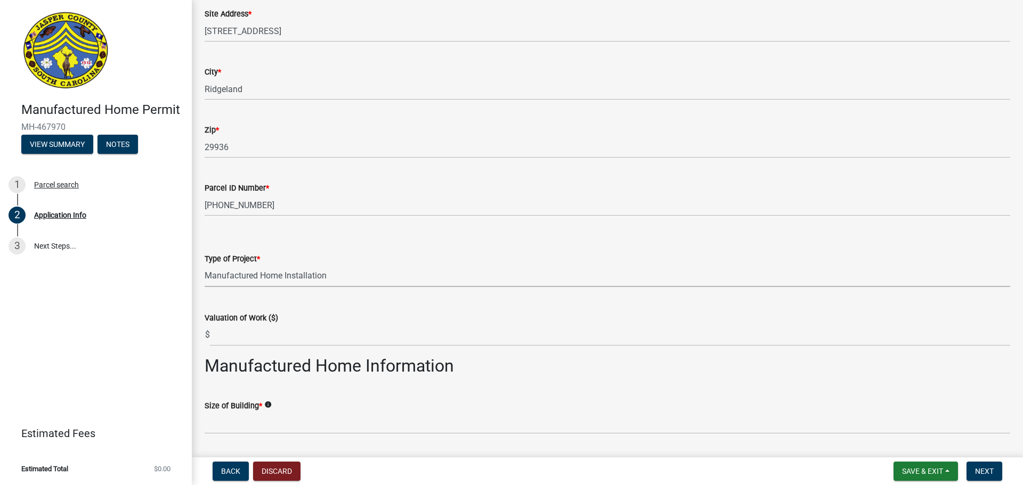
scroll to position [1238, 0]
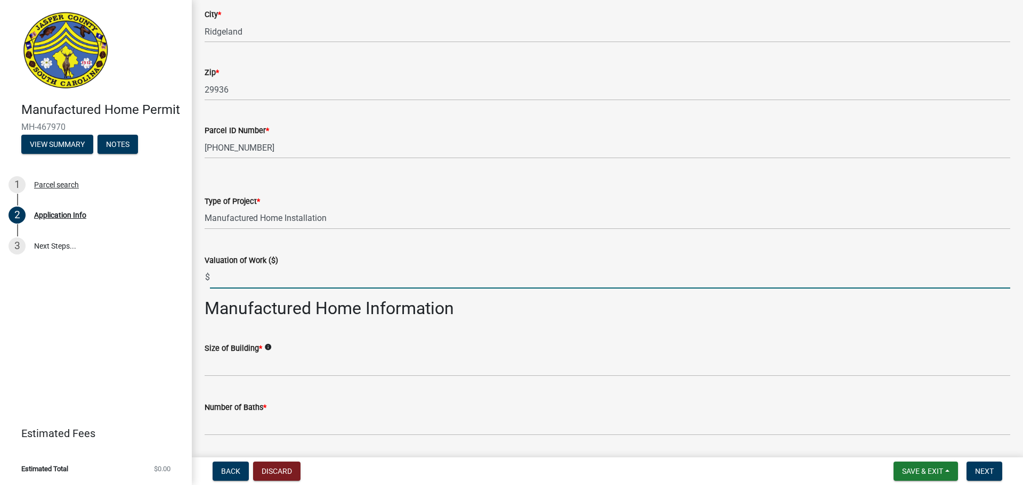
click at [244, 289] on input "text" at bounding box center [610, 278] width 800 height 22
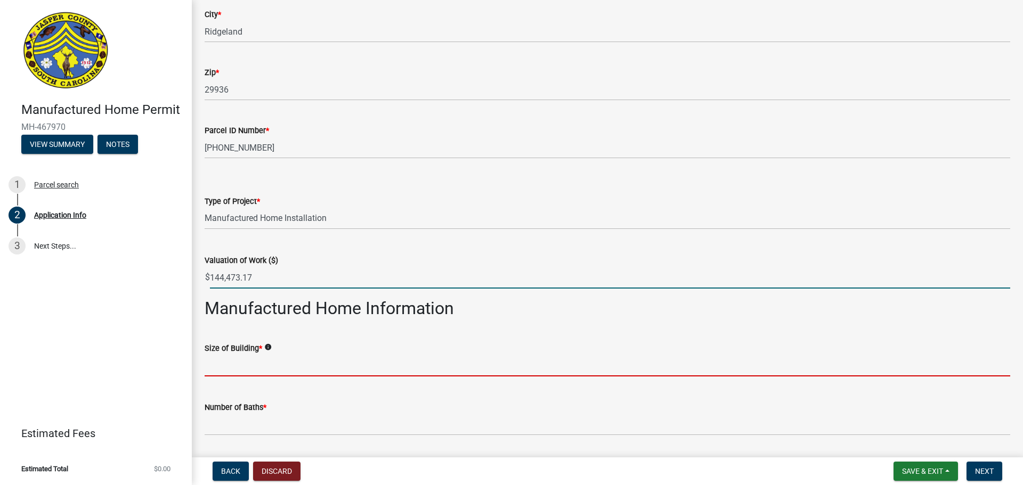
type input "144473.17"
click at [288, 377] on input "text" at bounding box center [608, 366] width 806 height 22
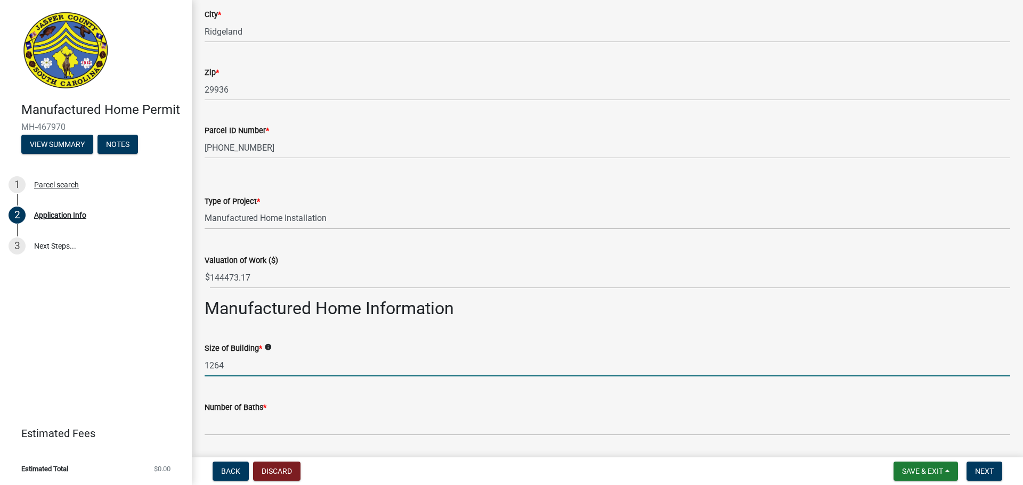
type input "1264"
click at [375, 327] on wm-data-entity-input "Manufactured Home Information" at bounding box center [608, 312] width 806 height 29
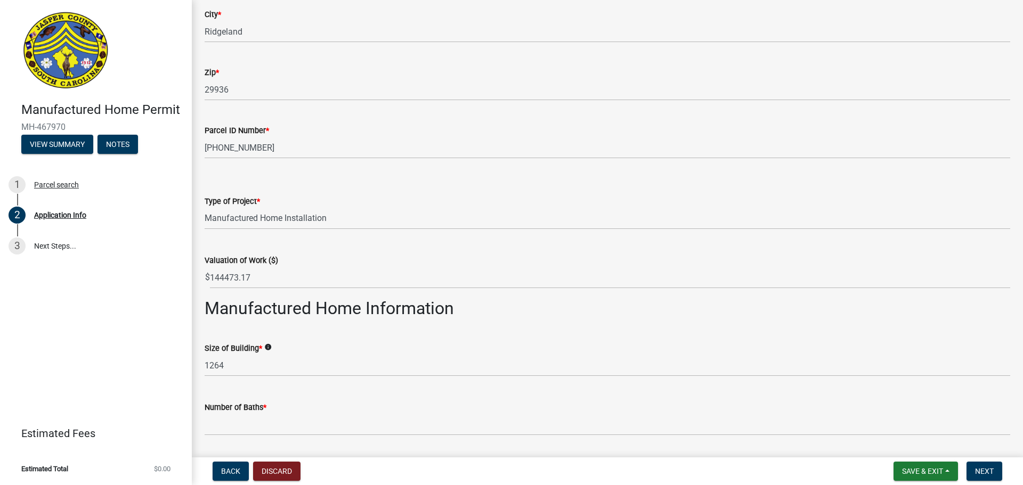
scroll to position [1451, 0]
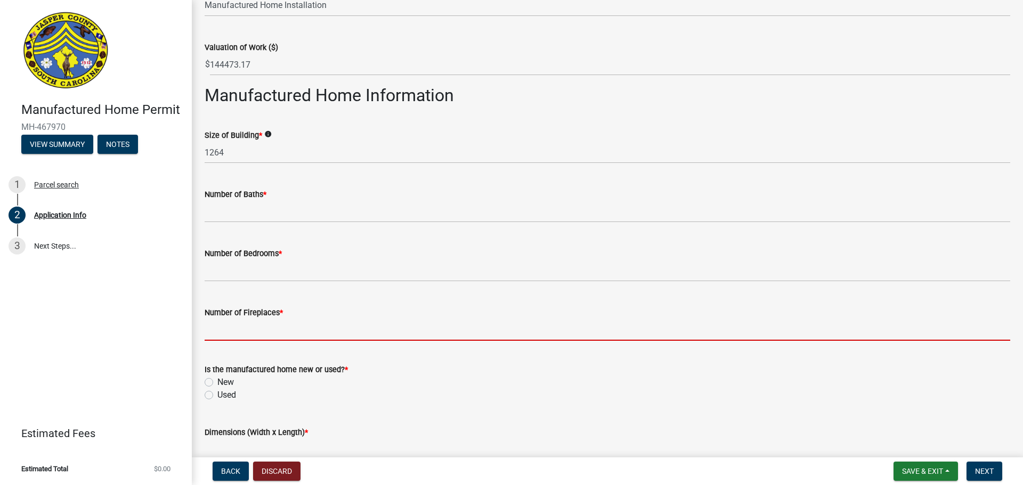
click at [307, 338] on input "text" at bounding box center [608, 330] width 806 height 22
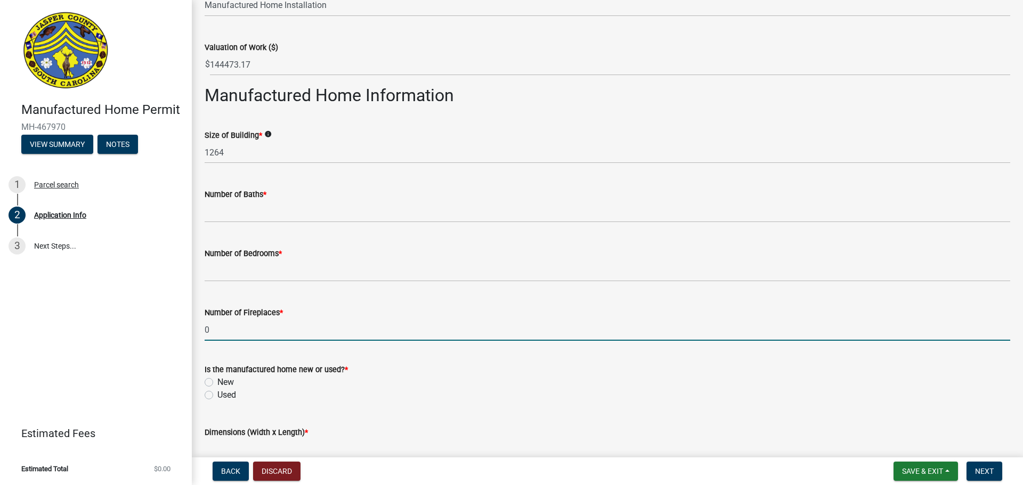
type input "0"
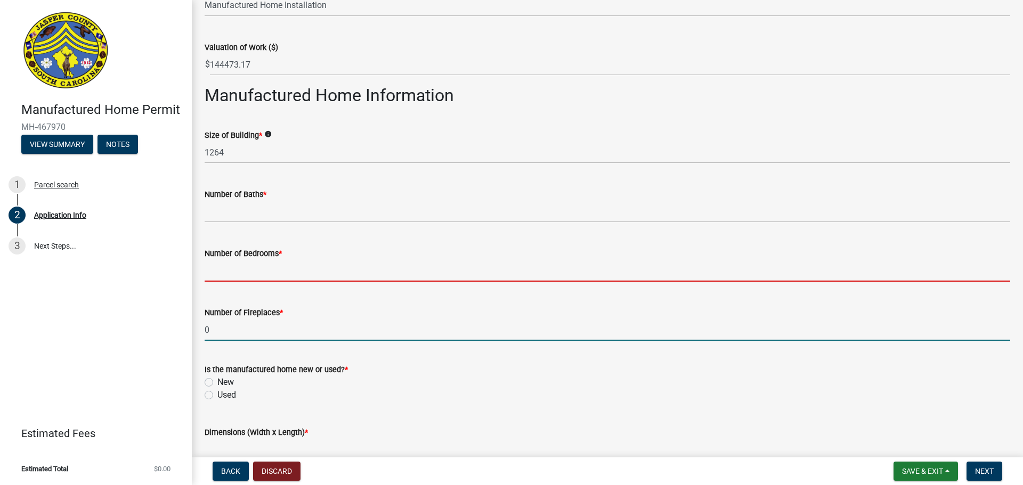
click at [321, 282] on input "text" at bounding box center [608, 271] width 806 height 22
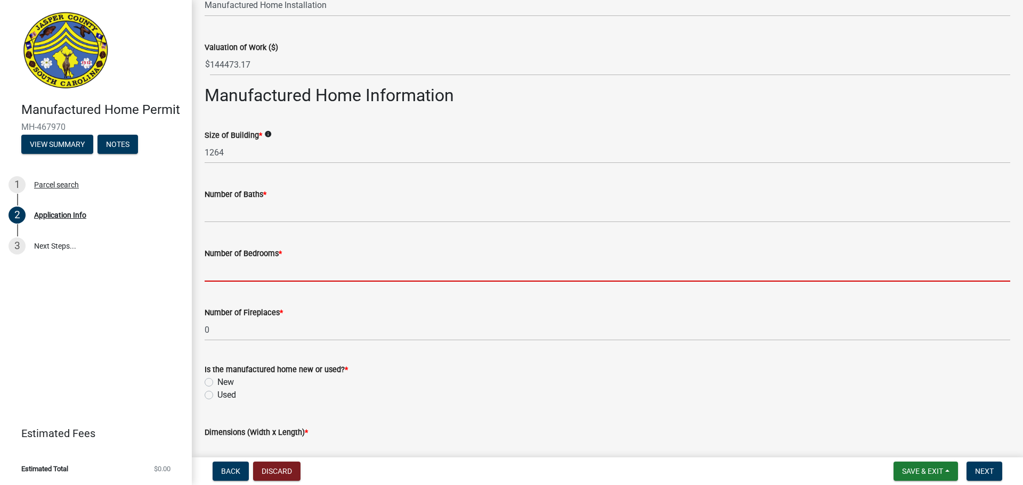
type input "3"
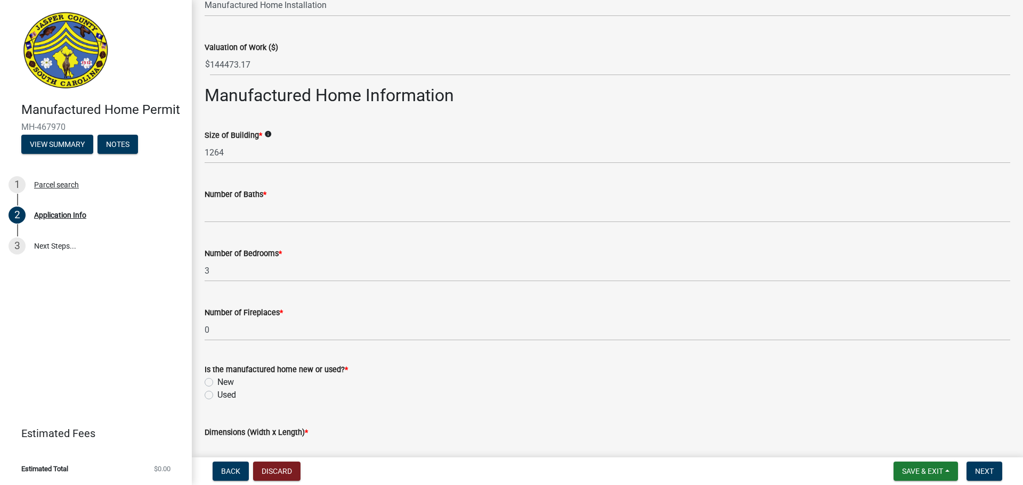
click at [284, 201] on div "Number of Baths *" at bounding box center [608, 194] width 806 height 13
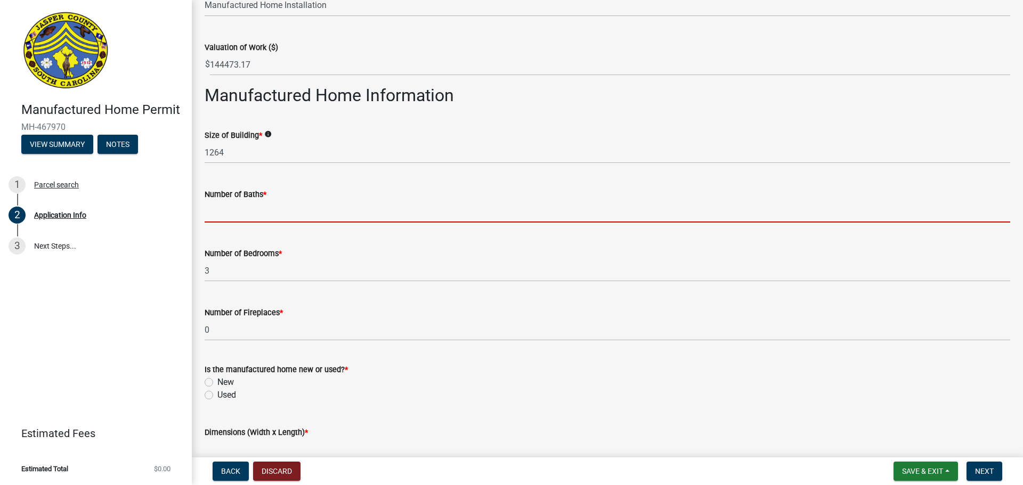
drag, startPoint x: 289, startPoint y: 224, endPoint x: 288, endPoint y: 234, distance: 10.2
click at [289, 223] on input "text" at bounding box center [608, 212] width 806 height 22
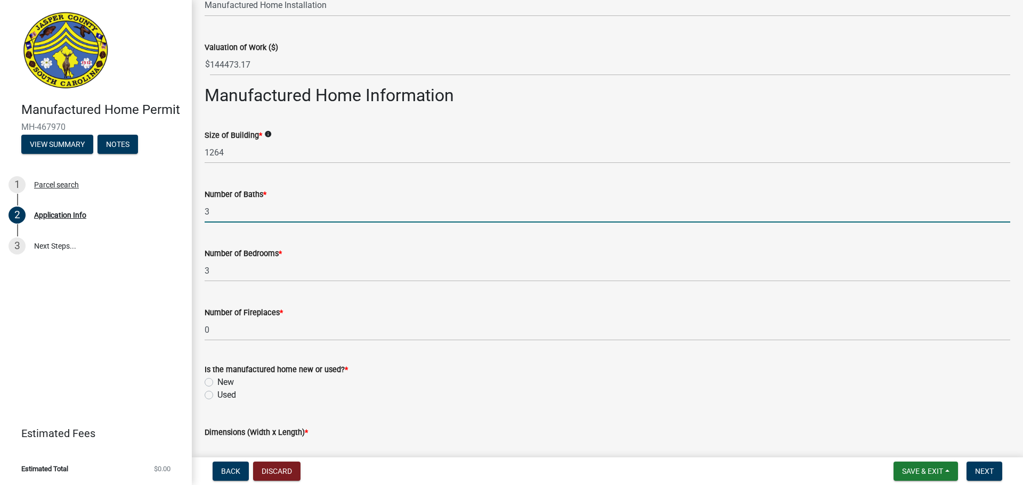
click at [291, 255] on div "Number of Bedrooms * 3" at bounding box center [608, 257] width 806 height 50
click at [270, 217] on input "3" at bounding box center [608, 212] width 806 height 22
click at [281, 222] on input "3" at bounding box center [608, 212] width 806 height 22
drag, startPoint x: 225, startPoint y: 228, endPoint x: 132, endPoint y: 234, distance: 93.4
click at [132, 234] on div "Manufactured Home Permit MH-467970 View Summary Notes 1 Parcel search 2 Applica…" at bounding box center [511, 242] width 1023 height 485
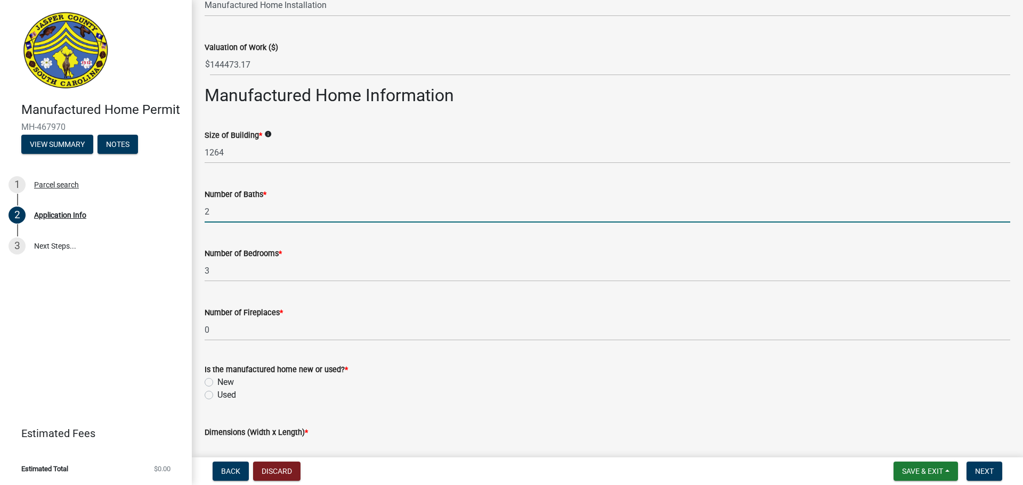
type input "2"
click at [497, 106] on h2 "Manufactured Home Information" at bounding box center [608, 95] width 806 height 20
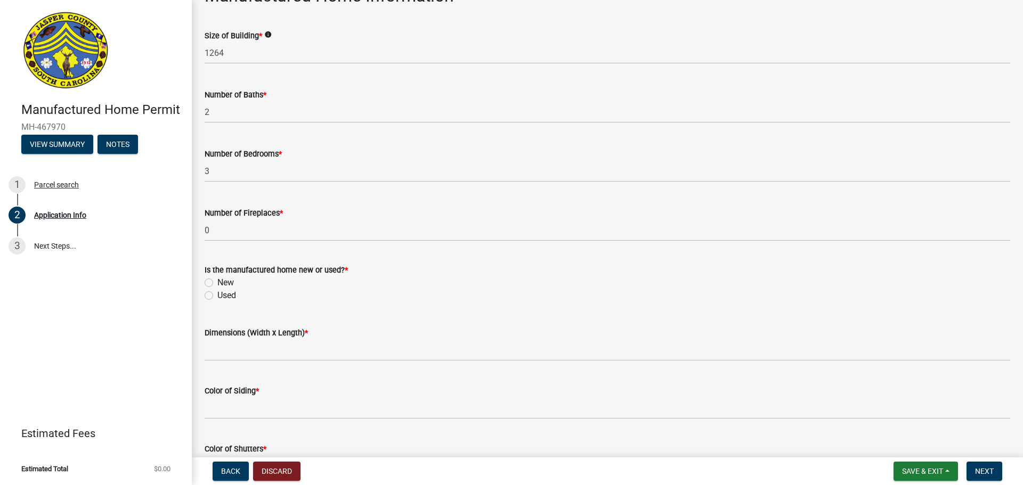
scroll to position [1664, 0]
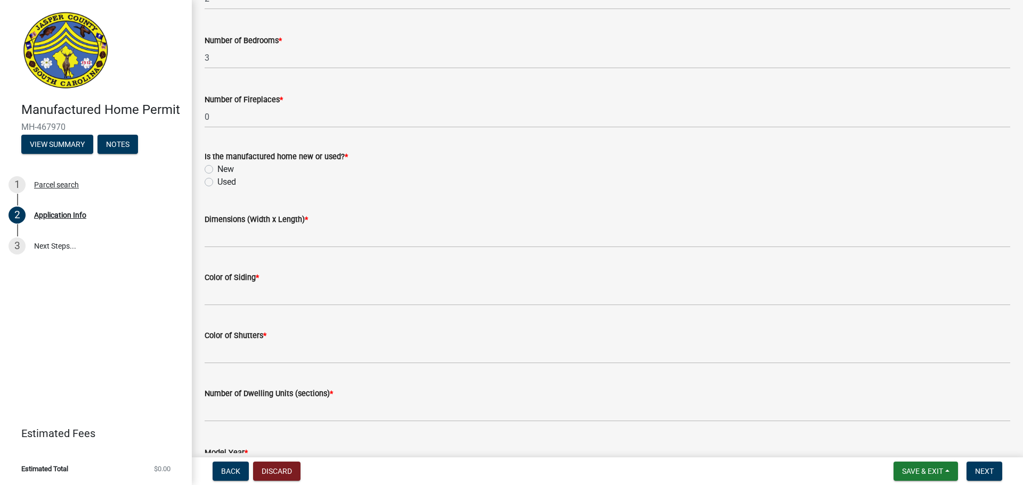
click at [217, 176] on label "New" at bounding box center [225, 169] width 17 height 13
click at [217, 170] on input "New" at bounding box center [220, 166] width 7 height 7
radio input "true"
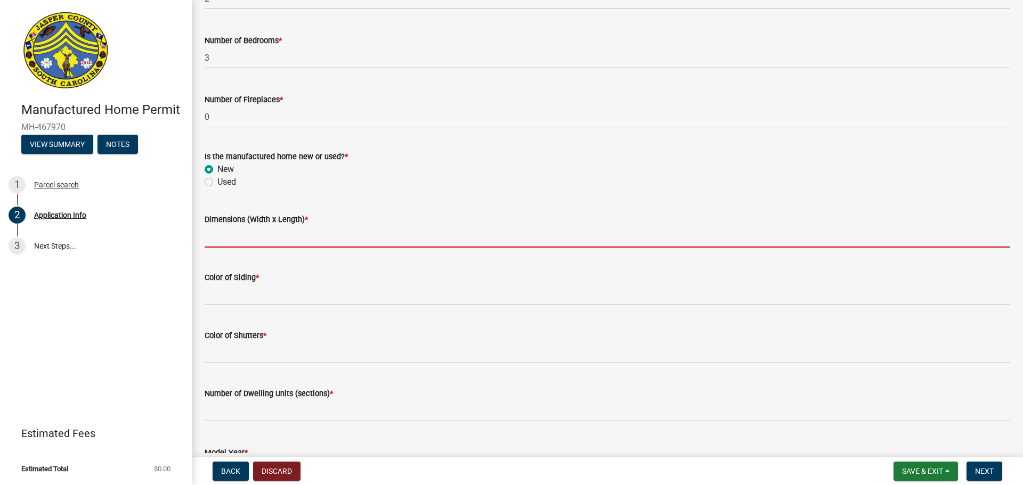
click at [224, 248] on input "Dimensions (Width x Length) *" at bounding box center [608, 237] width 806 height 22
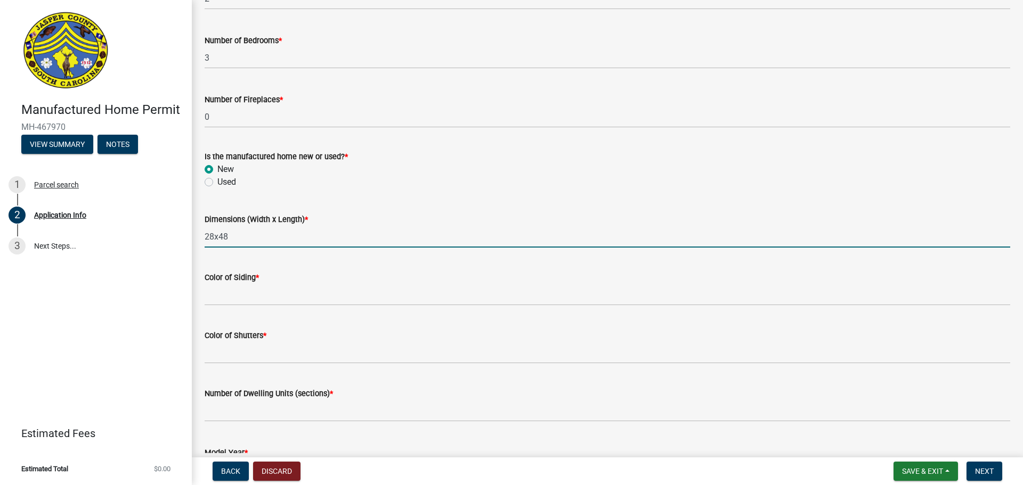
type input "28x48"
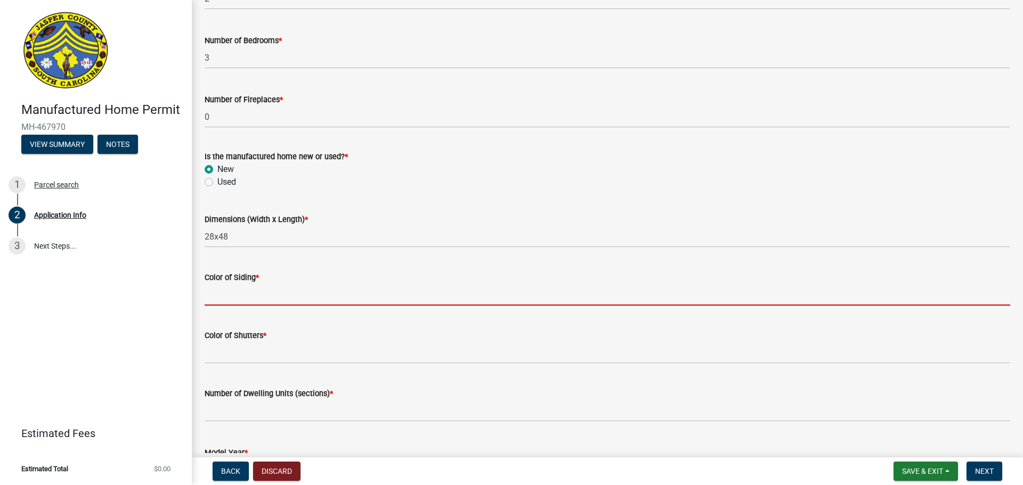
click at [248, 302] on input "Color of Siding *" at bounding box center [608, 295] width 806 height 22
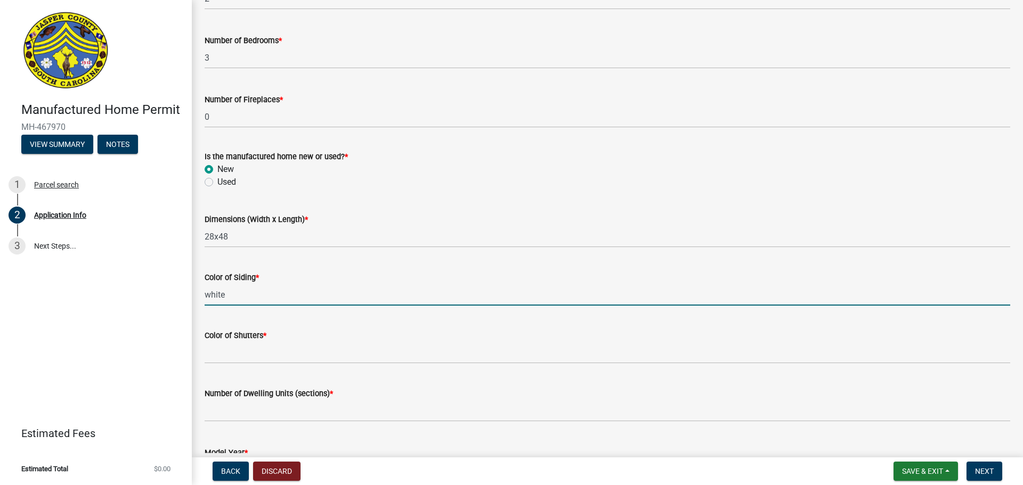
type input "white"
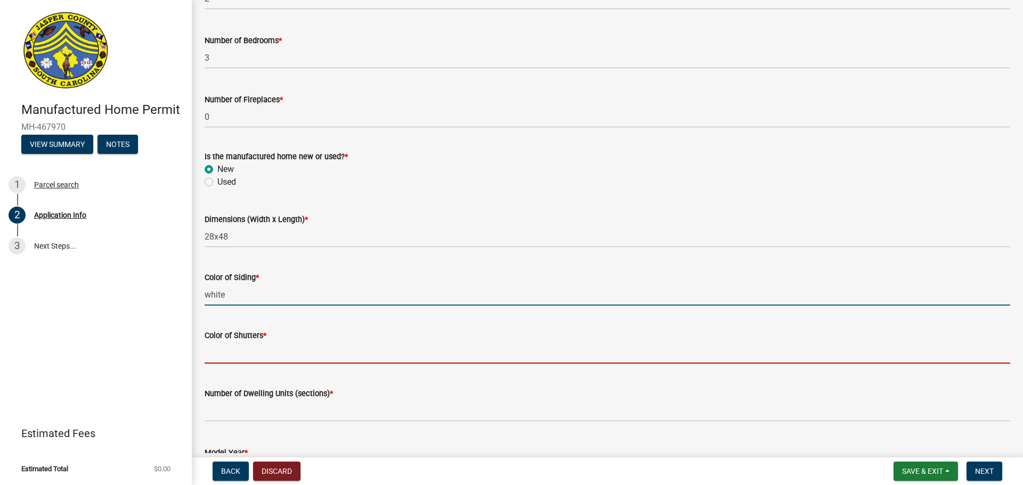
click at [289, 364] on input "Color of Shutters *" at bounding box center [608, 353] width 806 height 22
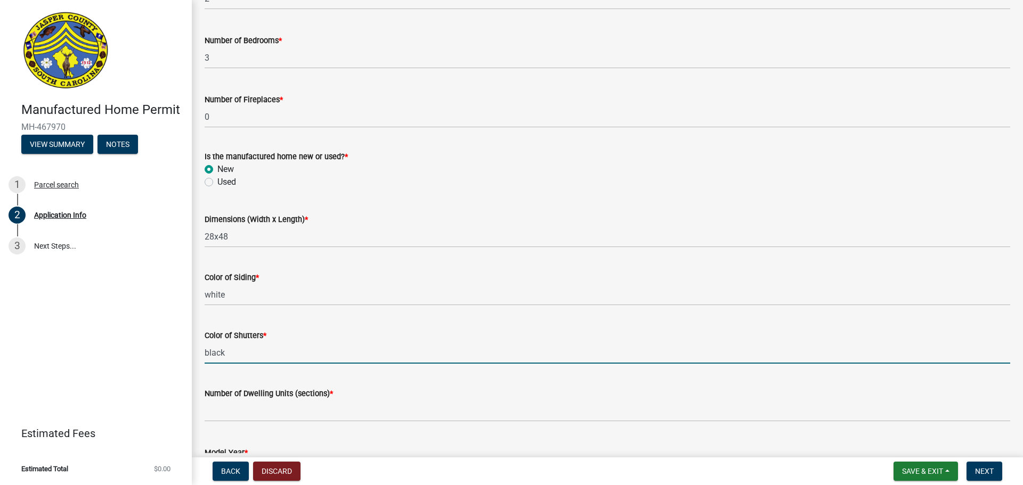
type input "black"
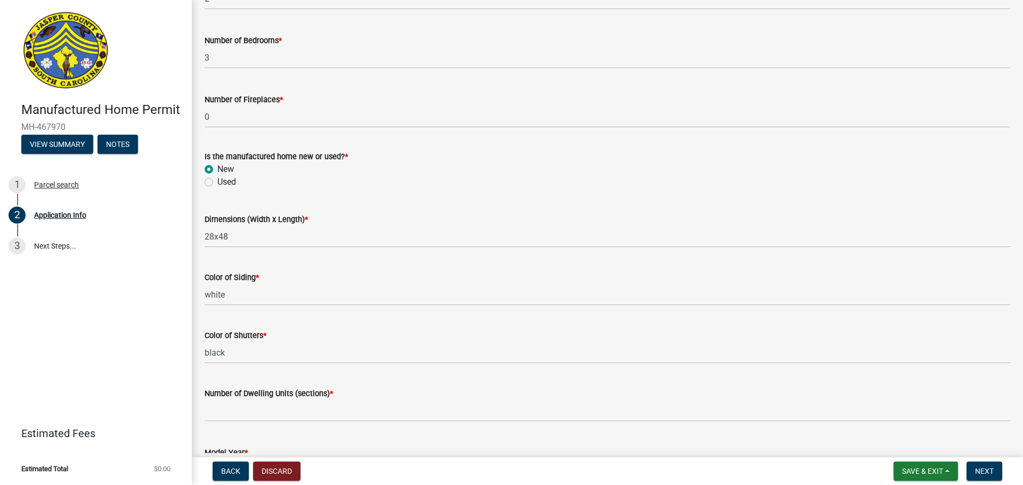
click at [307, 337] on div "Color of Shutters * black" at bounding box center [608, 339] width 806 height 50
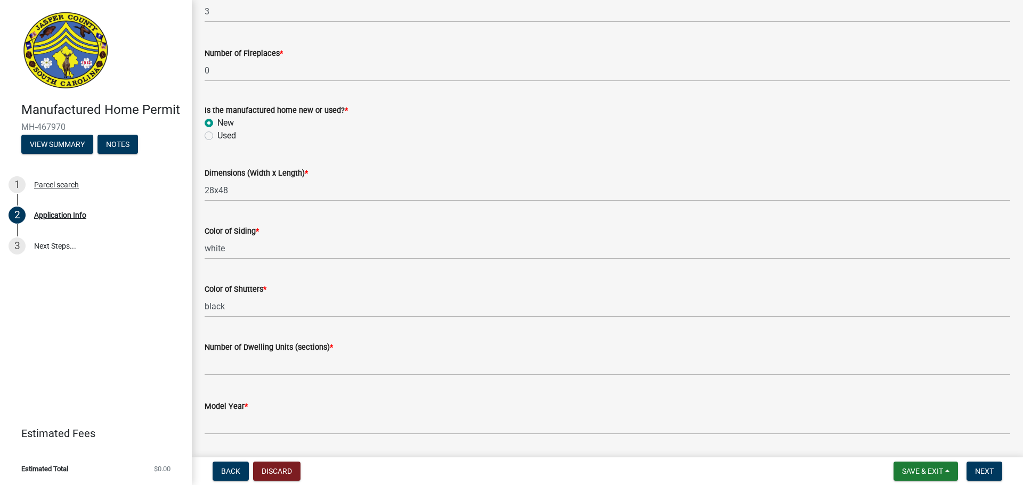
scroll to position [1824, 0]
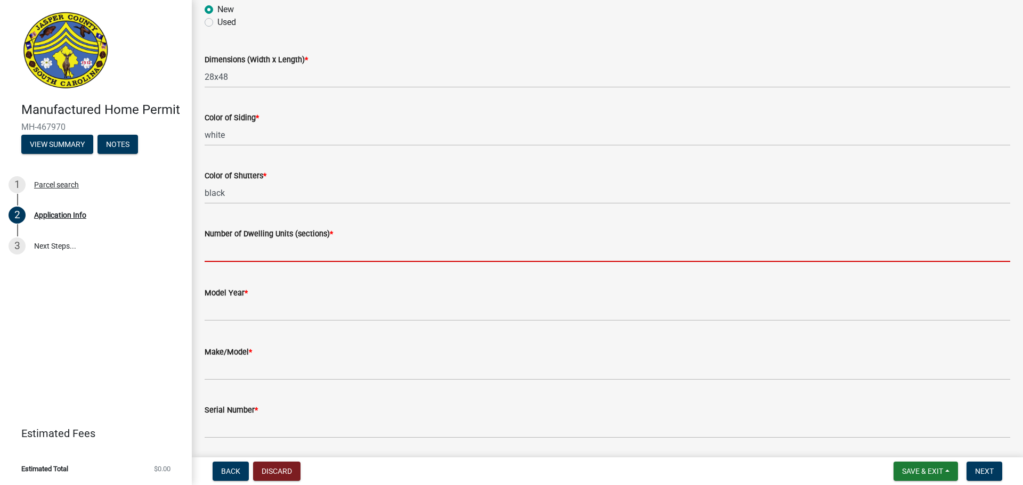
click at [351, 262] on input "text" at bounding box center [608, 251] width 806 height 22
type input "2"
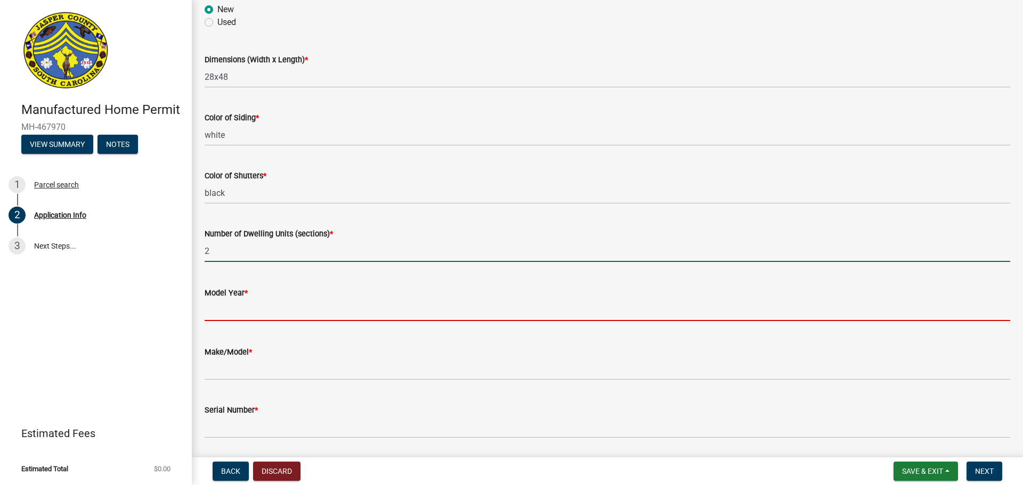
click at [273, 321] on input "text" at bounding box center [608, 310] width 806 height 22
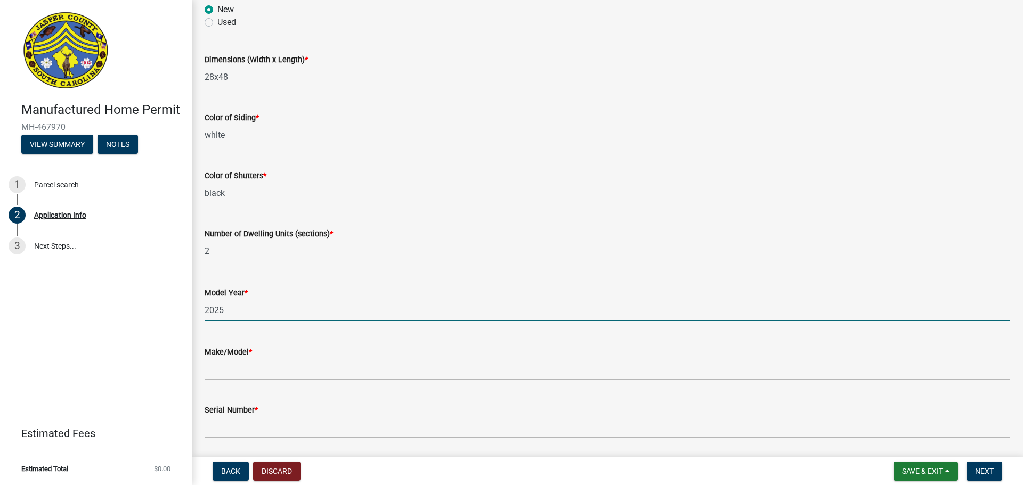
type input "2025"
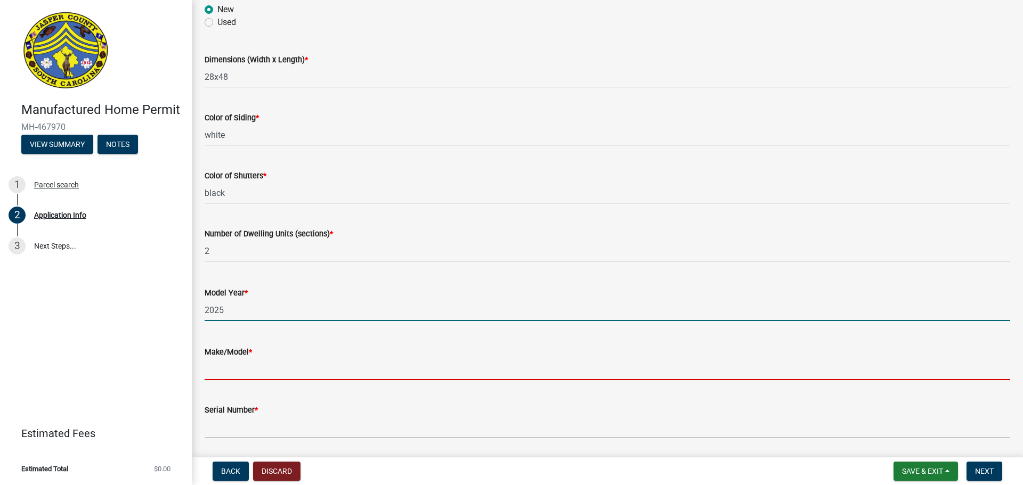
click at [252, 380] on input "Make/Model *" at bounding box center [608, 370] width 806 height 22
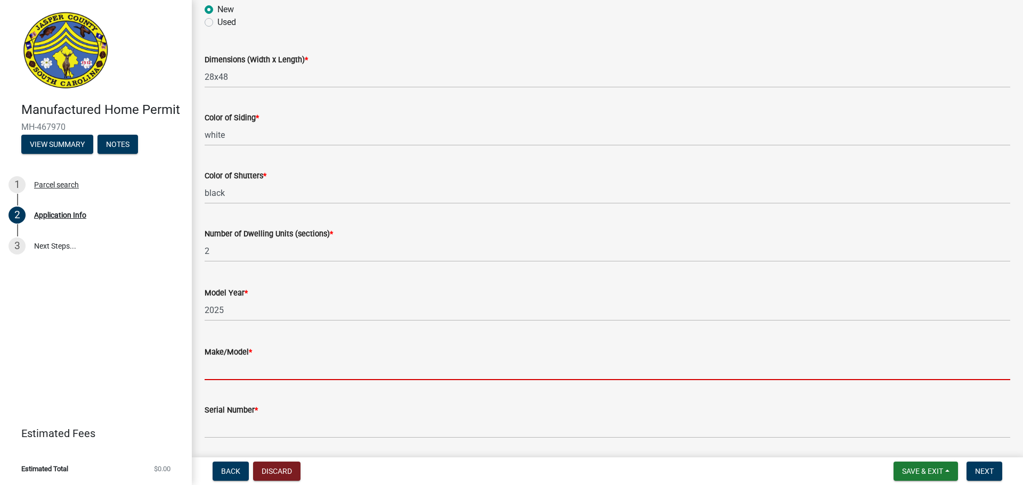
click at [104, 326] on div "Manufactured Home Permit MH-467970 View Summary Notes 1 Parcel search 2 Applica…" at bounding box center [96, 242] width 192 height 485
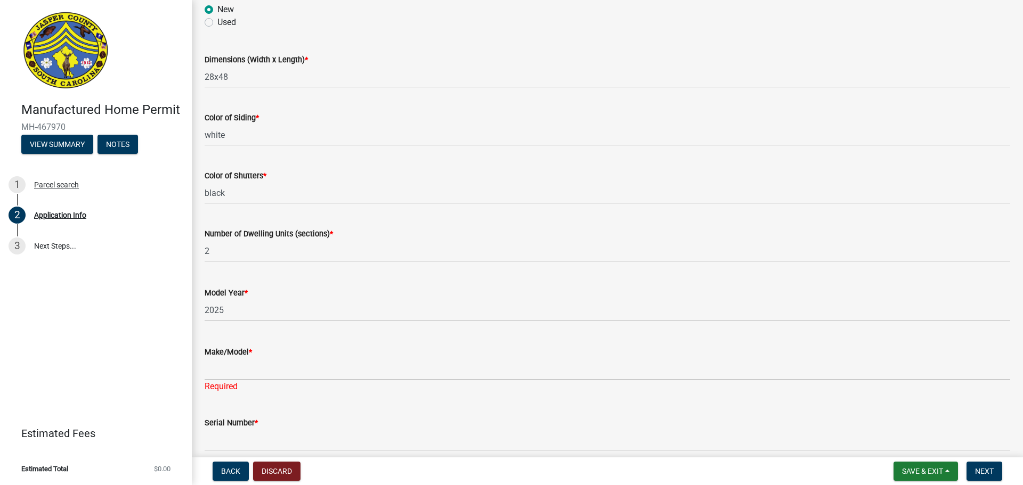
scroll to position [1877, 0]
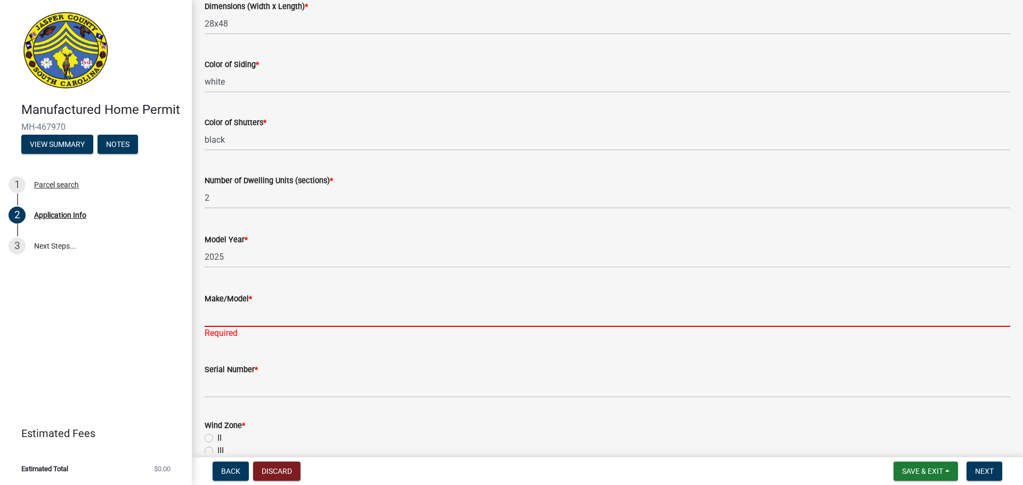
click at [221, 327] on input "Make/Model *" at bounding box center [608, 316] width 806 height 22
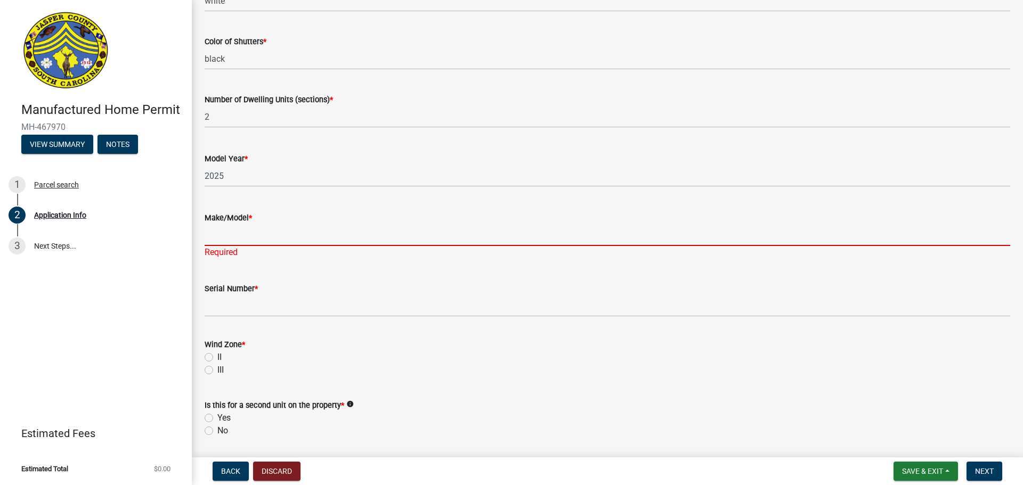
scroll to position [1984, 0]
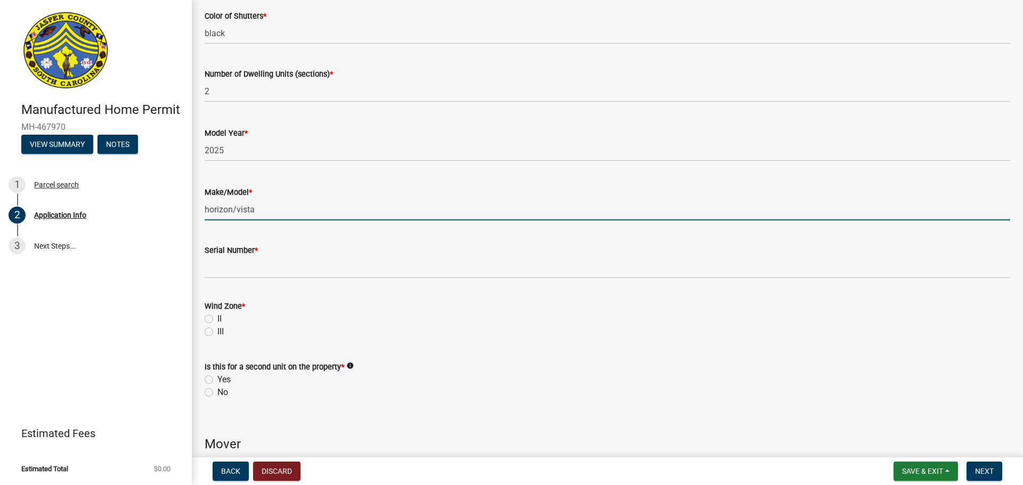
type input "horizon/vista"
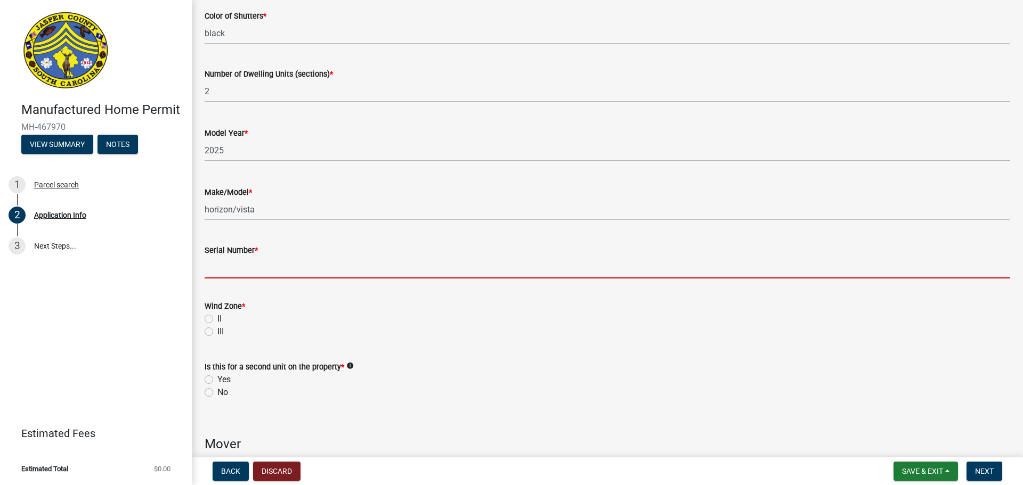
click at [387, 276] on input "Serial Number *" at bounding box center [608, 268] width 806 height 22
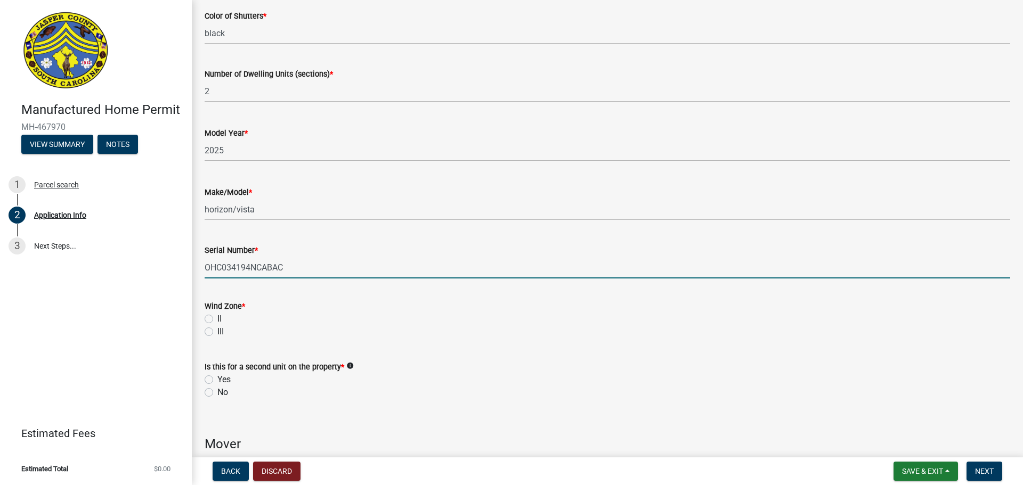
type input "OHC034194NCABAC"
click at [217, 326] on label "II" at bounding box center [219, 319] width 4 height 13
click at [217, 320] on input "II" at bounding box center [220, 316] width 7 height 7
radio input "true"
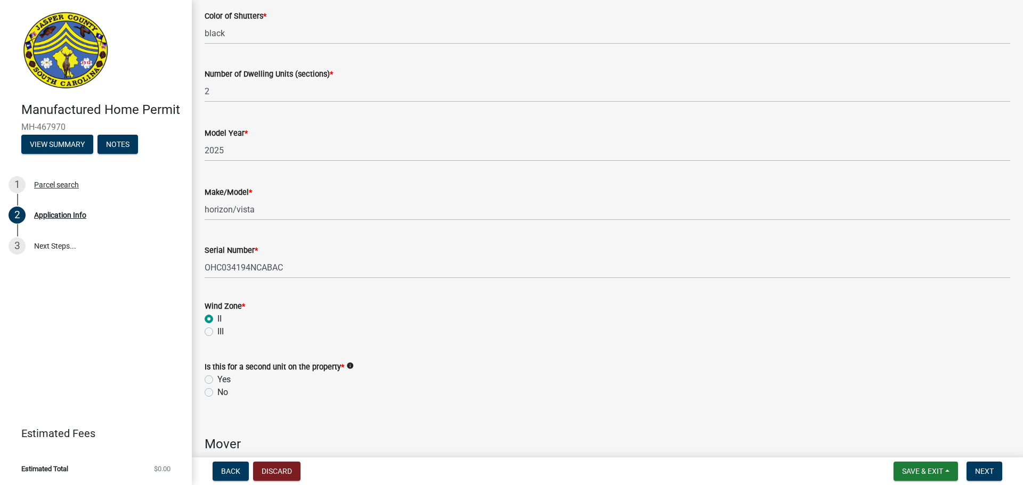
click at [220, 399] on label "No" at bounding box center [222, 392] width 11 height 13
click at [220, 393] on input "No" at bounding box center [220, 389] width 7 height 7
radio input "true"
drag, startPoint x: 237, startPoint y: 391, endPoint x: 225, endPoint y: 391, distance: 11.2
click at [234, 386] on div "Yes" at bounding box center [608, 380] width 806 height 13
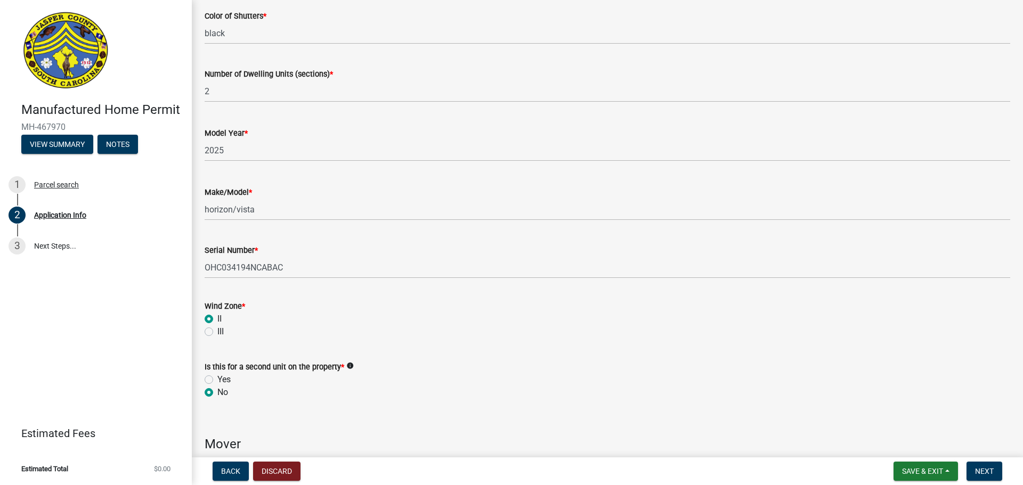
click at [223, 386] on label "Yes" at bounding box center [223, 380] width 13 height 13
click at [223, 380] on input "Yes" at bounding box center [220, 377] width 7 height 7
radio input "true"
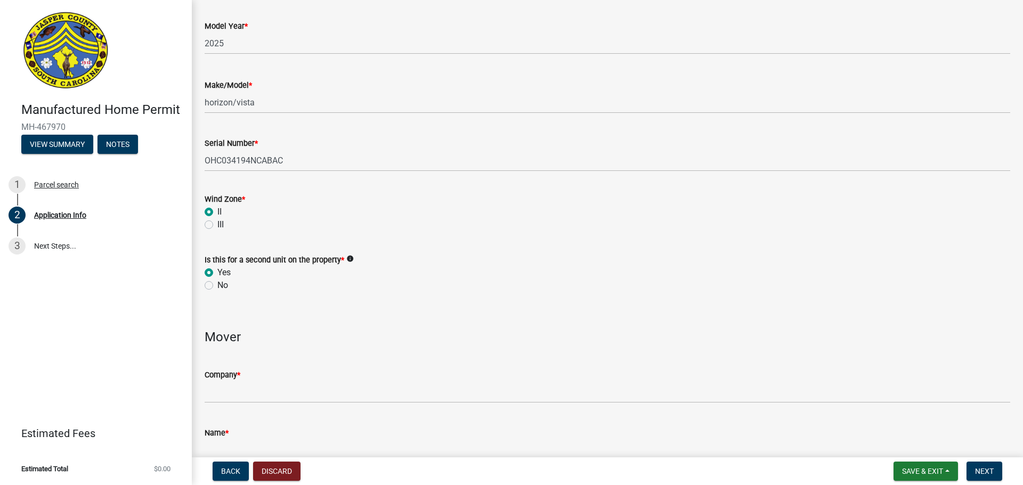
scroll to position [2197, 0]
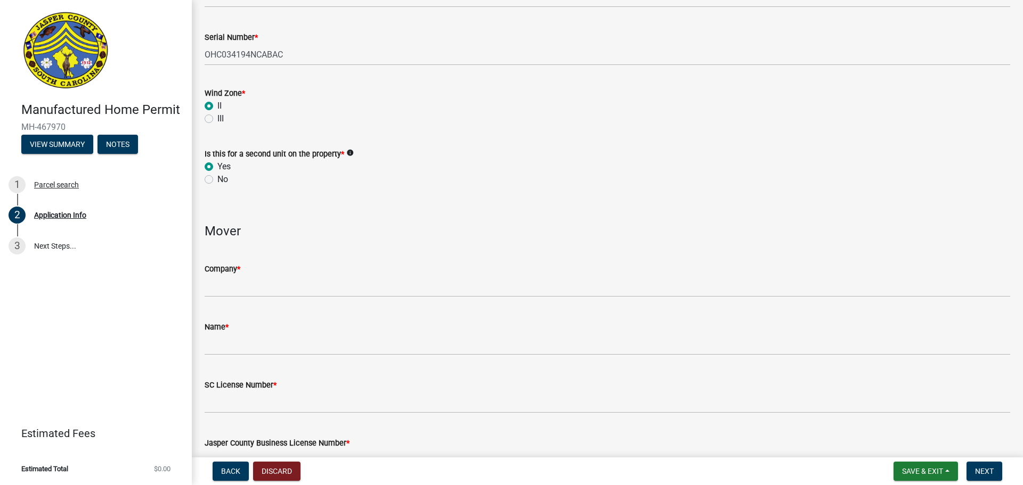
click at [409, 173] on div "Yes" at bounding box center [608, 166] width 806 height 13
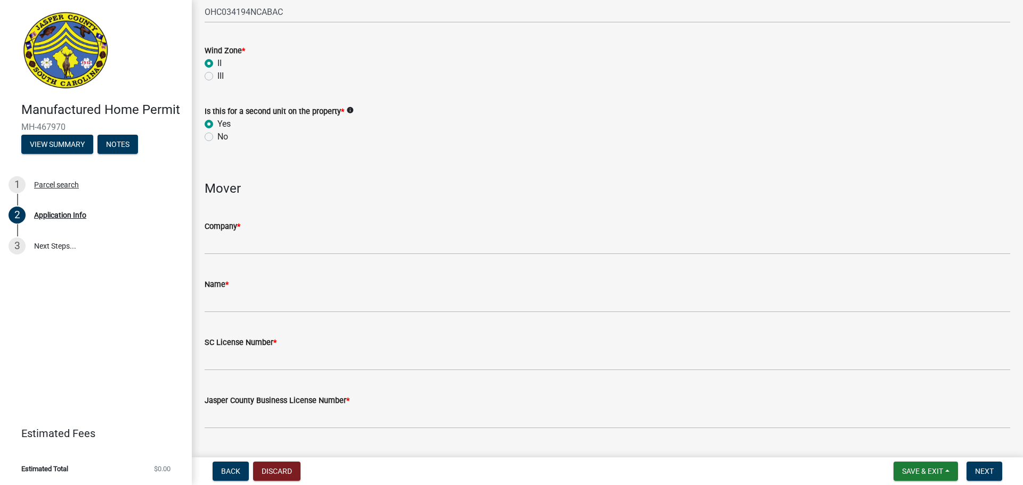
scroll to position [2304, 0]
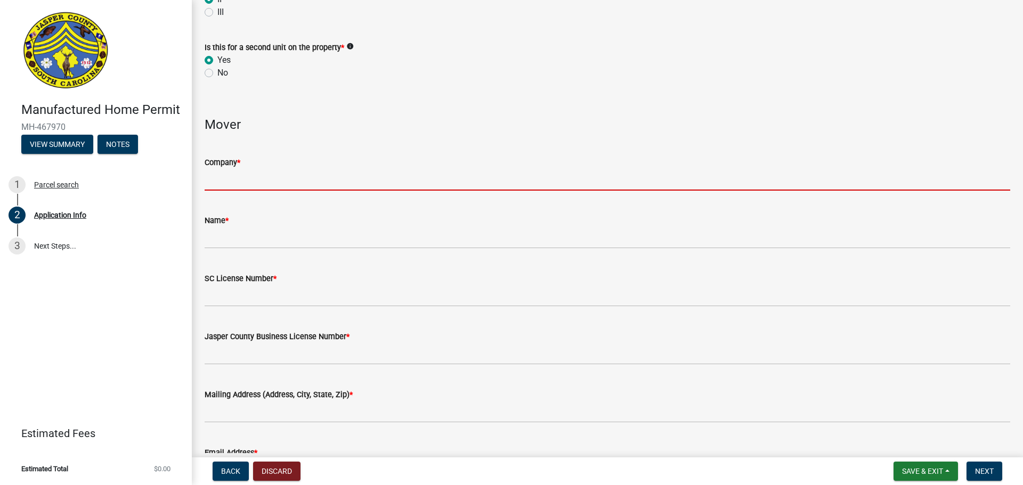
drag, startPoint x: 367, startPoint y: 190, endPoint x: 362, endPoint y: 197, distance: 8.7
click at [367, 190] on input "Company *" at bounding box center [608, 180] width 806 height 22
type input "Oakwood Homes of [GEOGRAPHIC_DATA]"
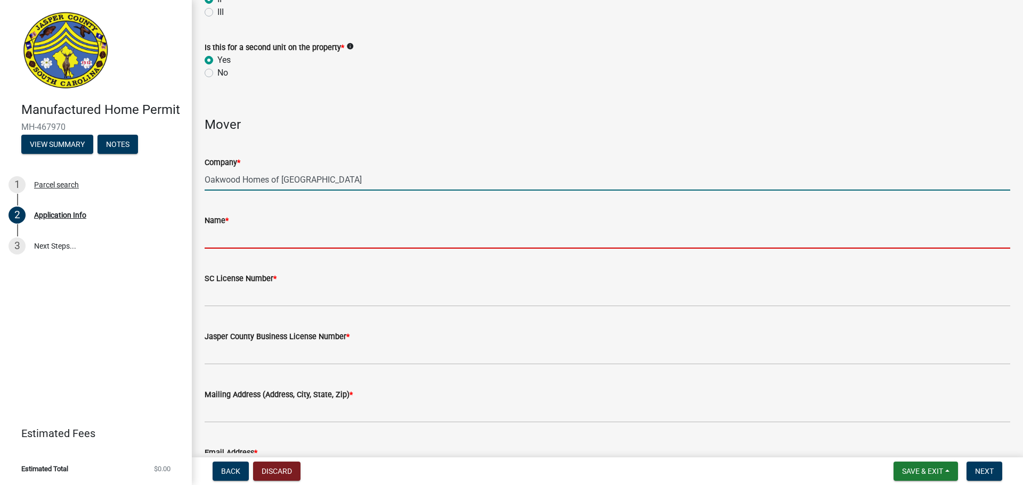
type input "Oakwood Homes of [GEOGRAPHIC_DATA]"
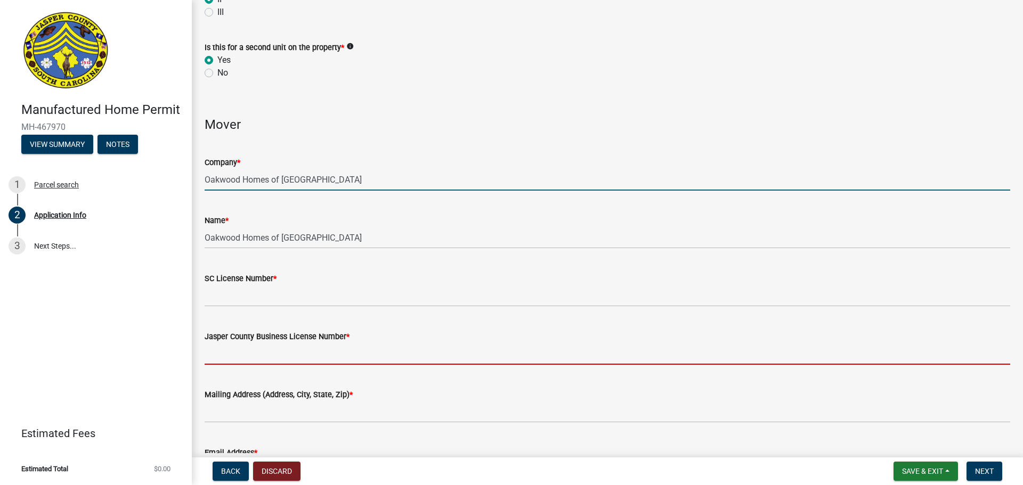
type input "SC"
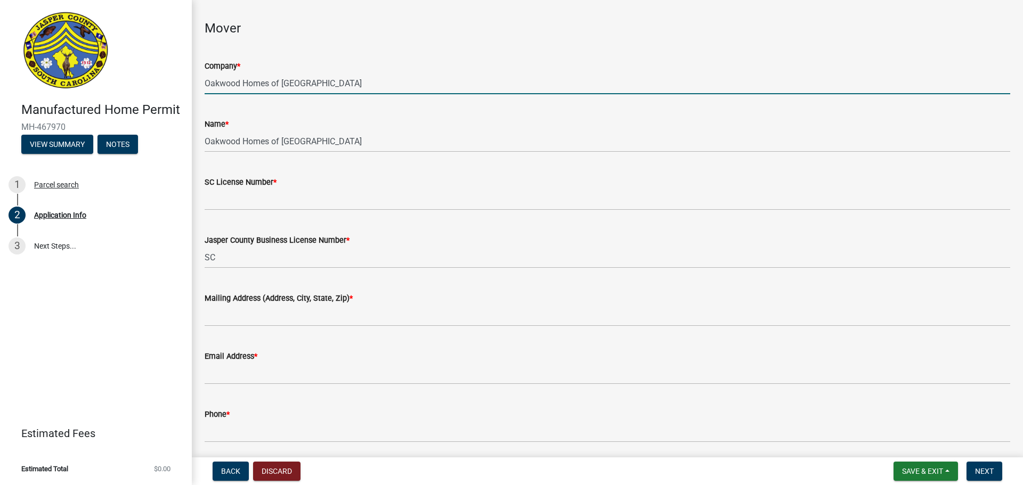
scroll to position [2410, 0]
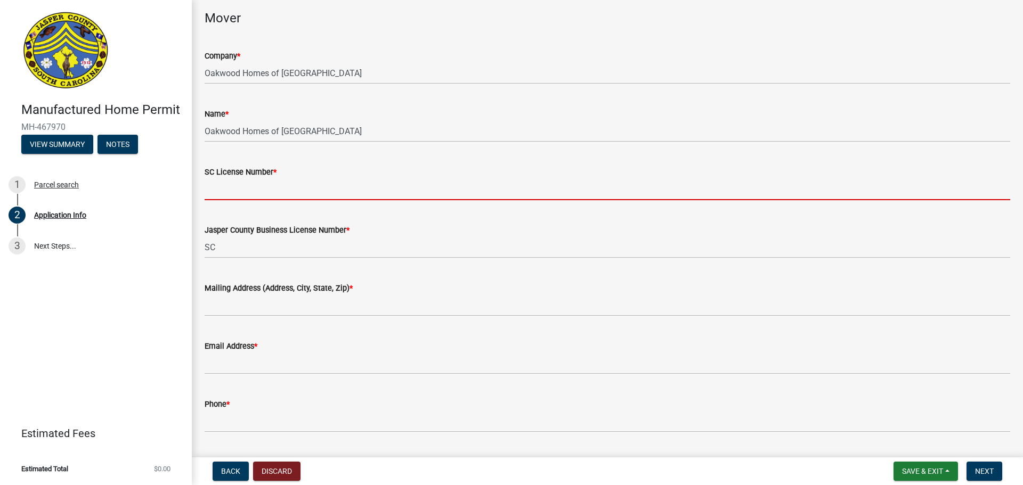
click at [338, 200] on input "SC License Number *" at bounding box center [608, 190] width 806 height 22
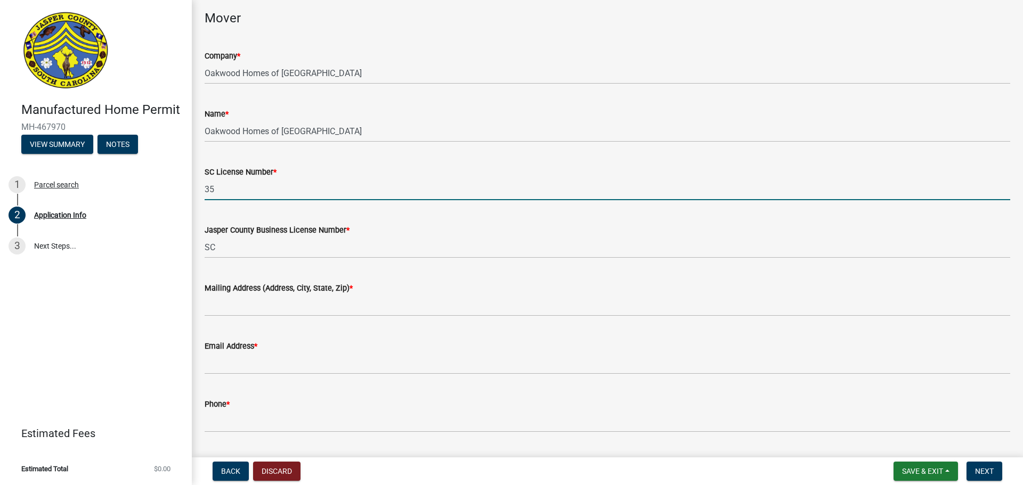
type input "35793"
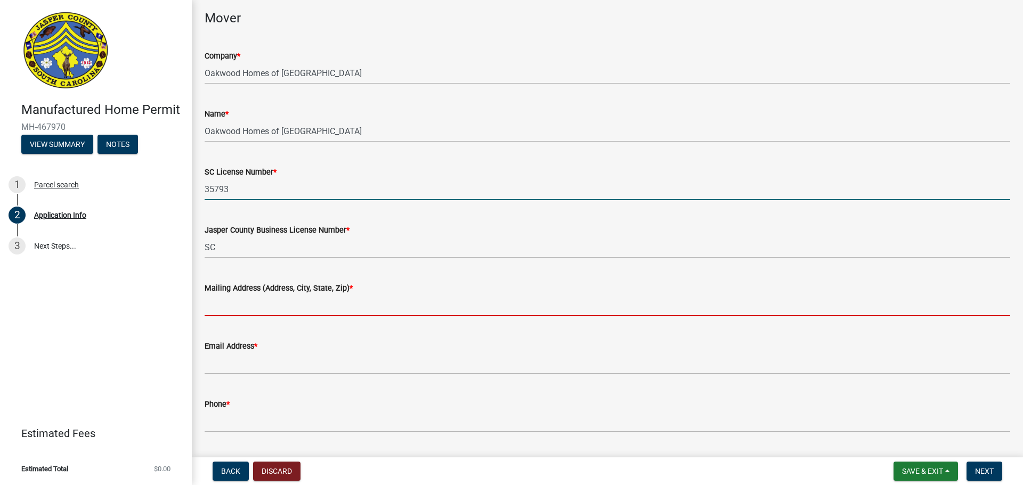
click at [275, 317] on input "Mailing Address (Address, City, State, Zip) *" at bounding box center [608, 306] width 806 height 22
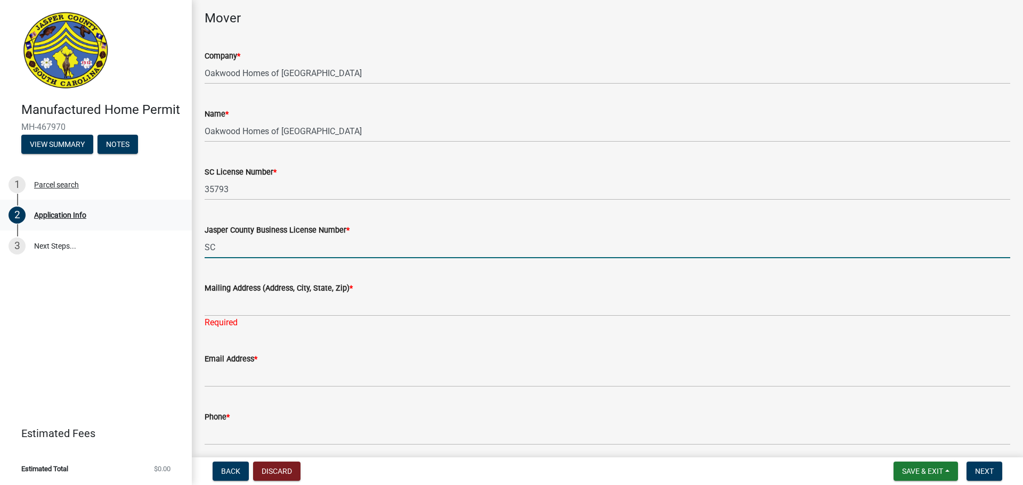
drag, startPoint x: 204, startPoint y: 252, endPoint x: 70, endPoint y: 229, distance: 135.7
click at [72, 229] on div "Manufactured Home Permit MH-467970 View Summary Notes 1 Parcel search 2 Applica…" at bounding box center [511, 242] width 1023 height 485
type input "321991"
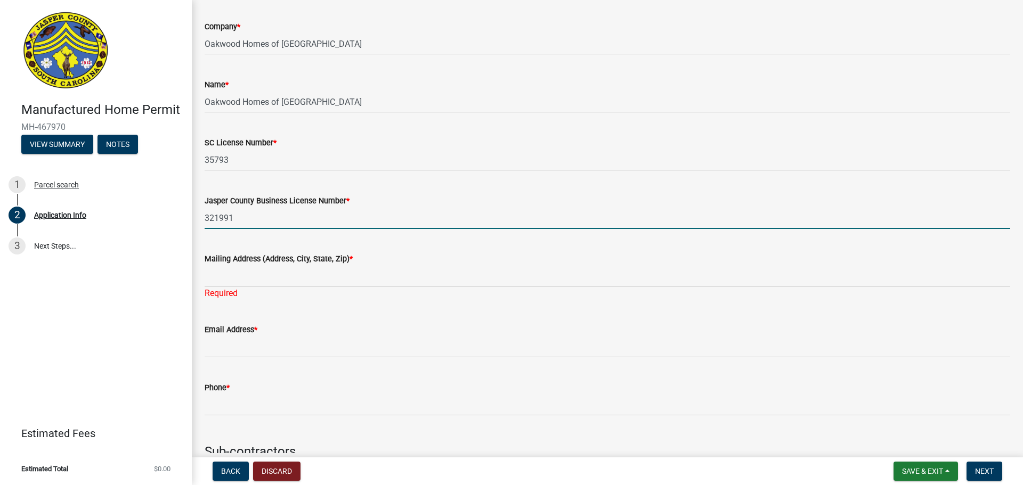
scroll to position [2463, 0]
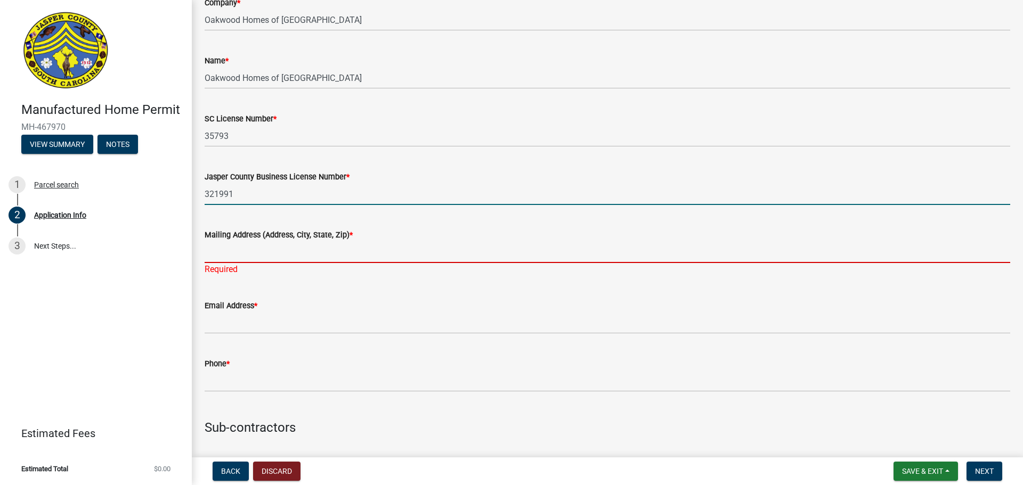
click at [316, 261] on input "Mailing Address (Address, City, State, Zip) *" at bounding box center [608, 252] width 806 height 22
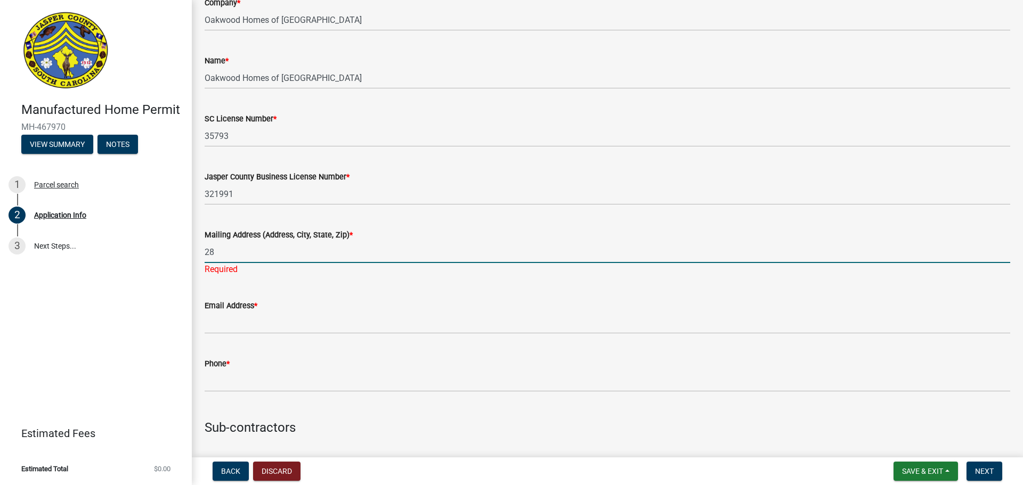
type input "[STREET_ADDRESS][PERSON_NAME]"
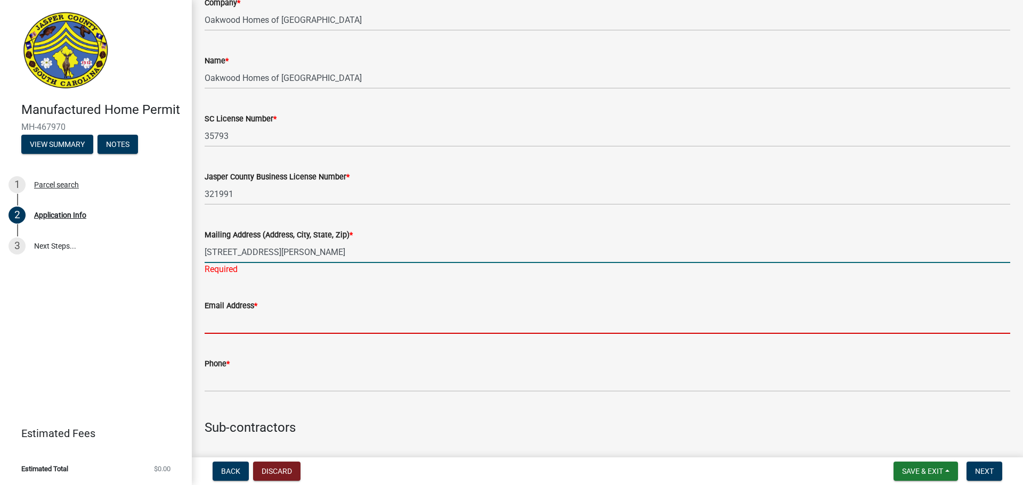
type input "[EMAIL_ADDRESS][DOMAIN_NAME]"
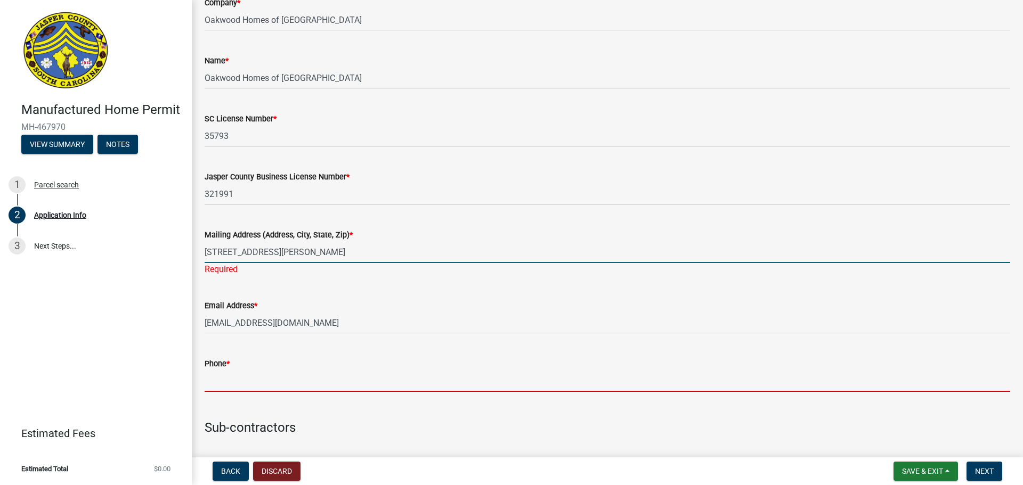
type input "8438464536"
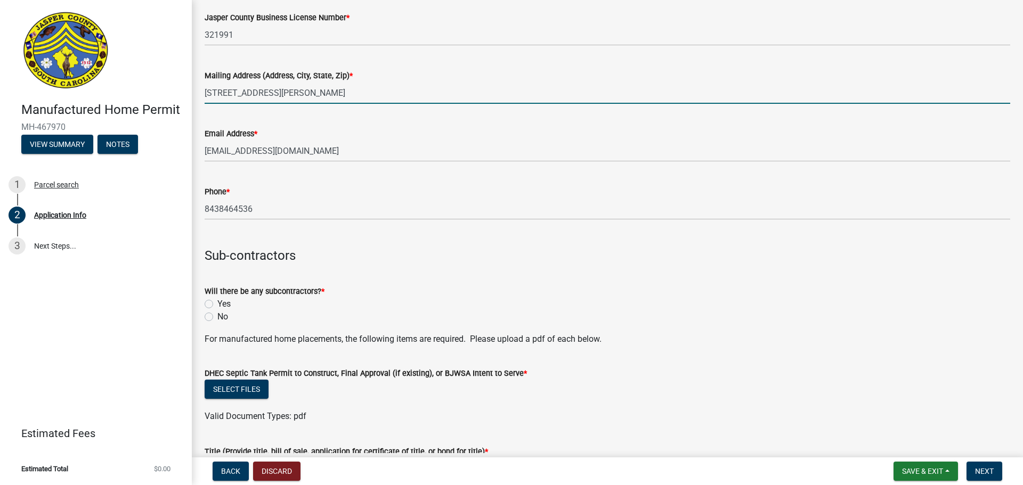
scroll to position [2623, 0]
click at [348, 310] on div "Yes" at bounding box center [608, 303] width 806 height 13
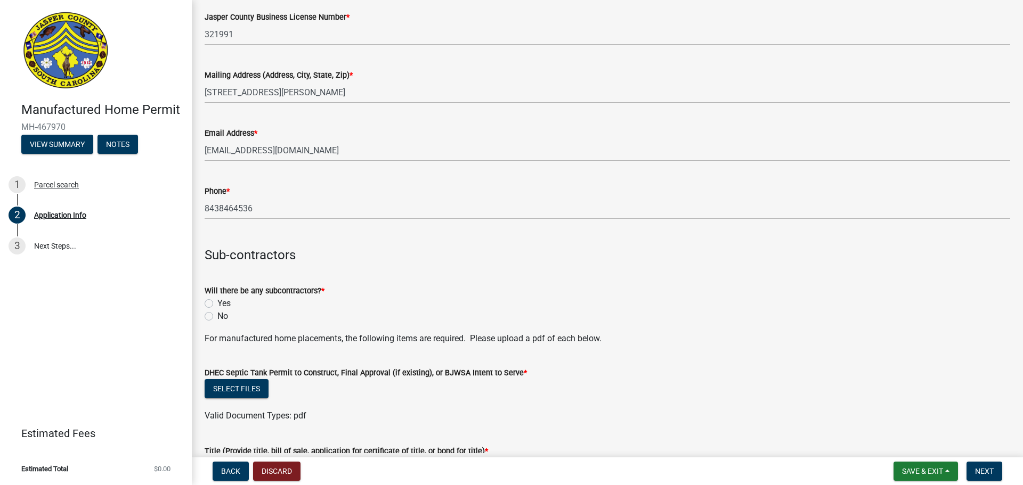
click at [220, 310] on label "Yes" at bounding box center [223, 303] width 13 height 13
click at [220, 304] on input "Yes" at bounding box center [220, 300] width 7 height 7
radio input "true"
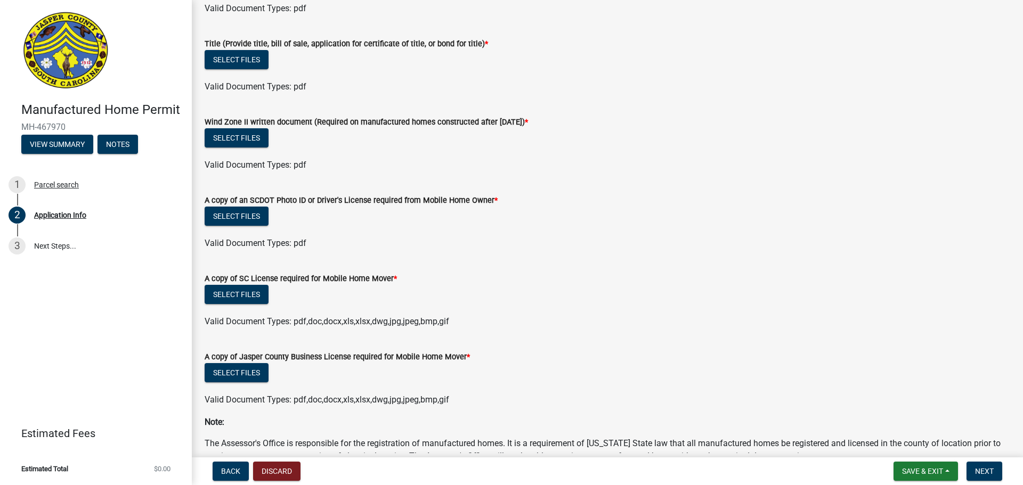
scroll to position [3050, 0]
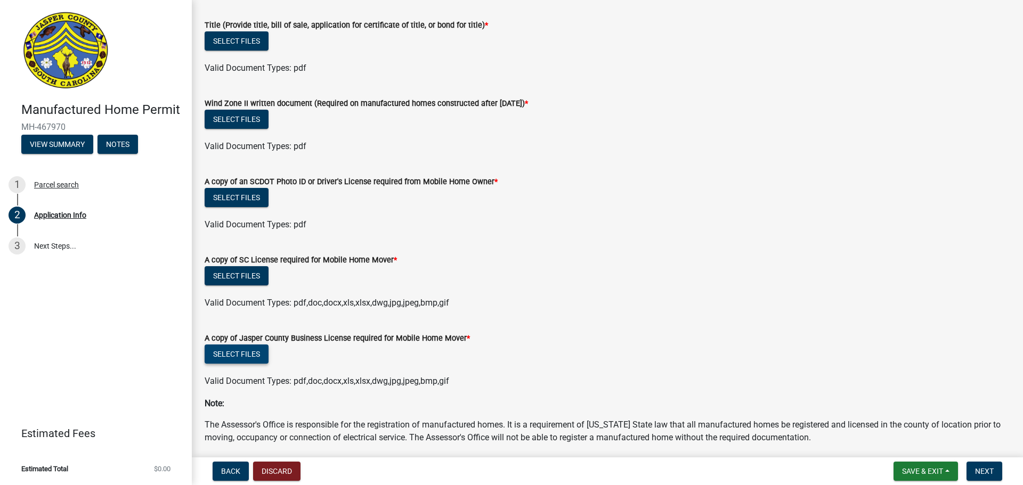
click at [257, 364] on button "Select files" at bounding box center [237, 354] width 64 height 19
click at [234, 286] on button "Select files" at bounding box center [237, 275] width 64 height 19
click at [250, 364] on button "Select files" at bounding box center [237, 354] width 64 height 19
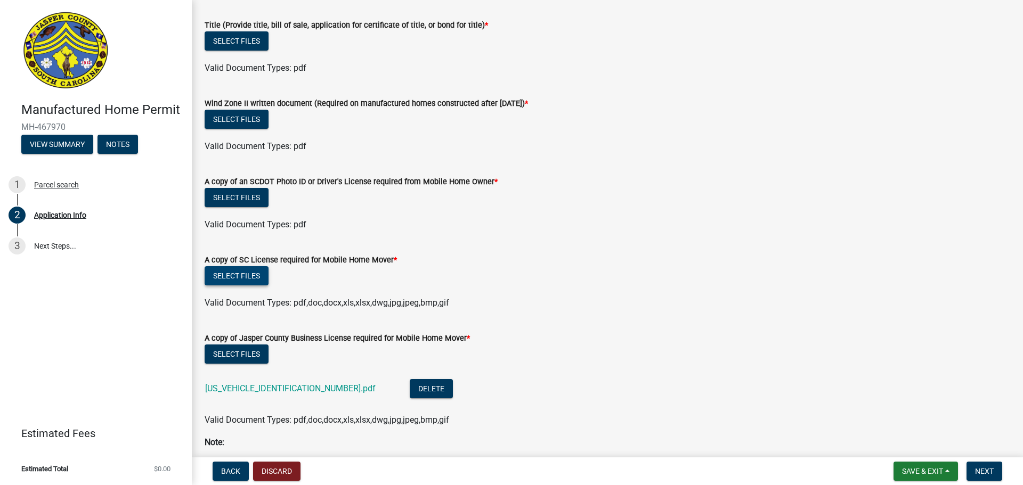
click at [249, 286] on button "Select files" at bounding box center [237, 275] width 64 height 19
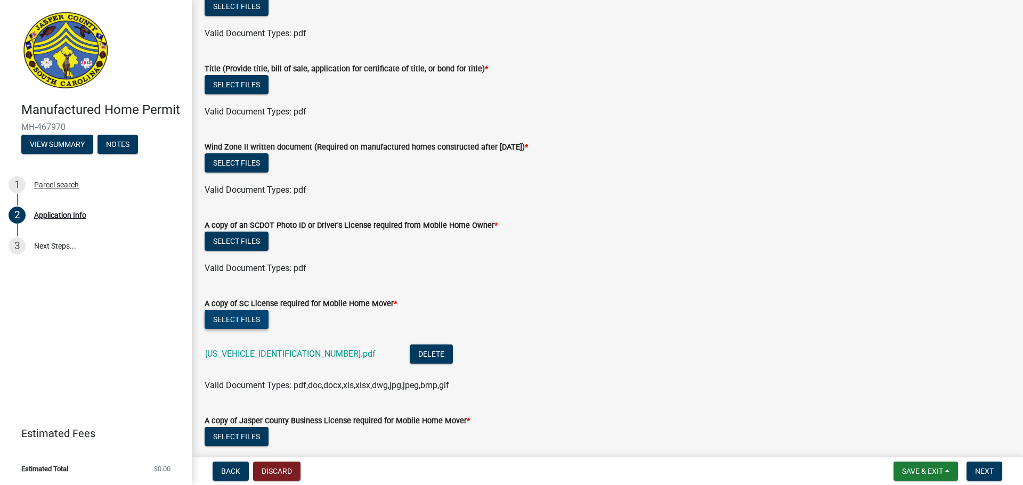
scroll to position [2943, 0]
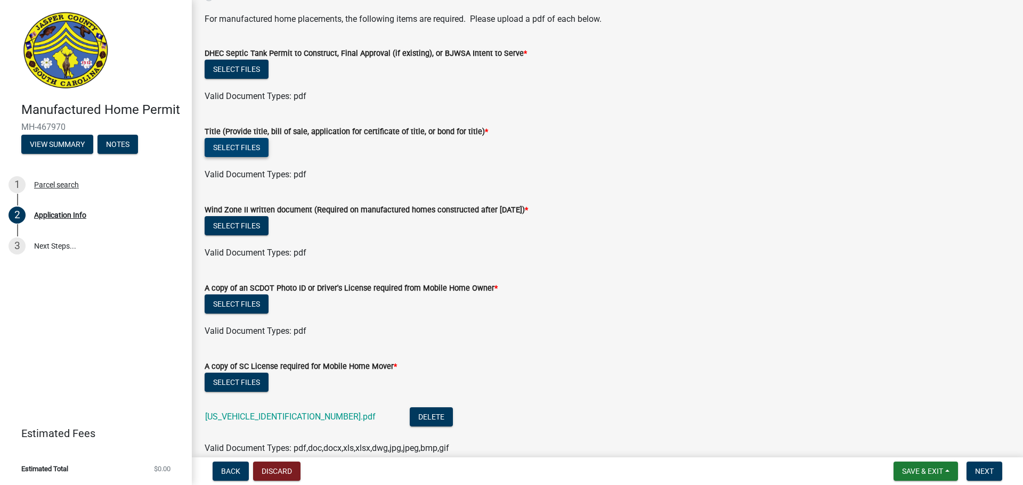
click at [229, 157] on button "Select files" at bounding box center [237, 147] width 64 height 19
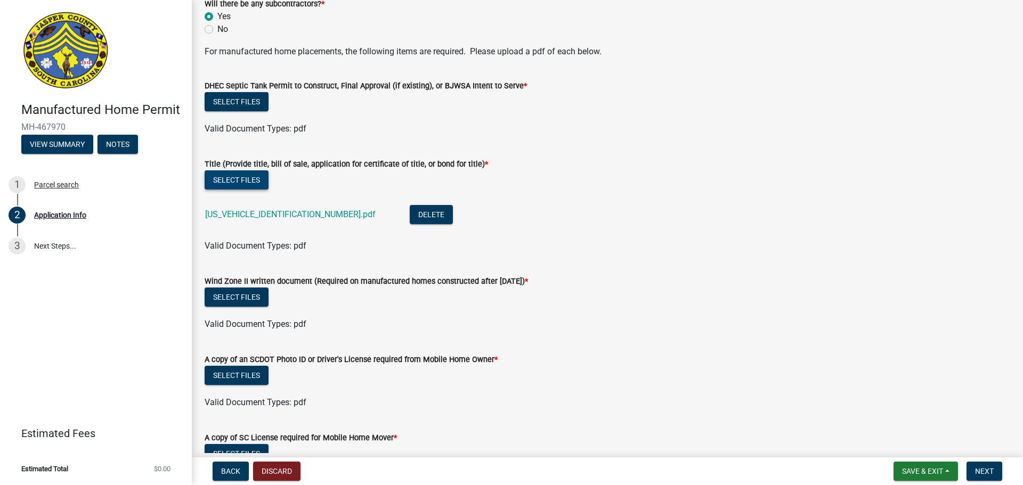
scroll to position [3103, 0]
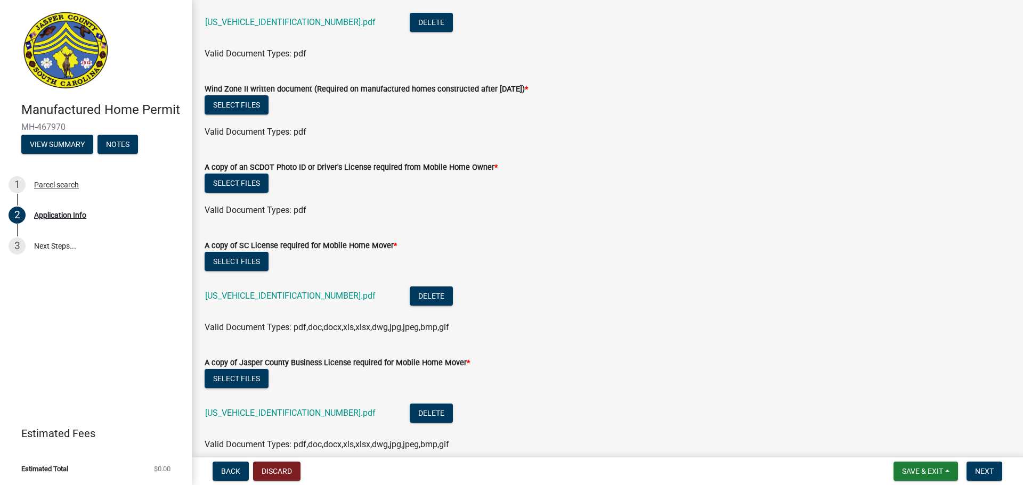
click at [238, 126] on ul at bounding box center [608, 121] width 806 height 9
click at [245, 126] on ul at bounding box center [608, 121] width 806 height 9
click at [251, 115] on button "Select files" at bounding box center [237, 104] width 64 height 19
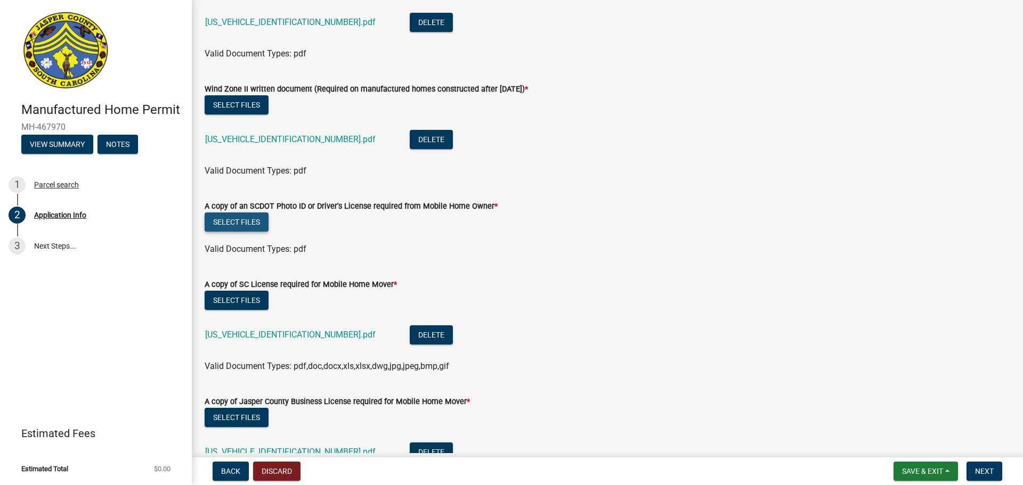
click at [229, 232] on button "Select files" at bounding box center [237, 222] width 64 height 19
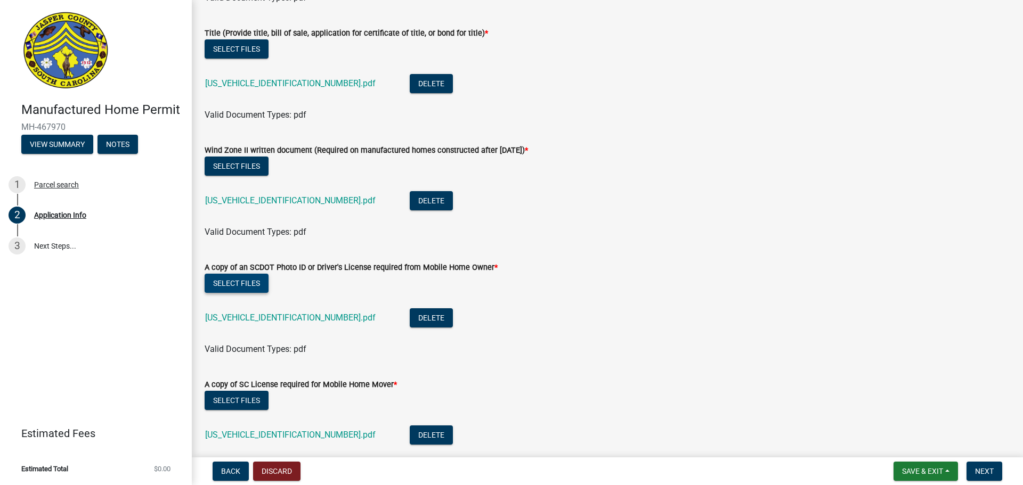
scroll to position [2890, 0]
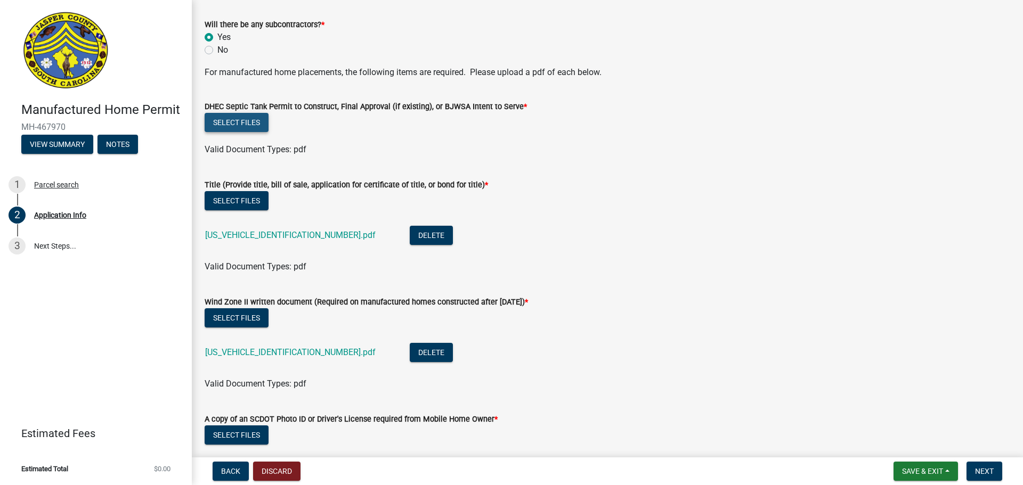
click at [237, 131] on button "Select files" at bounding box center [237, 122] width 64 height 19
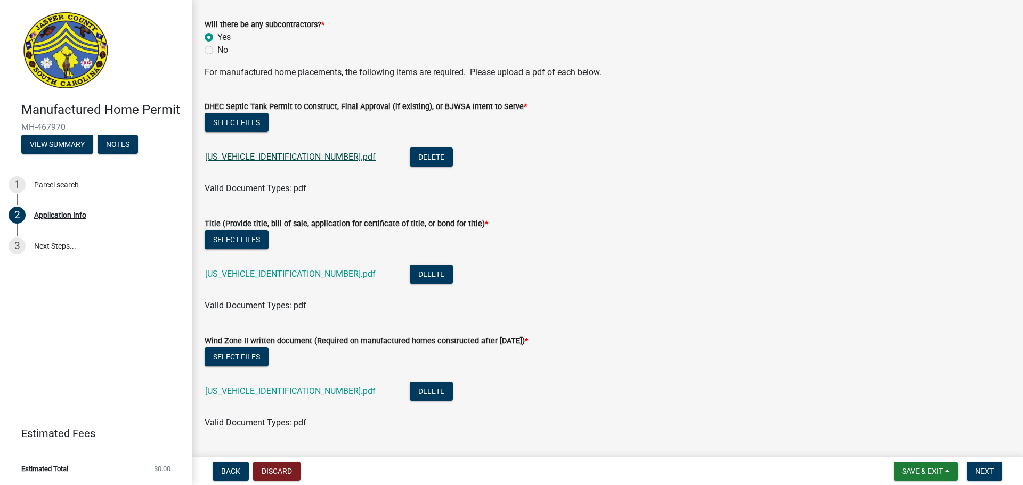
click at [256, 162] on link "[US_VEHICLE_IDENTIFICATION_NUMBER].pdf" at bounding box center [290, 157] width 171 height 10
click at [252, 279] on link "[US_VEHICLE_IDENTIFICATION_NUMBER].pdf" at bounding box center [290, 274] width 171 height 10
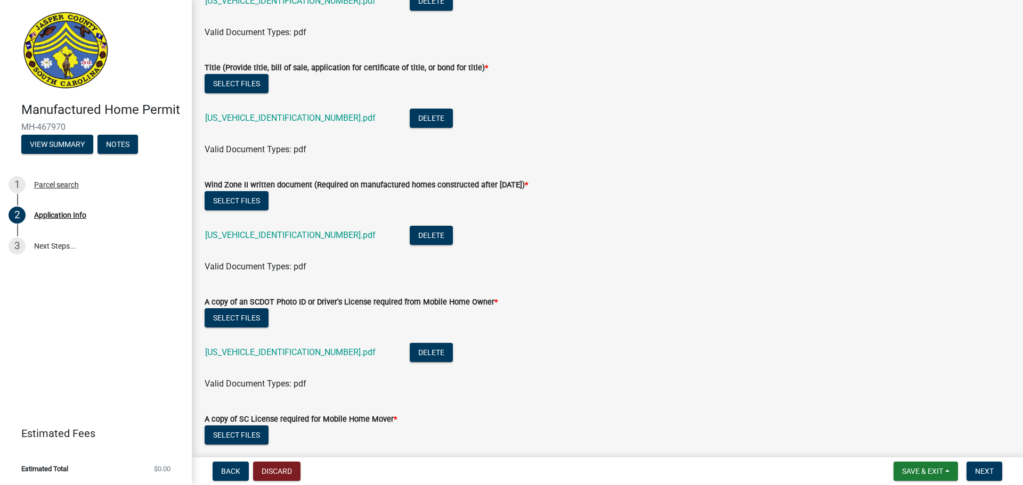
scroll to position [3050, 0]
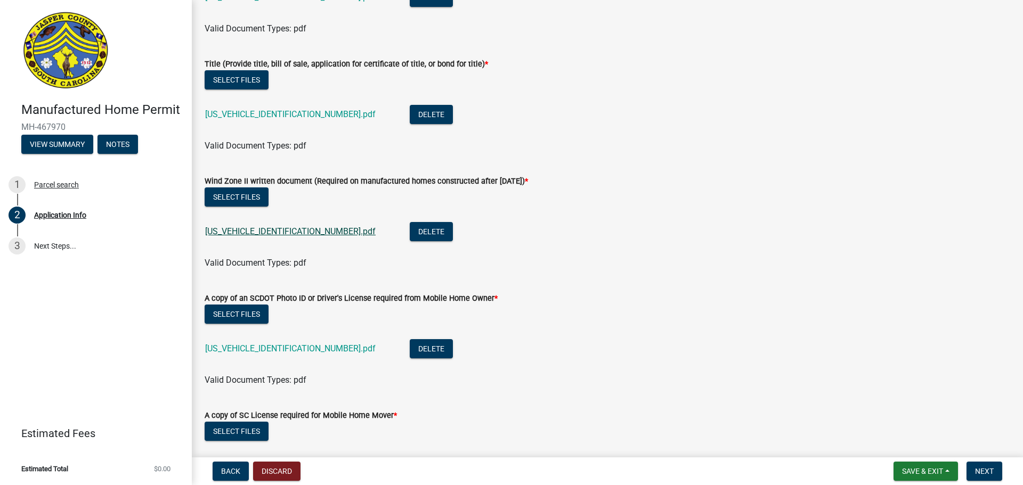
click at [253, 237] on link "[US_VEHICLE_IDENTIFICATION_NUMBER].pdf" at bounding box center [290, 231] width 171 height 10
click at [249, 354] on link "[US_VEHICLE_IDENTIFICATION_NUMBER].pdf" at bounding box center [290, 349] width 171 height 10
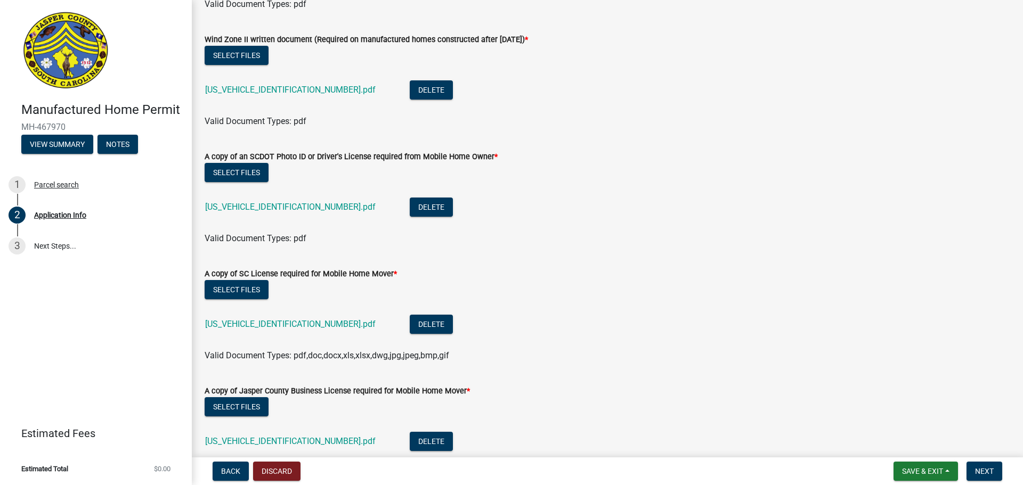
scroll to position [3263, 0]
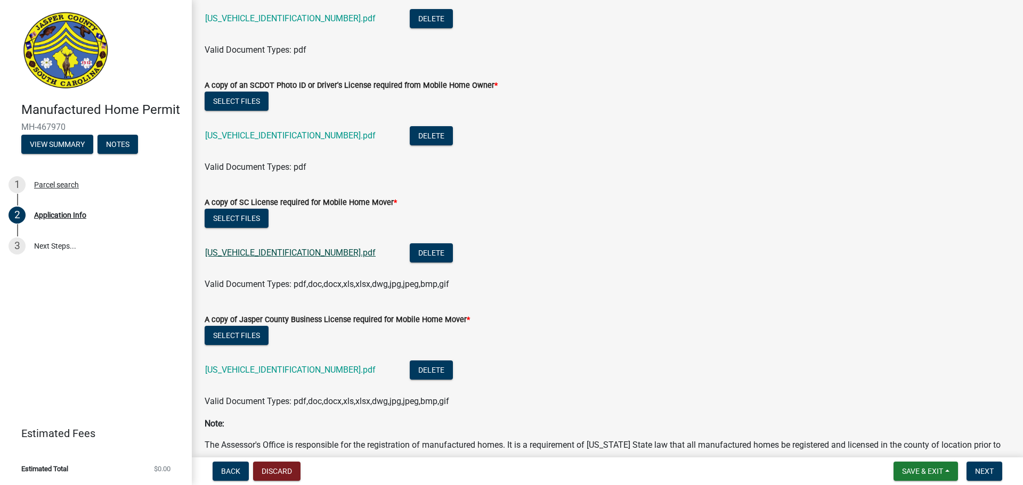
click at [264, 258] on link "[US_VEHICLE_IDENTIFICATION_NUMBER].pdf" at bounding box center [290, 253] width 171 height 10
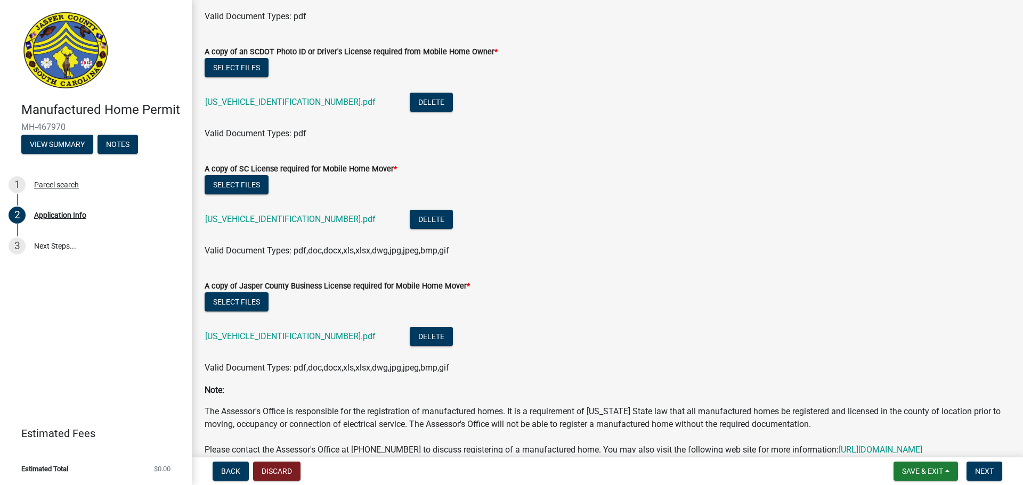
scroll to position [3375, 0]
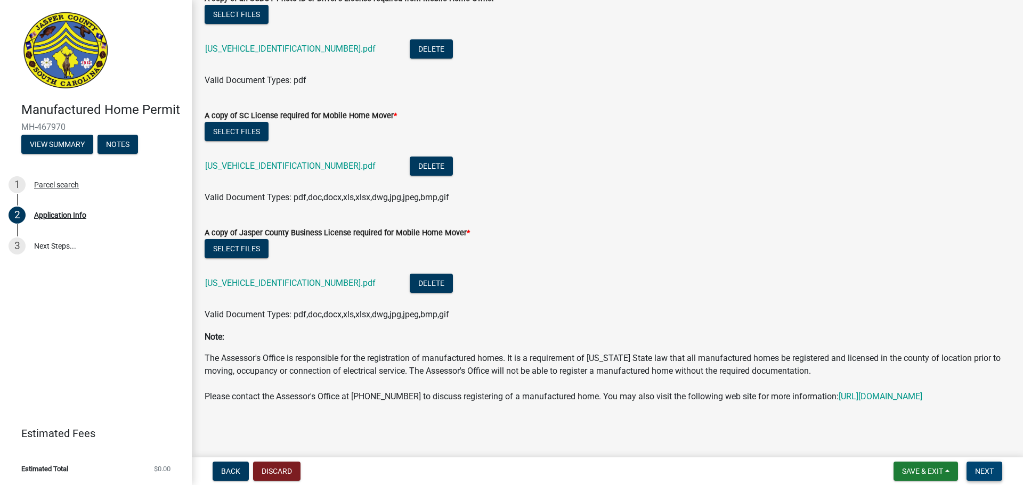
click at [967, 466] on button "Next" at bounding box center [985, 471] width 36 height 19
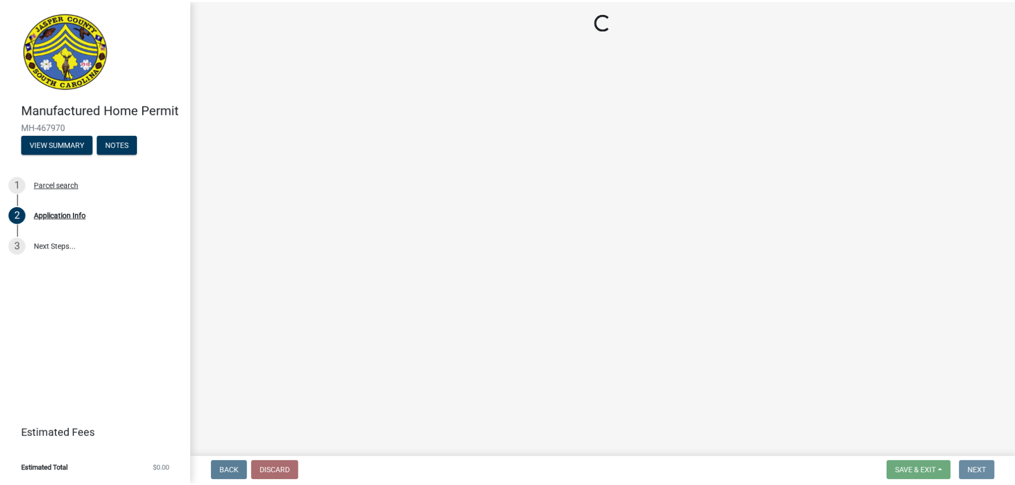
scroll to position [0, 0]
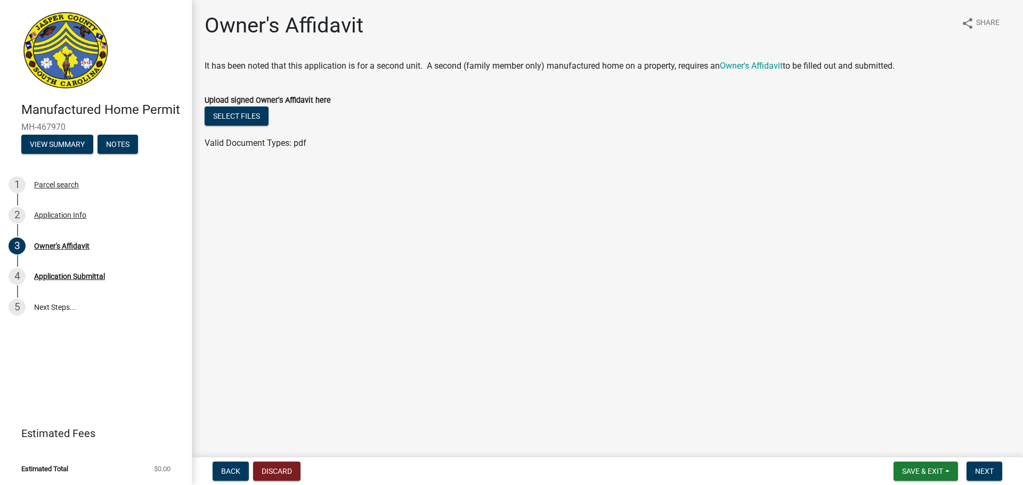
click at [765, 71] on p "It has been noted that this application is for a second unit. A second (family …" at bounding box center [608, 66] width 806 height 13
click at [765, 62] on link "Owner's Affidavit" at bounding box center [751, 66] width 63 height 10
click at [767, 71] on p "It has been noted that this application is for a second unit. A second (family …" at bounding box center [608, 66] width 806 height 13
click at [741, 62] on link "Owner's Affidavit" at bounding box center [751, 66] width 63 height 10
click at [918, 473] on span "Save & Exit" at bounding box center [922, 471] width 41 height 9
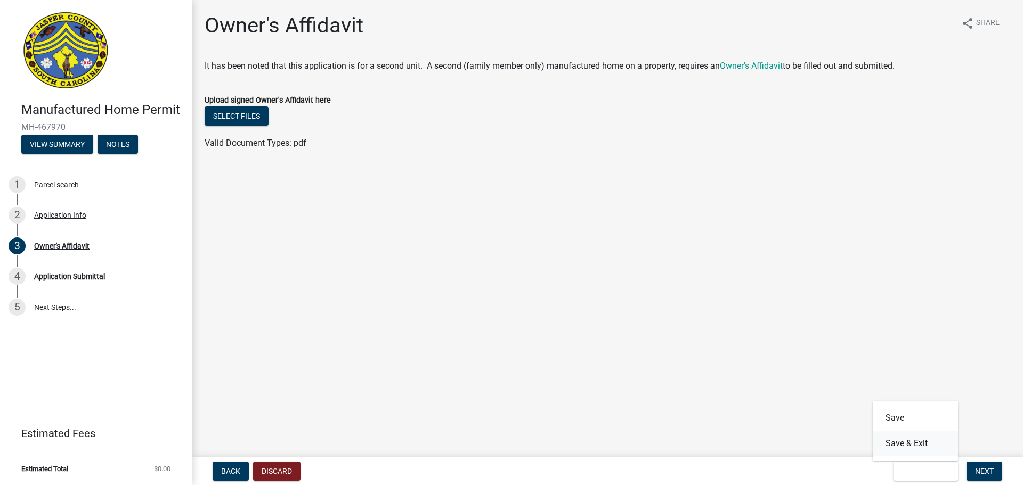
click at [916, 443] on button "Save & Exit" at bounding box center [915, 444] width 85 height 26
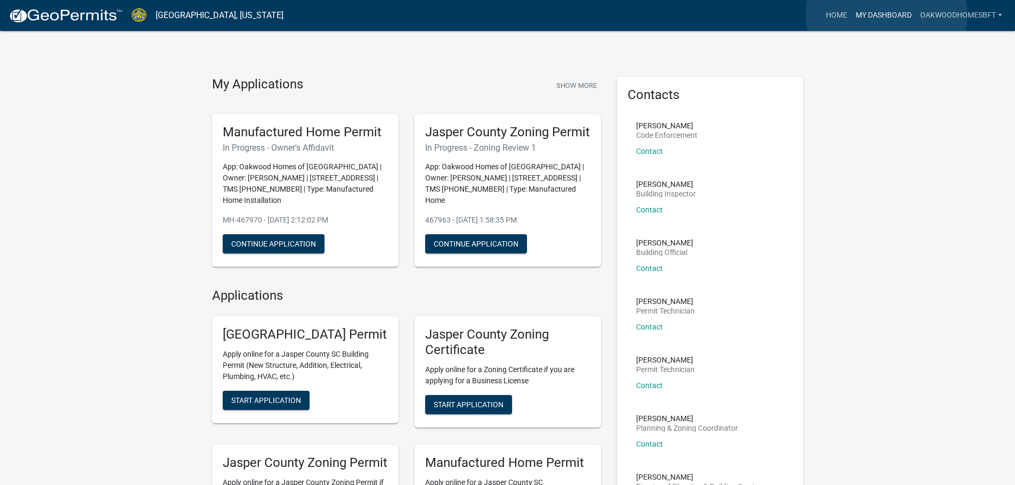
click at [887, 15] on link "My Dashboard" at bounding box center [884, 15] width 64 height 20
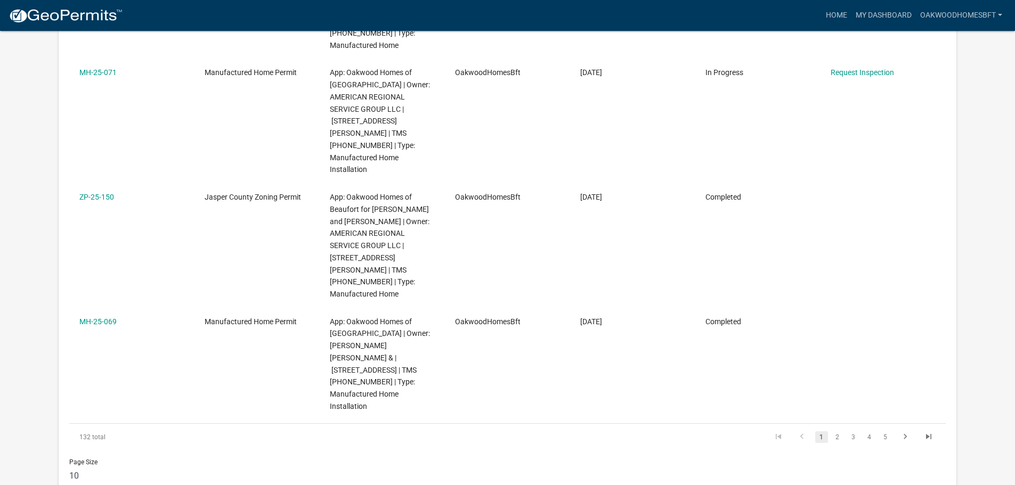
scroll to position [941, 0]
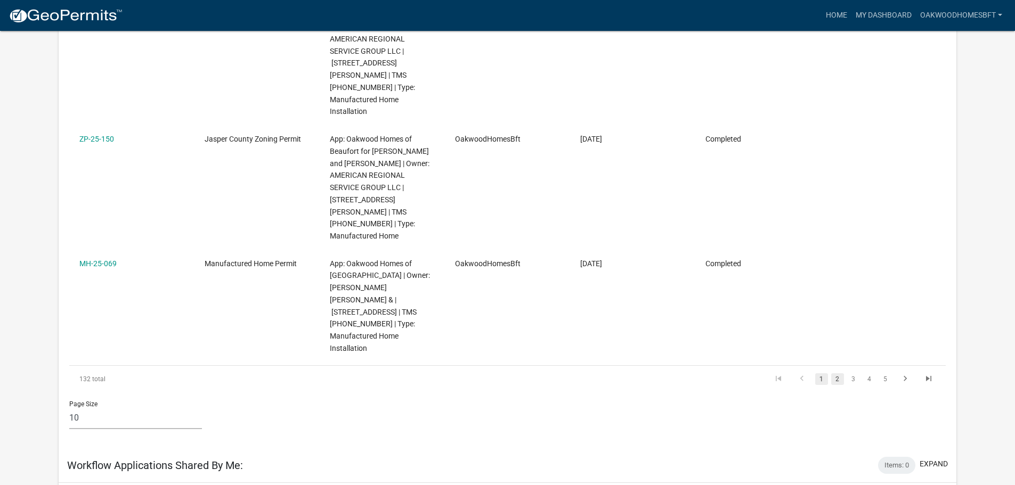
click at [840, 374] on link "2" at bounding box center [837, 380] width 13 height 12
